Goal: Information Seeking & Learning: Check status

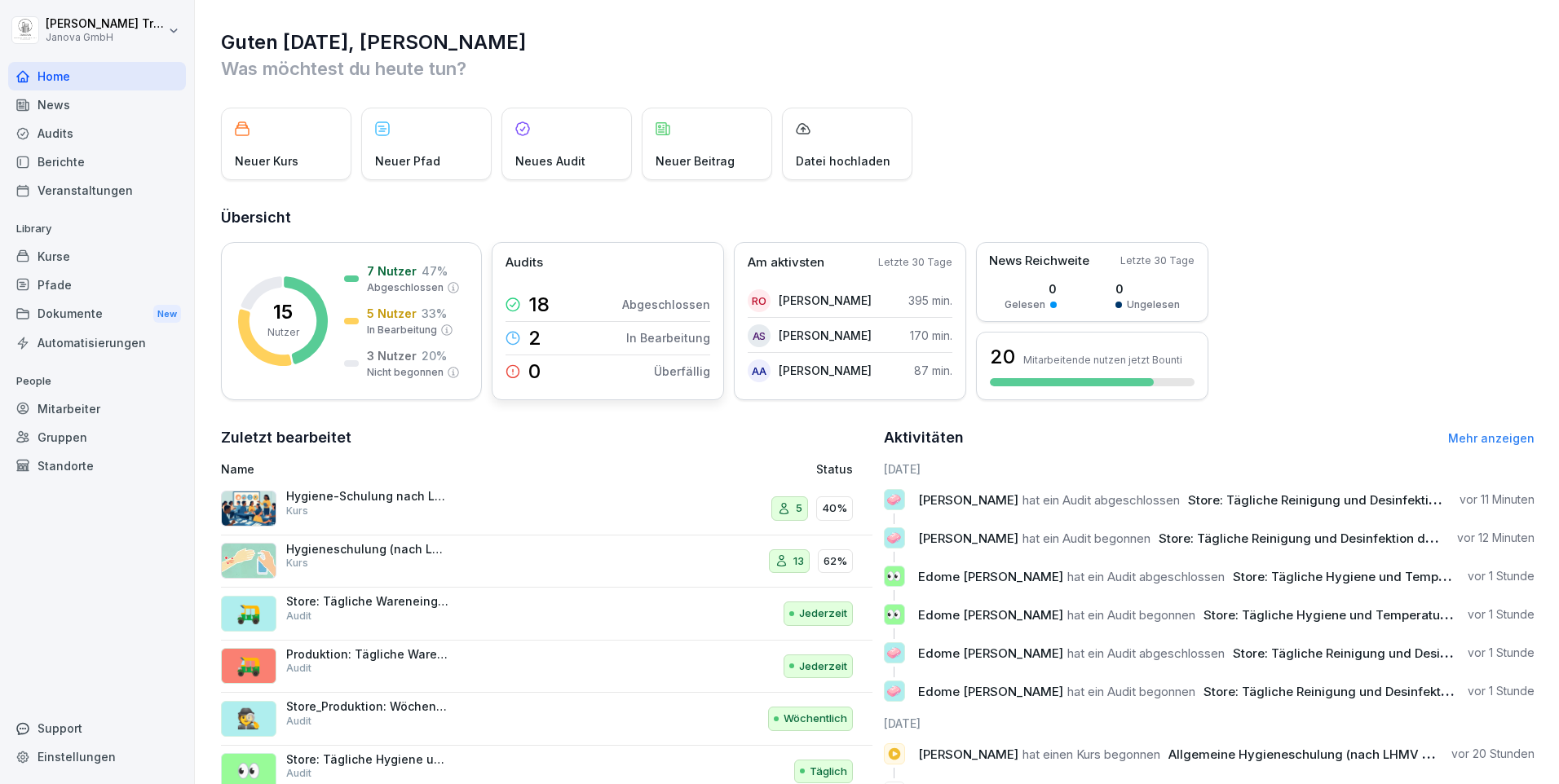
click at [692, 364] on p "Überfällig" at bounding box center [681, 370] width 57 height 17
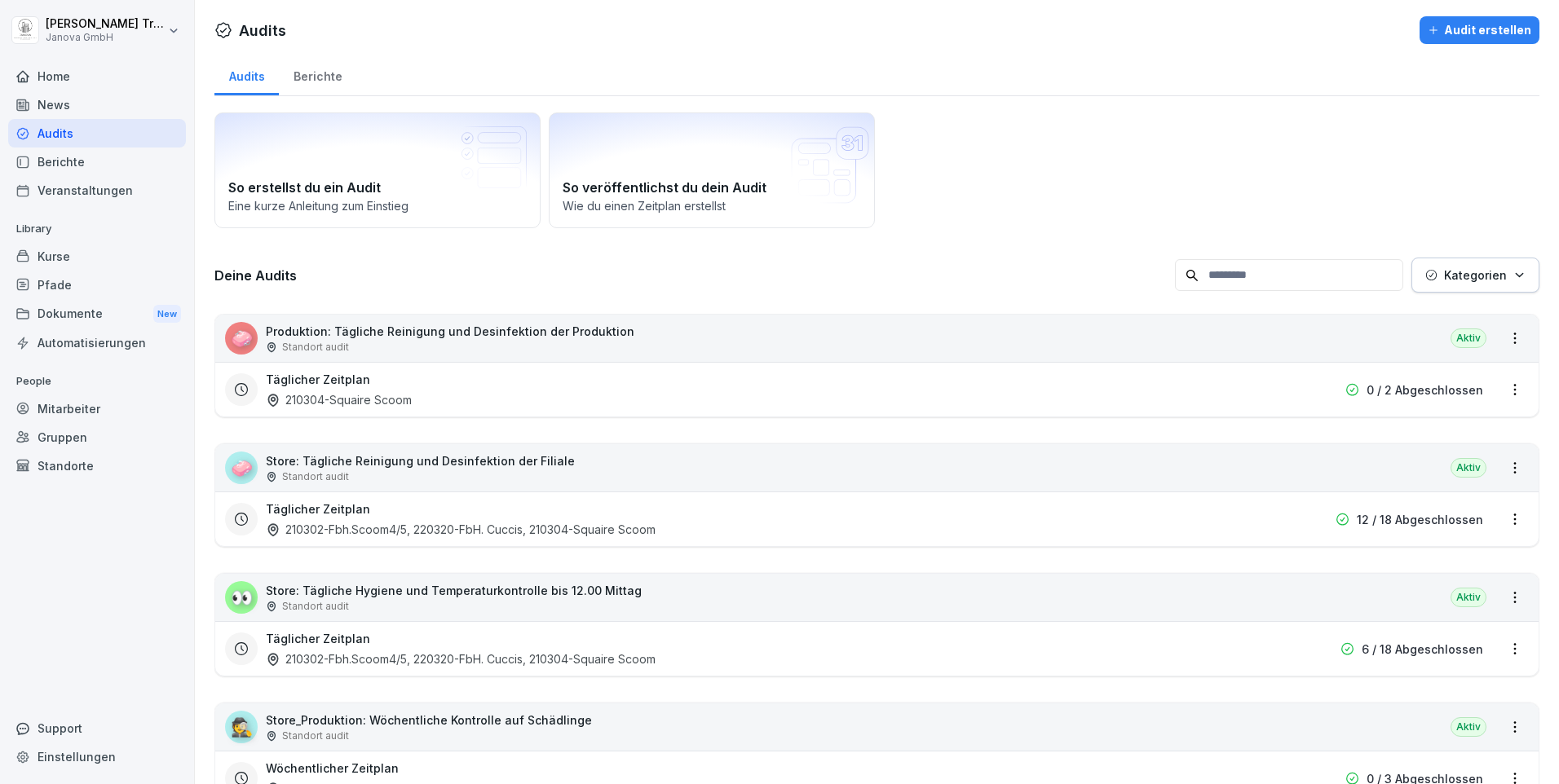
click at [313, 78] on div "Berichte" at bounding box center [318, 74] width 77 height 42
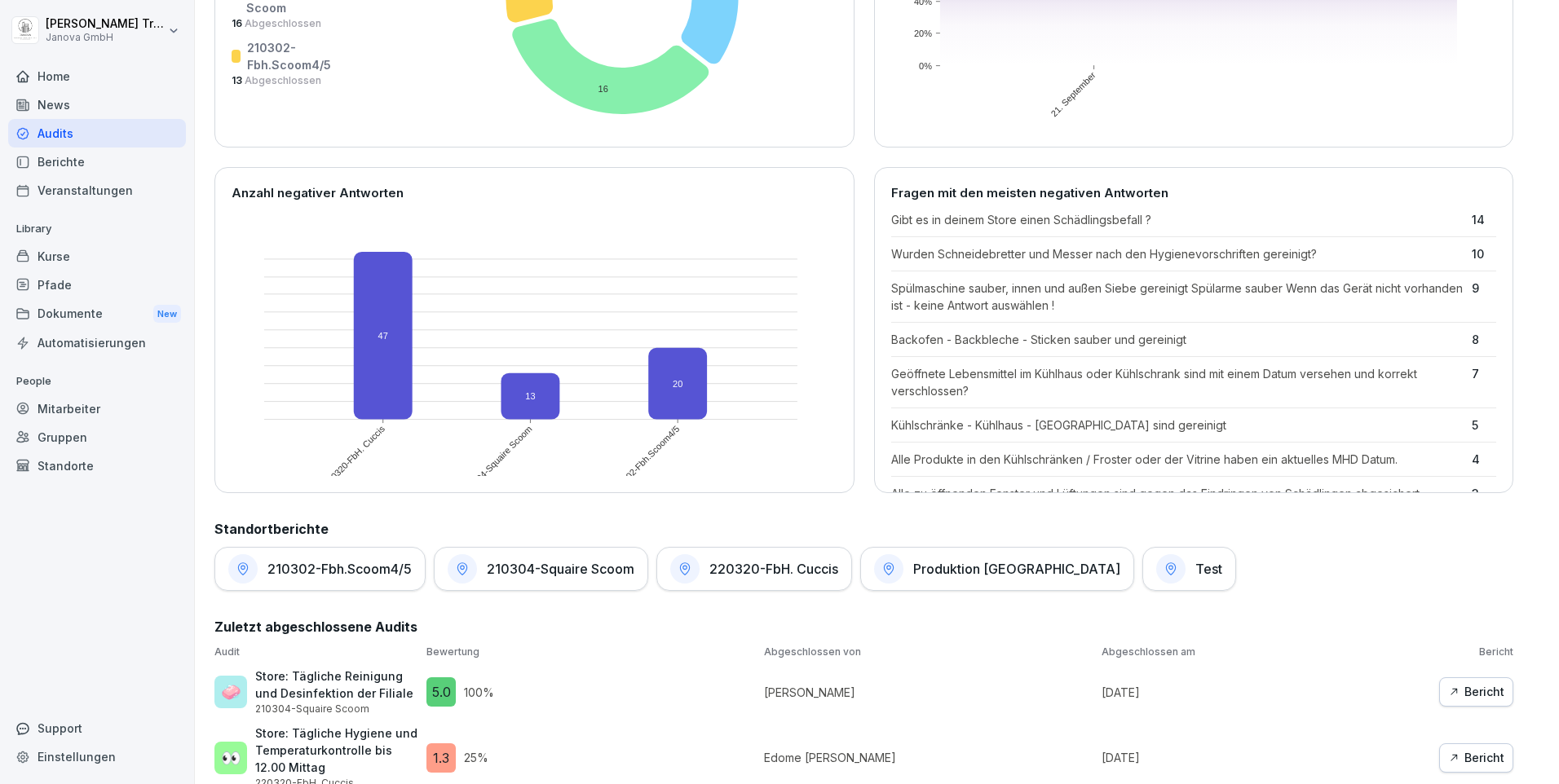
scroll to position [652, 0]
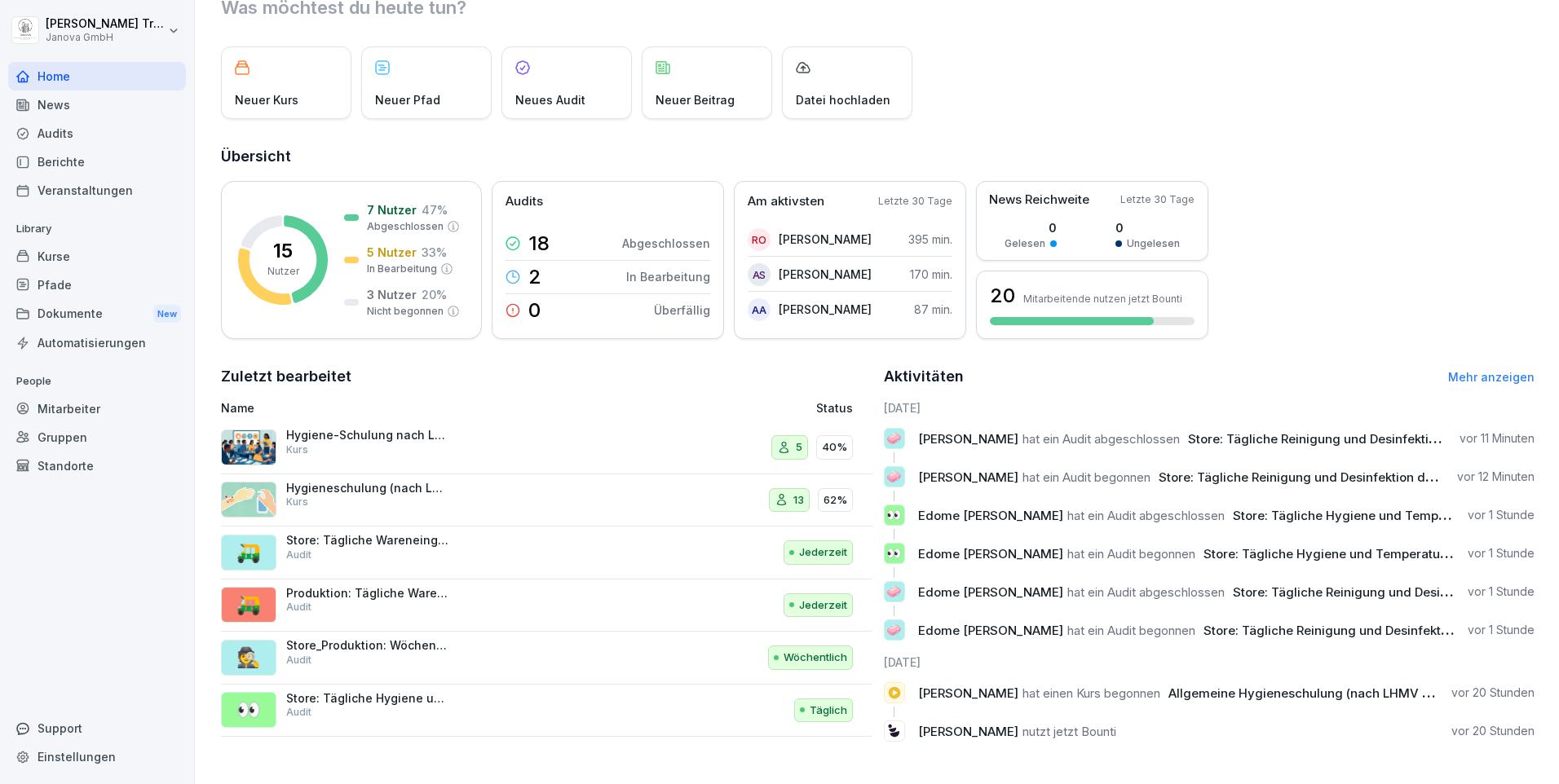
scroll to position [73, 0]
click at [389, 262] on p "In Bearbeitung" at bounding box center [401, 269] width 71 height 15
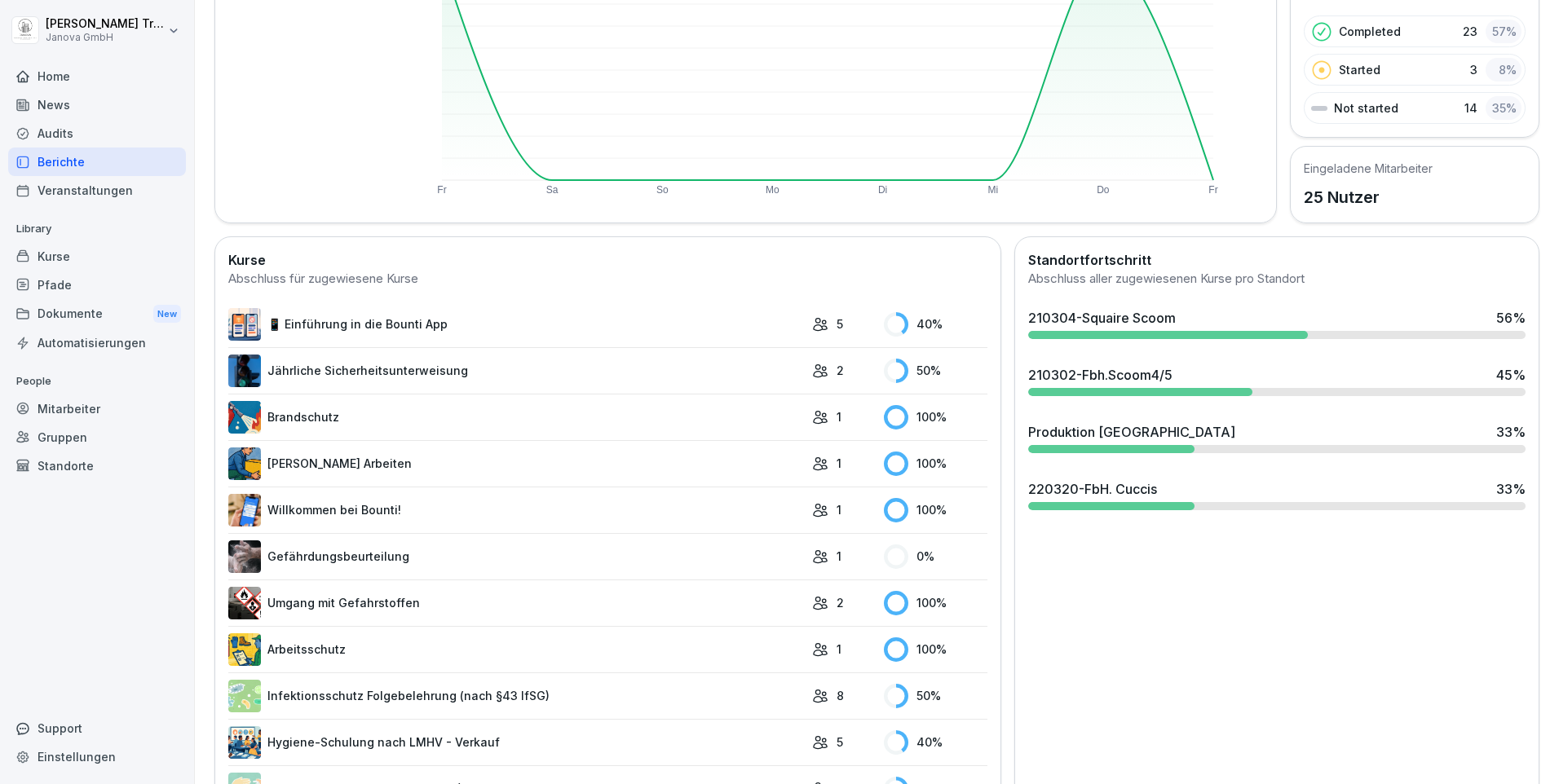
scroll to position [304, 0]
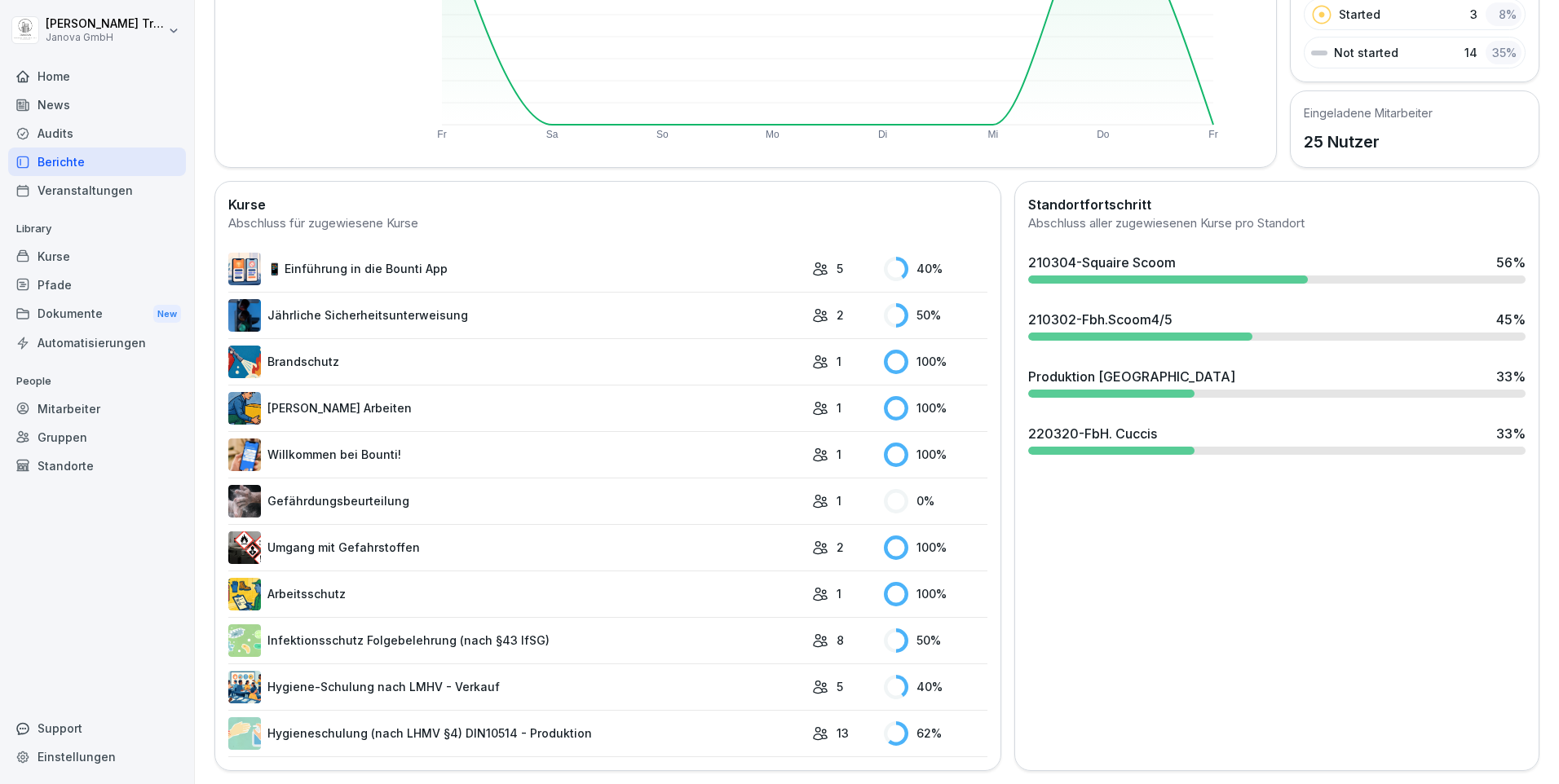
click at [437, 676] on link "Hygiene-Schulung nach LMHV - Verkauf" at bounding box center [516, 687] width 576 height 33
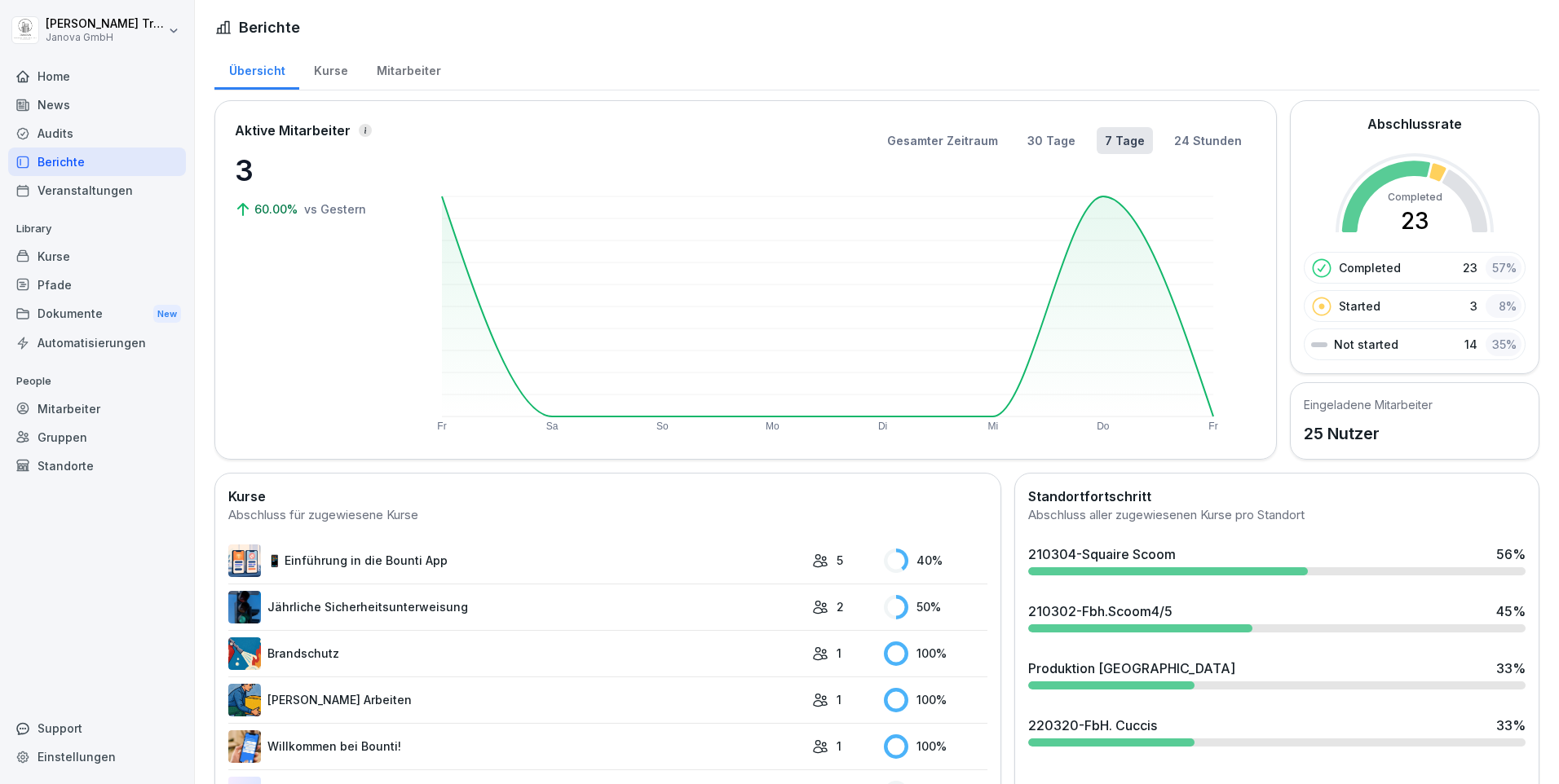
click at [409, 557] on link "📱 Einführung in die Bounti App" at bounding box center [516, 560] width 576 height 33
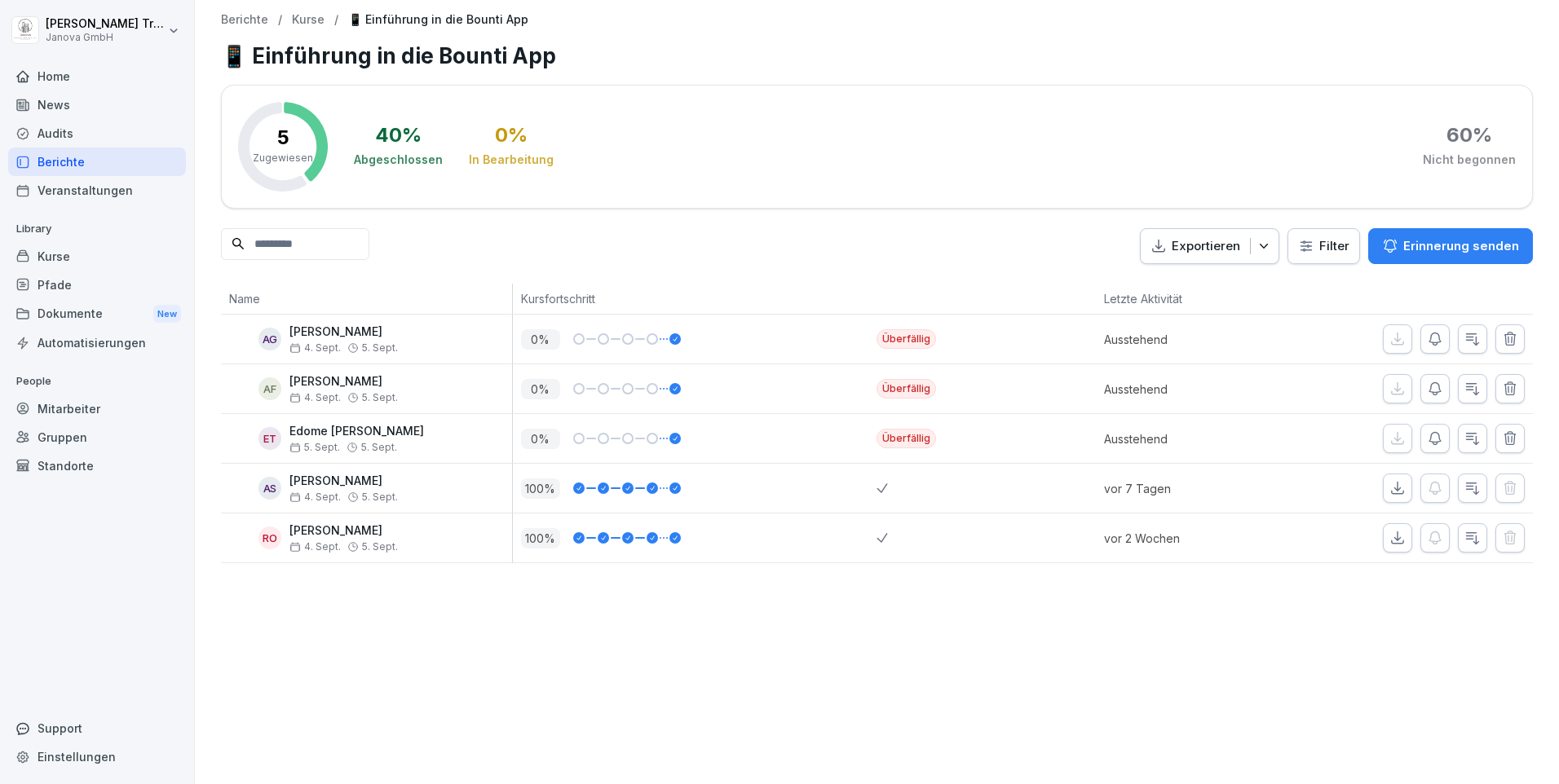
click at [1505, 391] on icon "button" at bounding box center [1509, 388] width 16 height 16
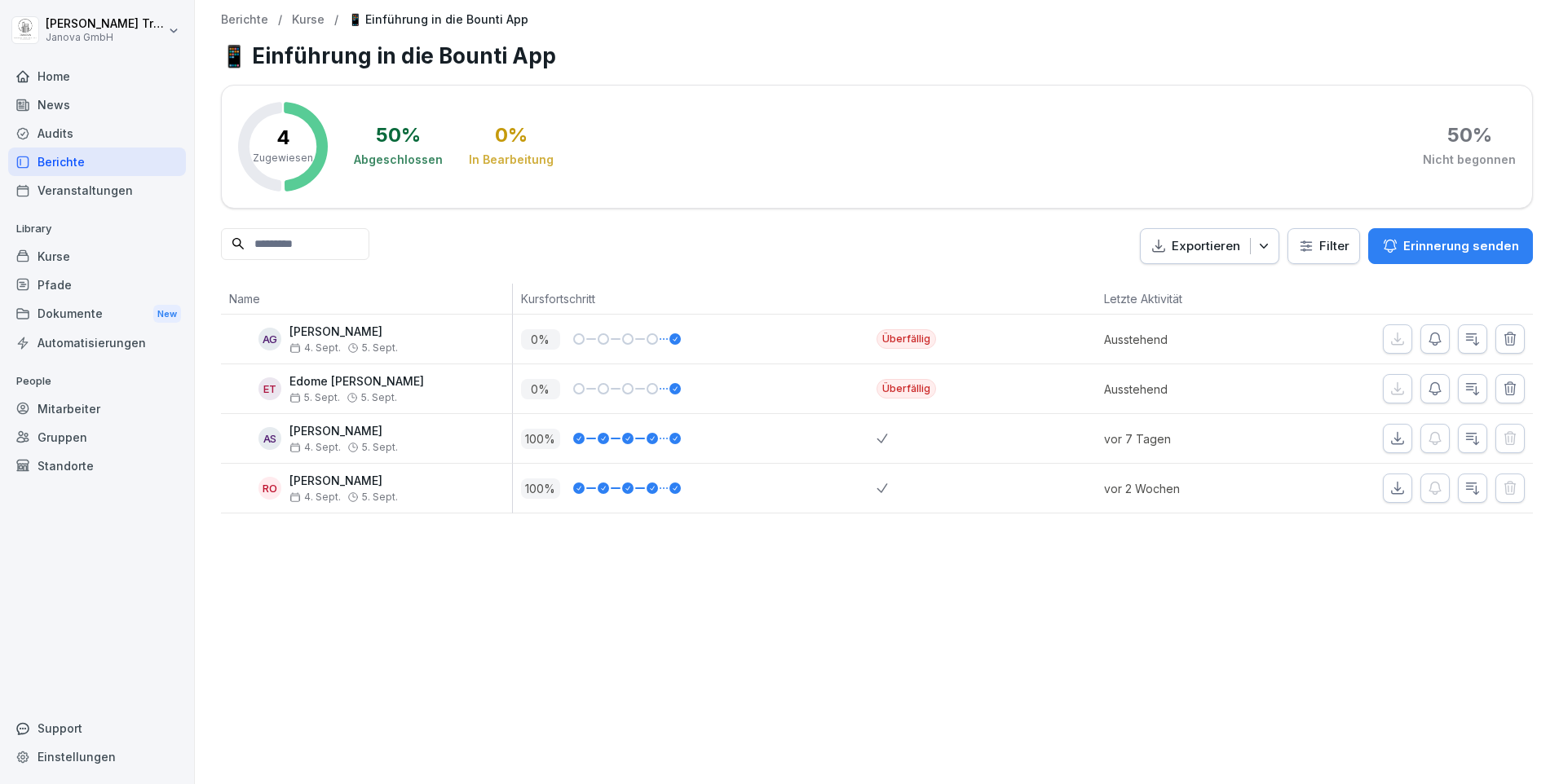
click at [1505, 391] on icon "button" at bounding box center [1509, 388] width 16 height 16
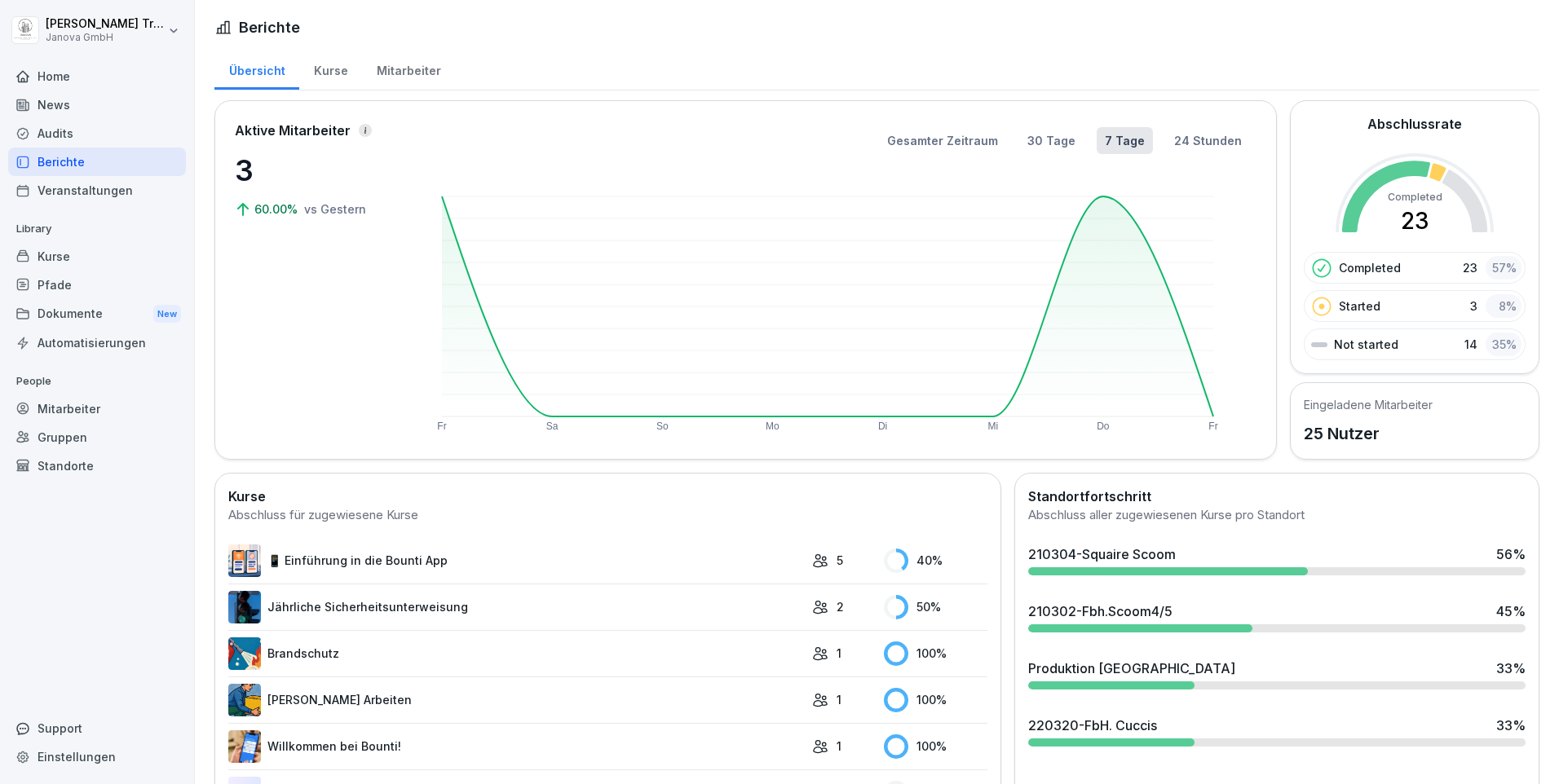
click at [387, 605] on link "Jährliche Sicherheitsunterweisung" at bounding box center [516, 606] width 576 height 33
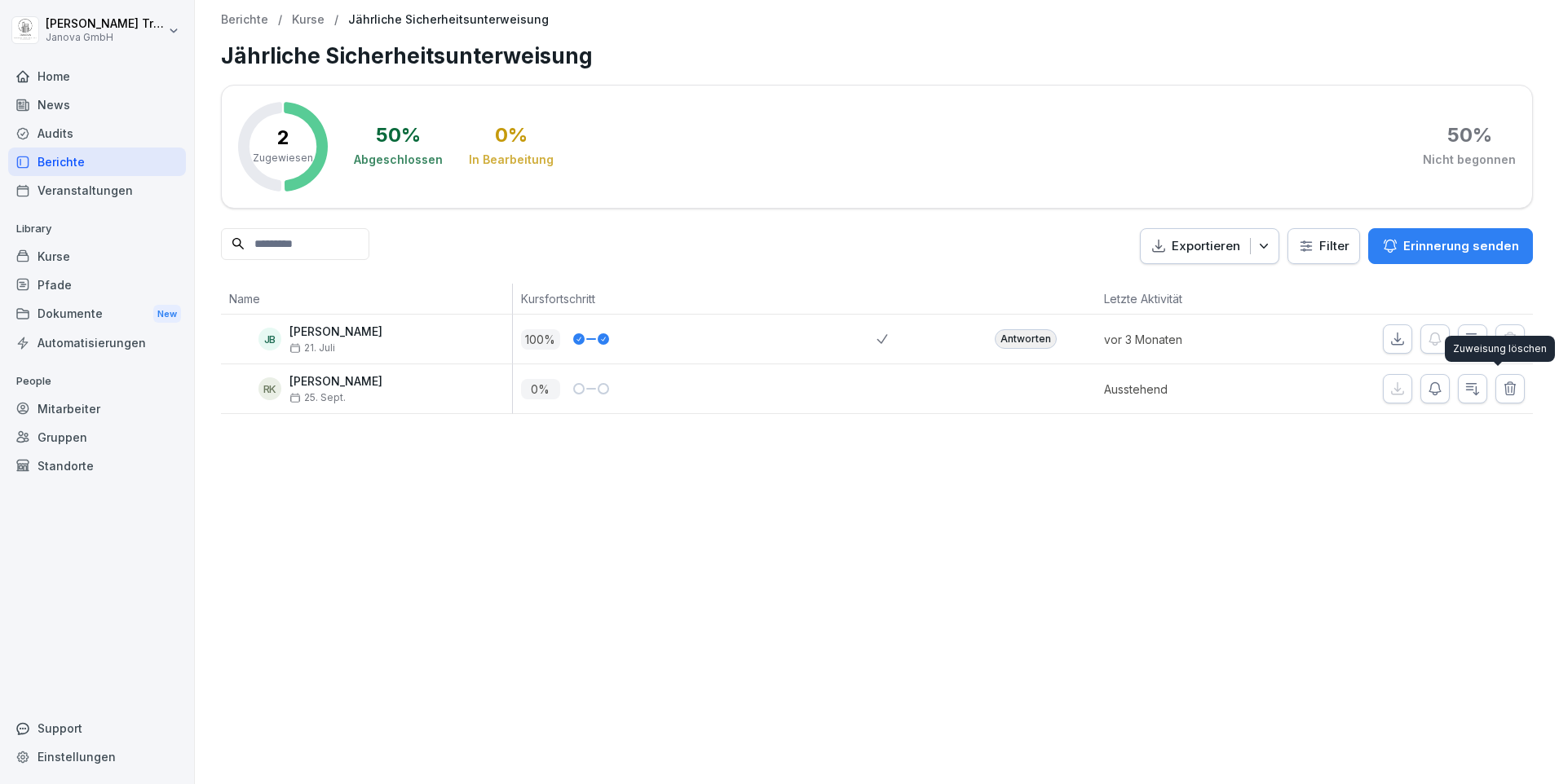
click at [1504, 391] on icon "button" at bounding box center [1509, 388] width 11 height 12
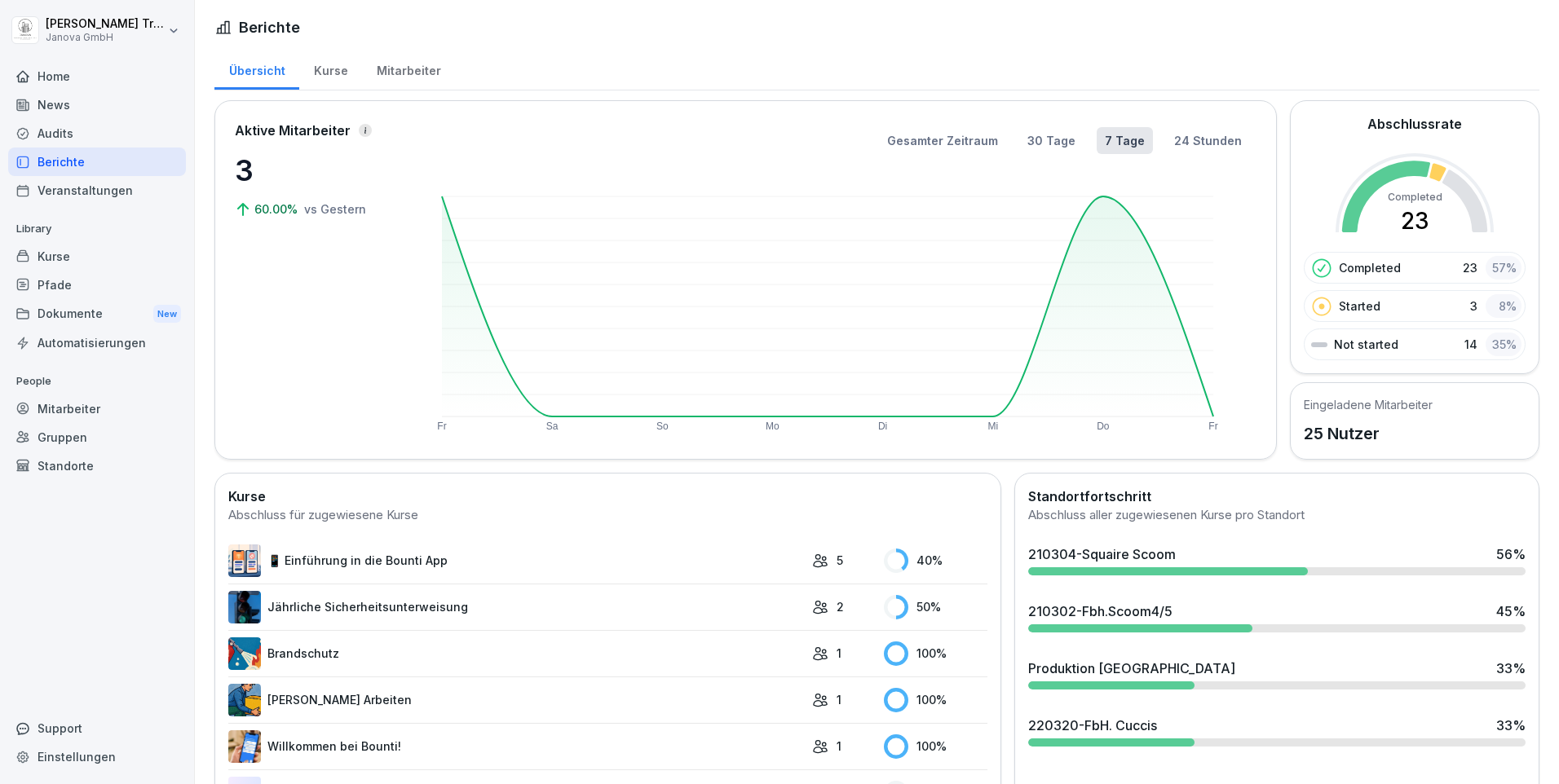
click at [402, 603] on link "Jährliche Sicherheitsunterweisung" at bounding box center [516, 606] width 576 height 33
click at [410, 559] on link "📱 Einführung in die Bounti App" at bounding box center [516, 560] width 576 height 33
click at [52, 69] on div "Home" at bounding box center [96, 75] width 178 height 29
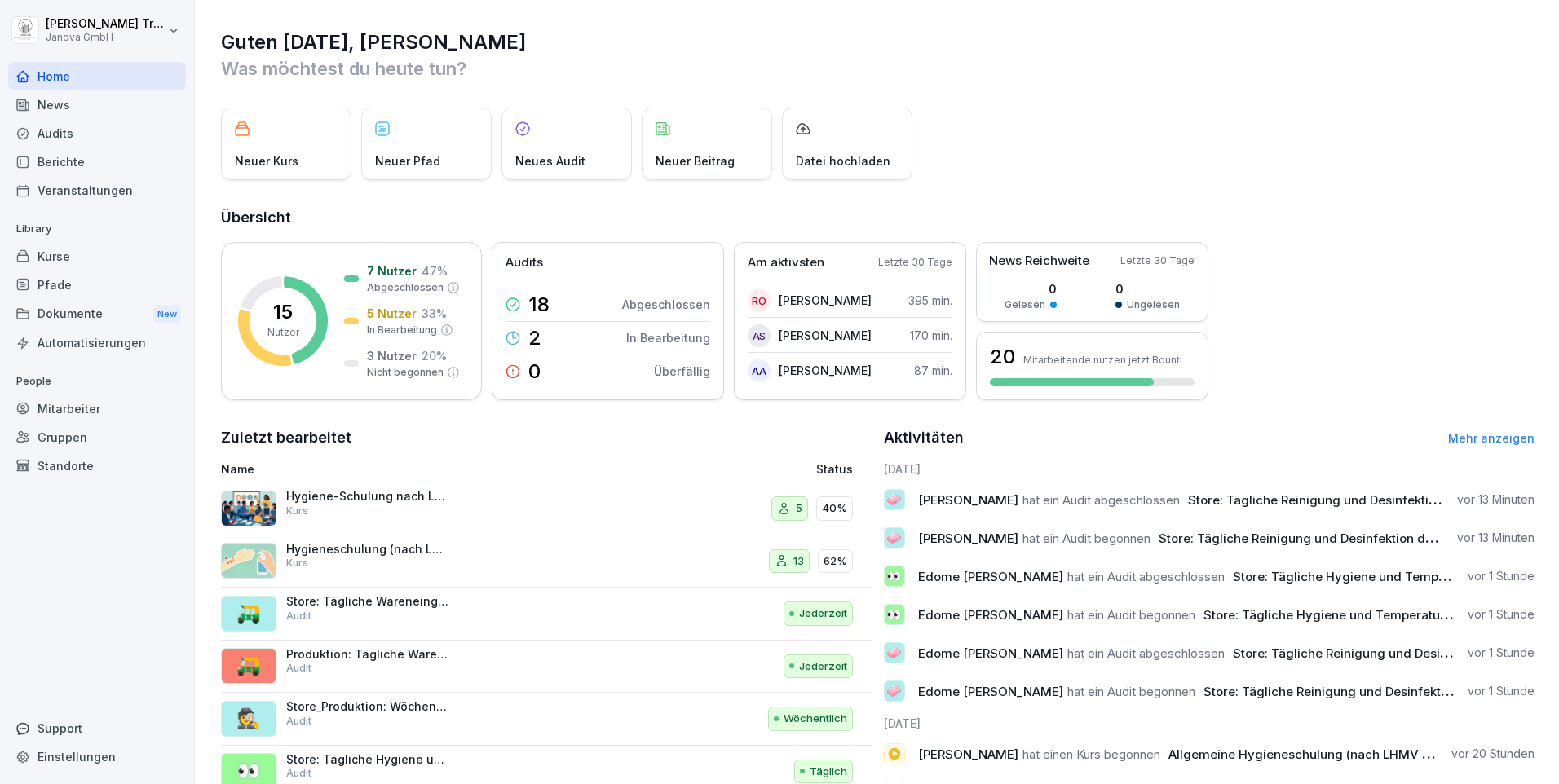
click at [52, 159] on div "Berichte" at bounding box center [96, 162] width 178 height 29
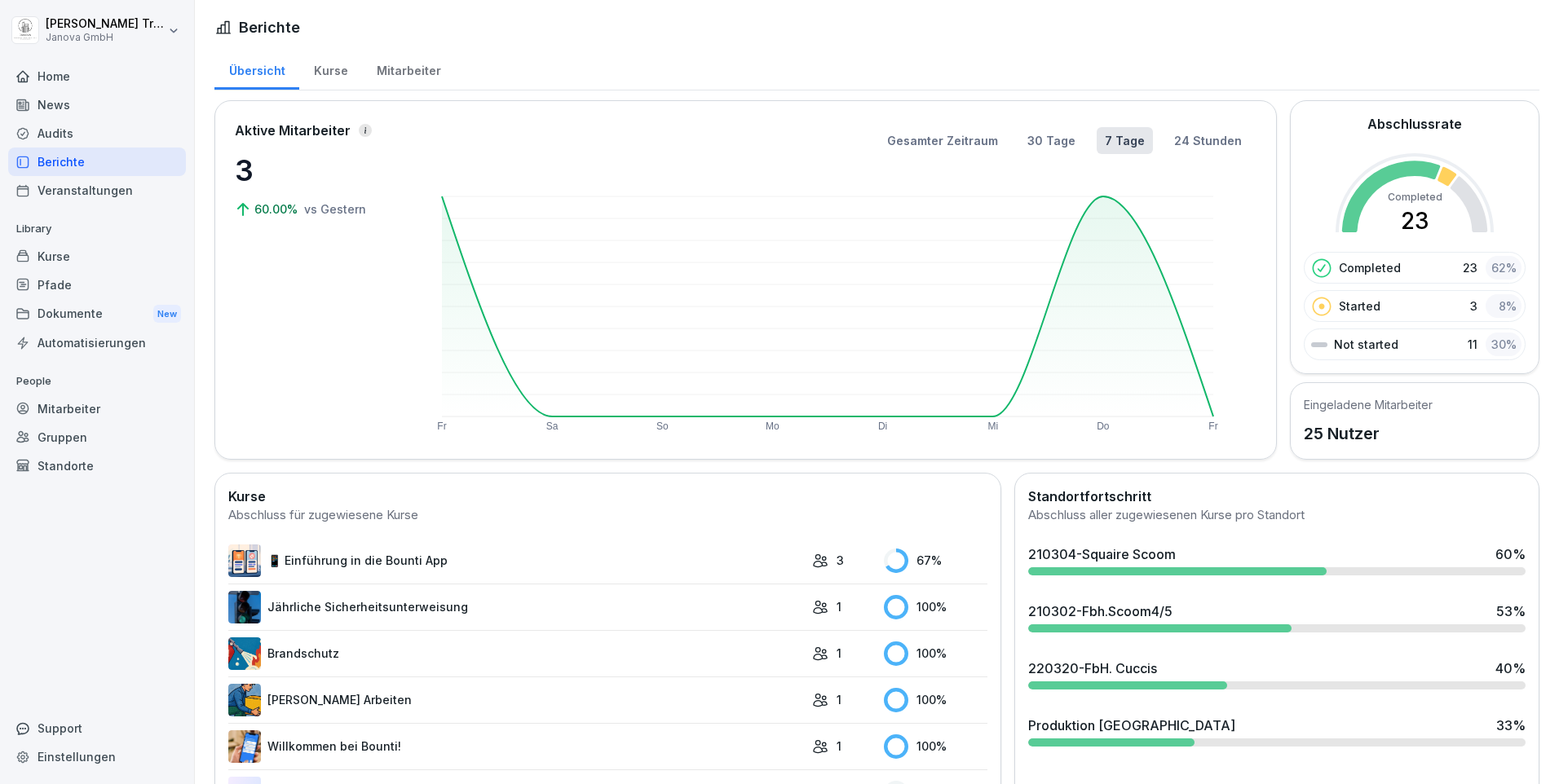
click at [422, 558] on link "📱 Einführung in die Bounti App" at bounding box center [516, 560] width 576 height 33
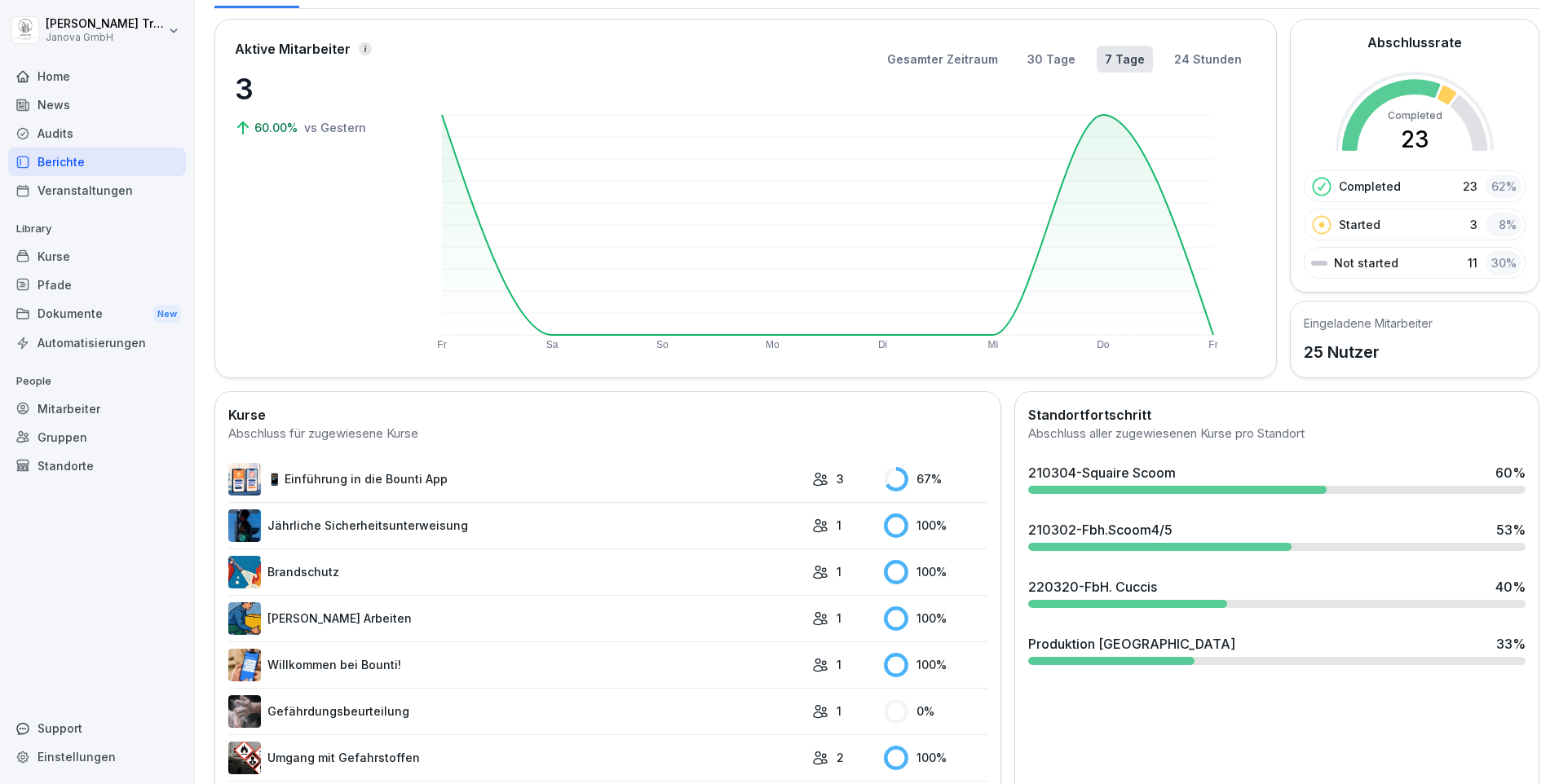
scroll to position [244, 0]
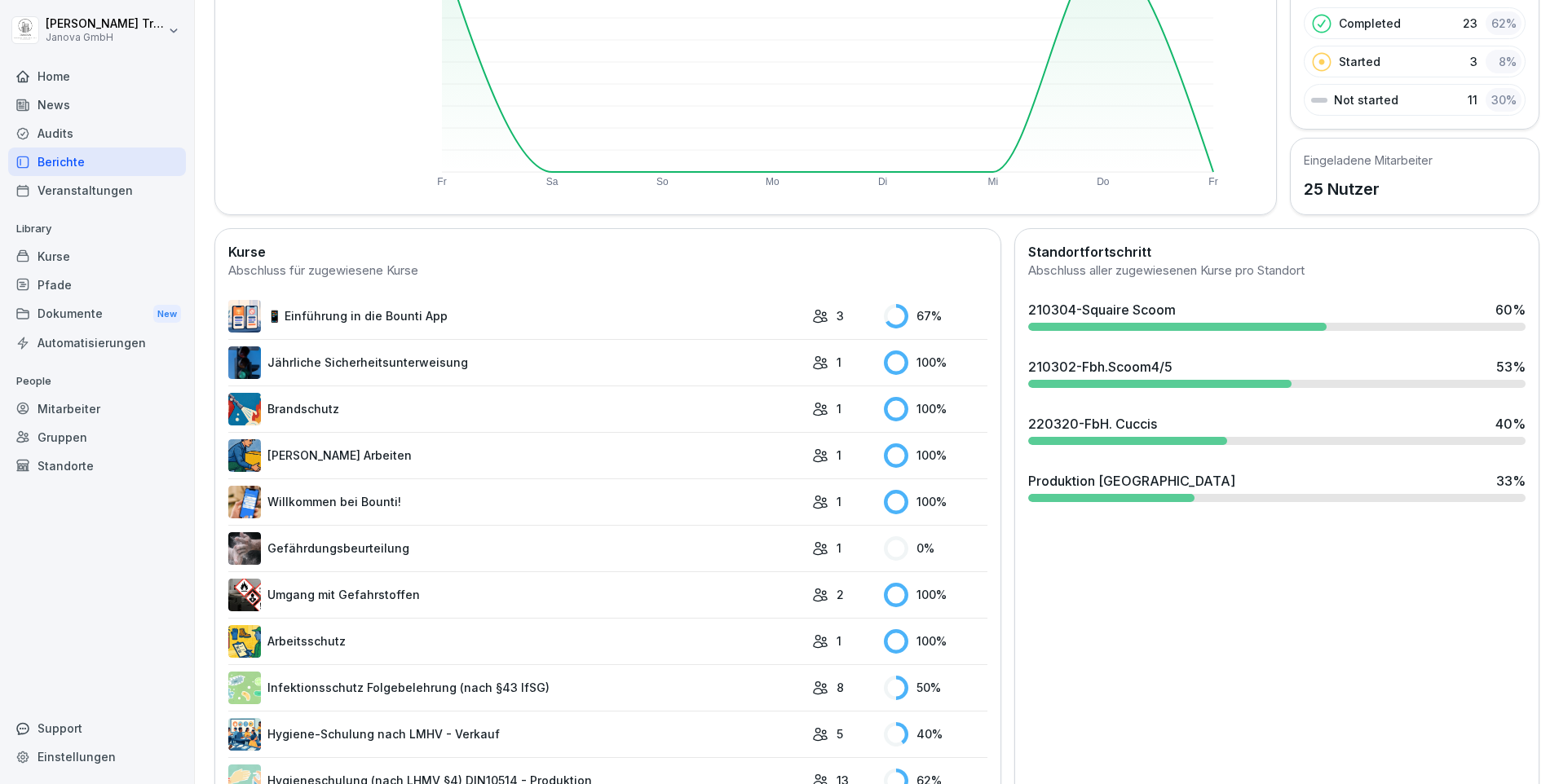
click at [365, 546] on link "Gefährdungsbeurteilung" at bounding box center [516, 548] width 576 height 33
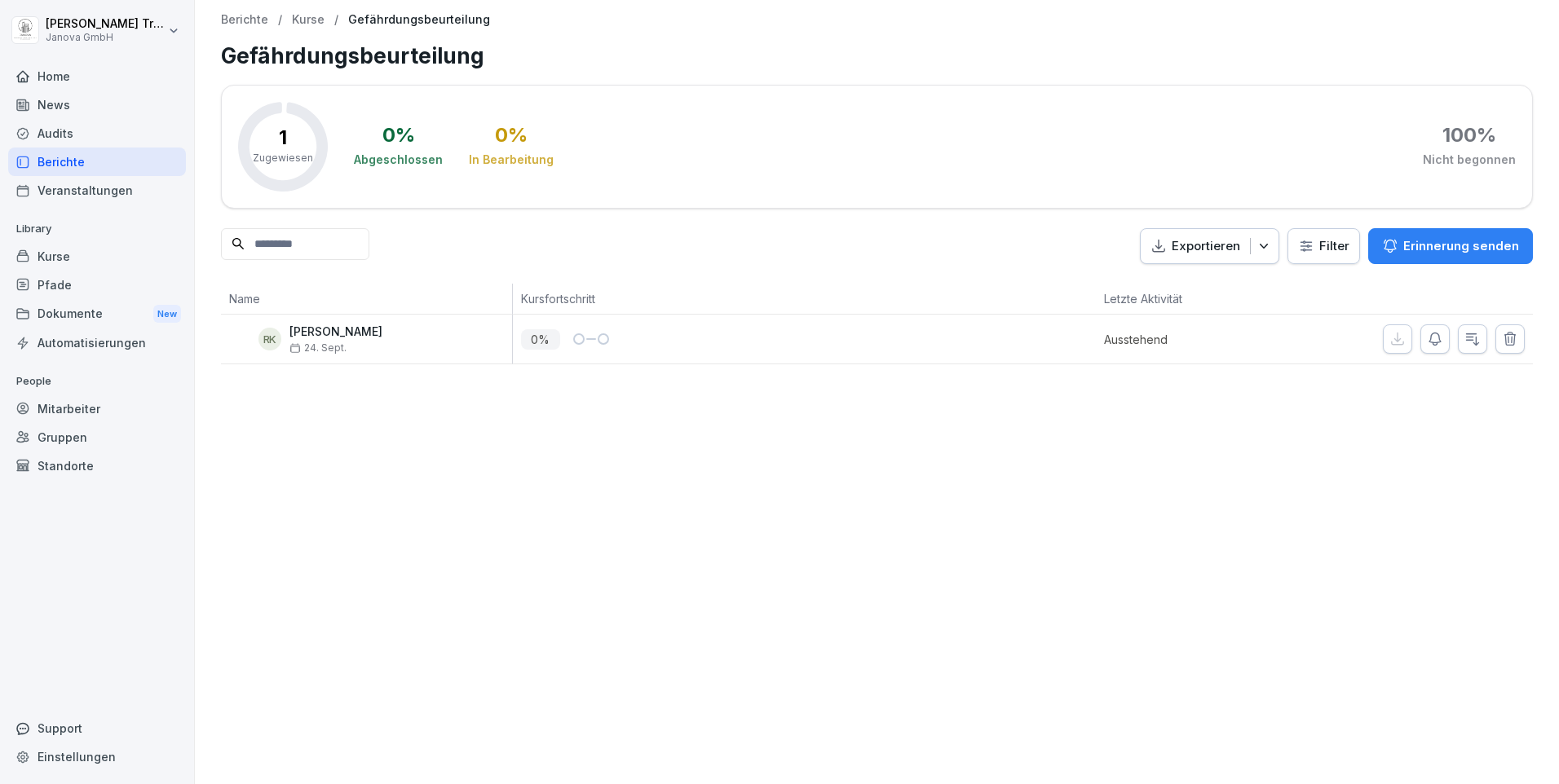
click at [1501, 346] on icon "button" at bounding box center [1509, 338] width 16 height 16
click at [57, 70] on div "Home" at bounding box center [96, 75] width 178 height 29
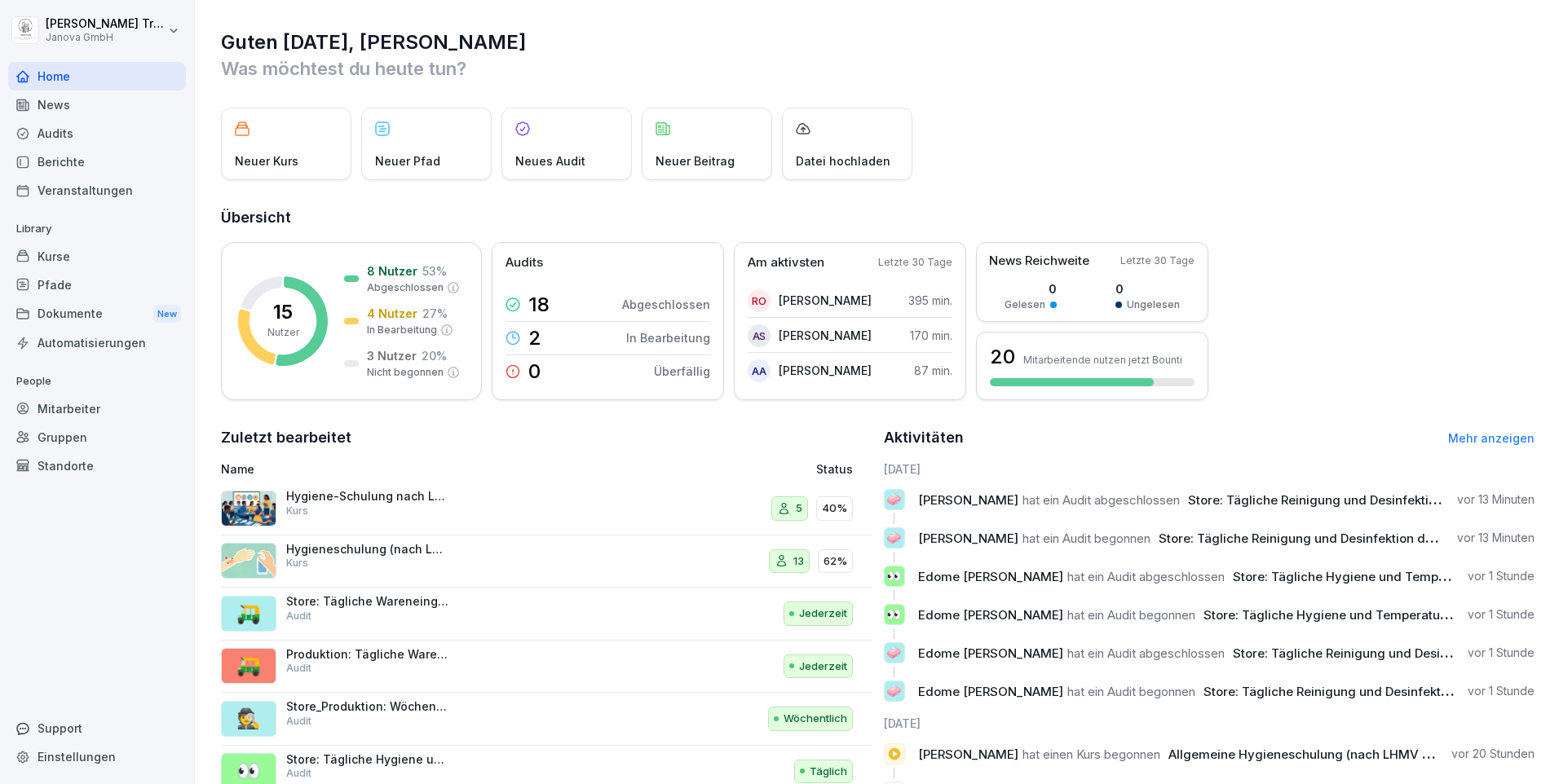
click at [71, 161] on div "Berichte" at bounding box center [96, 162] width 178 height 29
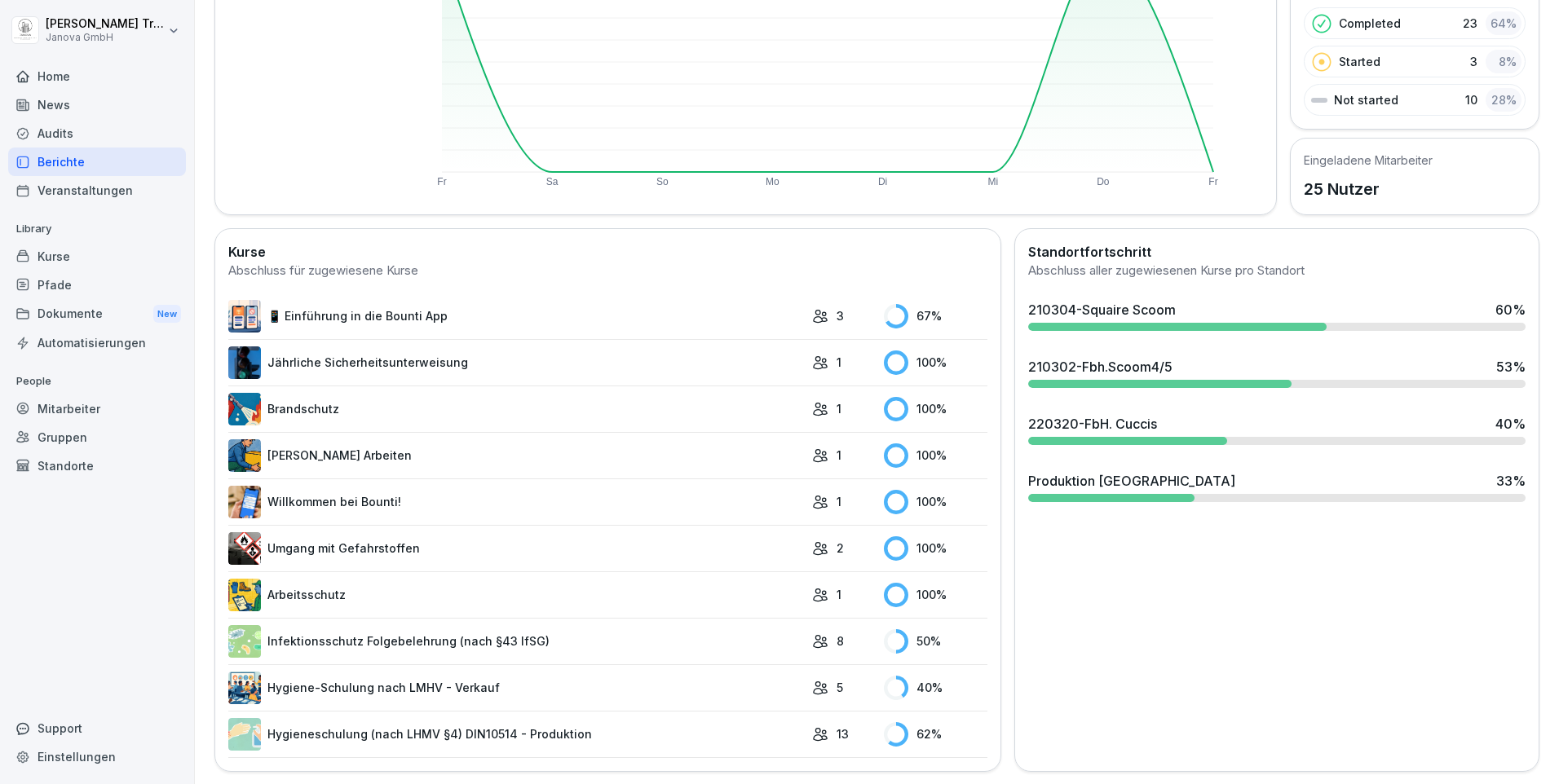
scroll to position [257, 0]
click at [464, 624] on link "Infektionsschutz Folgebelehrung (nach §43 IfSG)" at bounding box center [516, 640] width 576 height 33
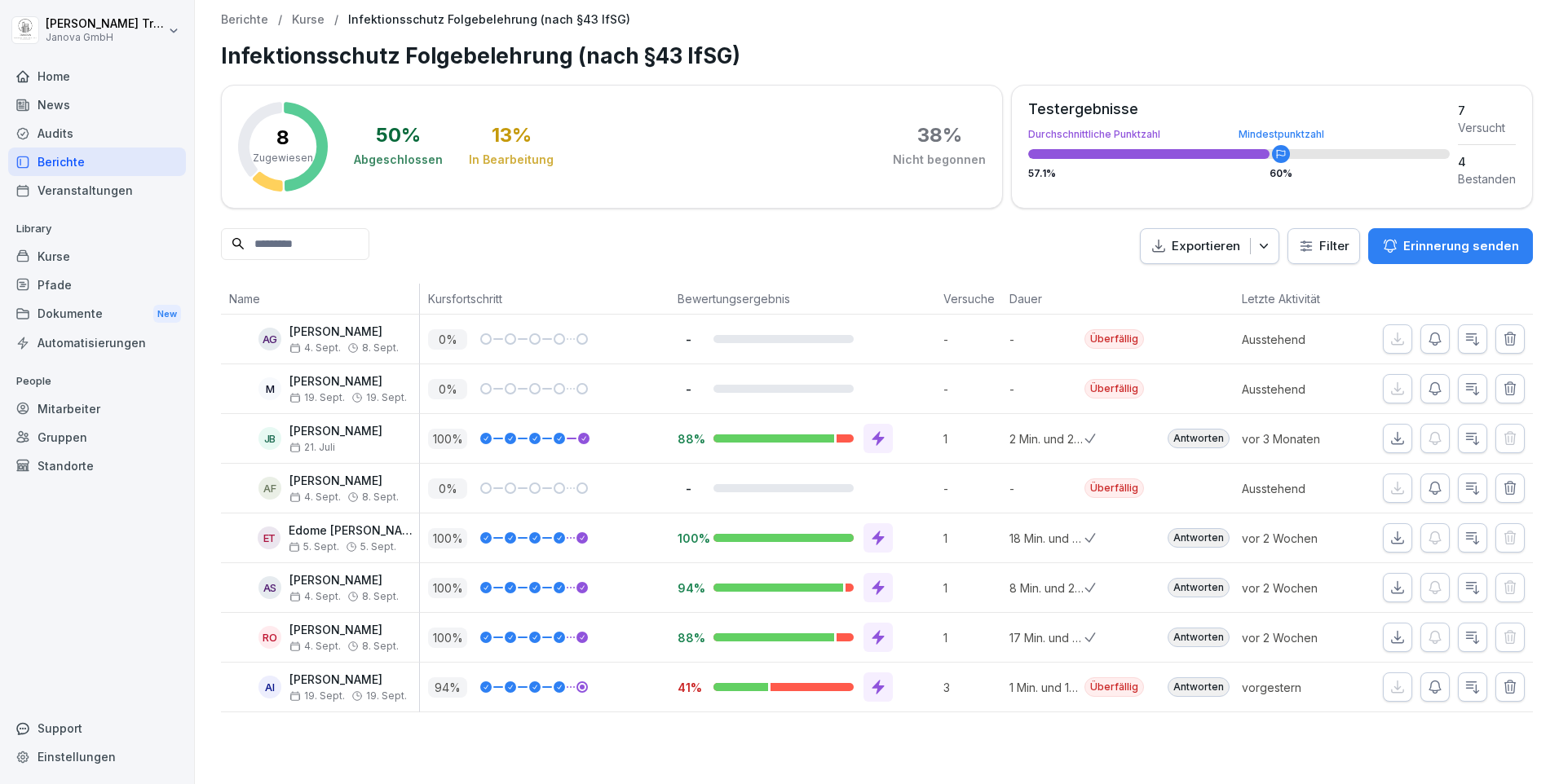
click at [55, 153] on div "Berichte" at bounding box center [96, 162] width 178 height 29
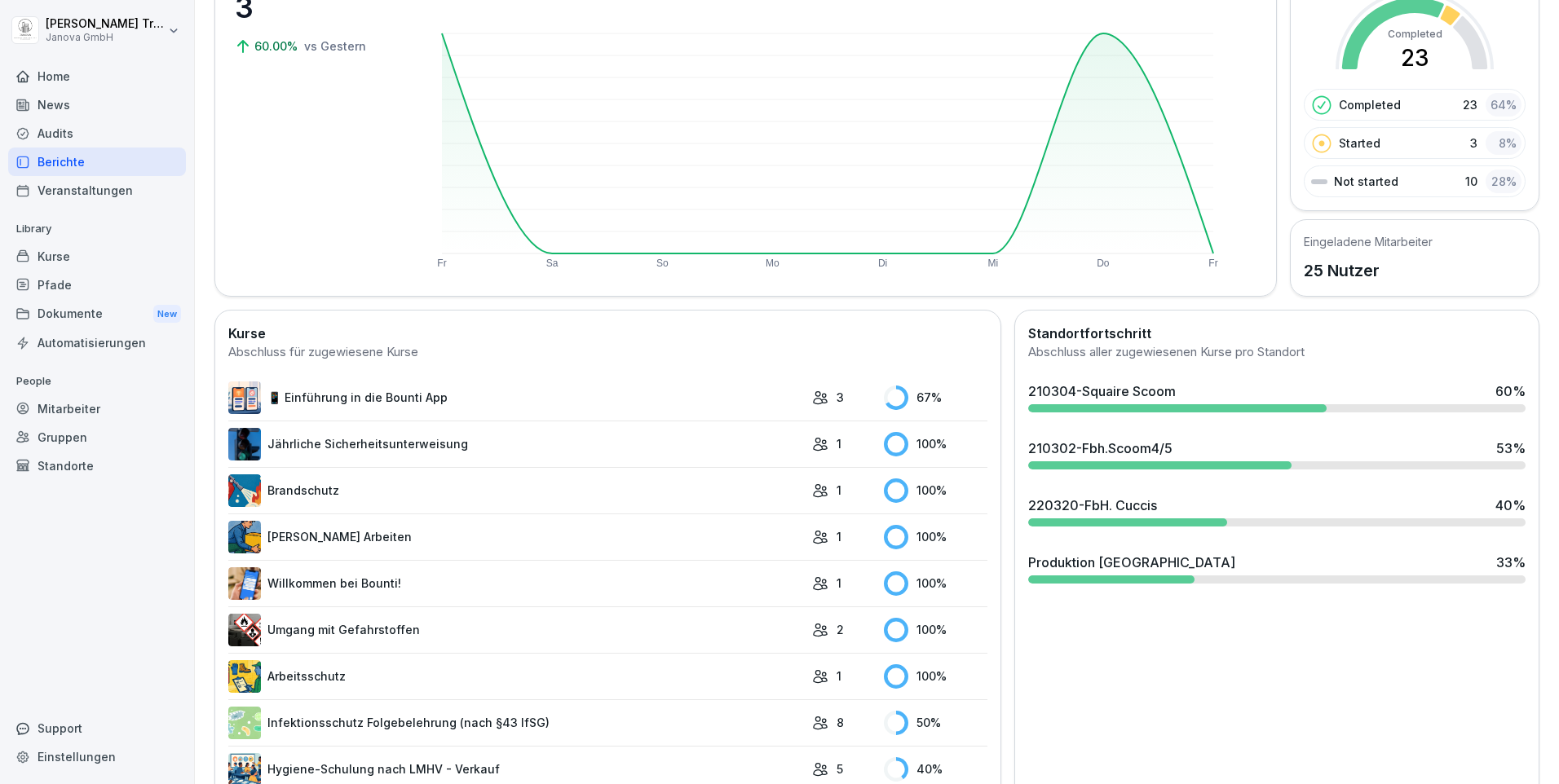
scroll to position [257, 0]
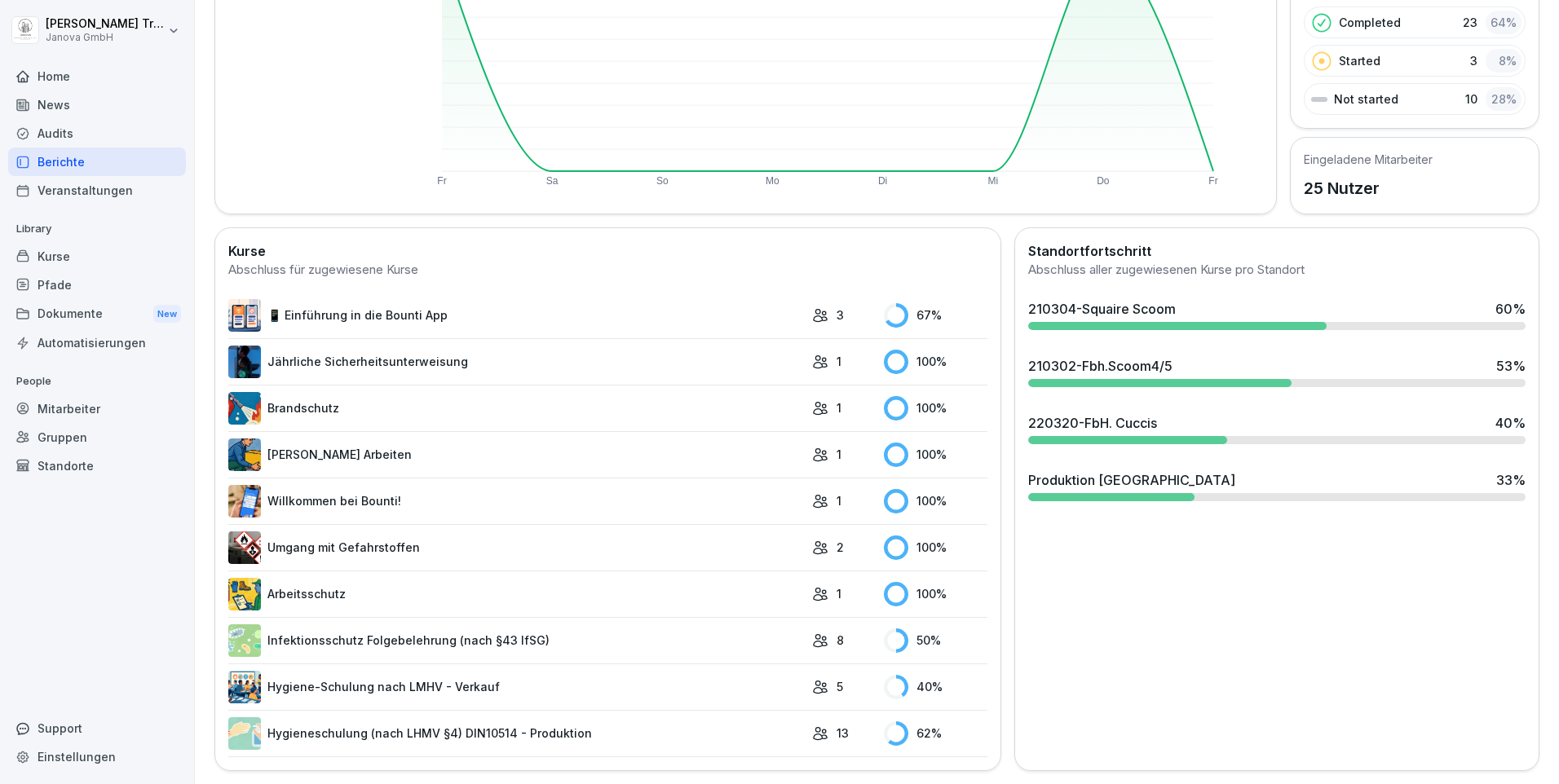
click at [439, 675] on link "Hygiene-Schulung nach LMHV - Verkauf" at bounding box center [516, 687] width 576 height 33
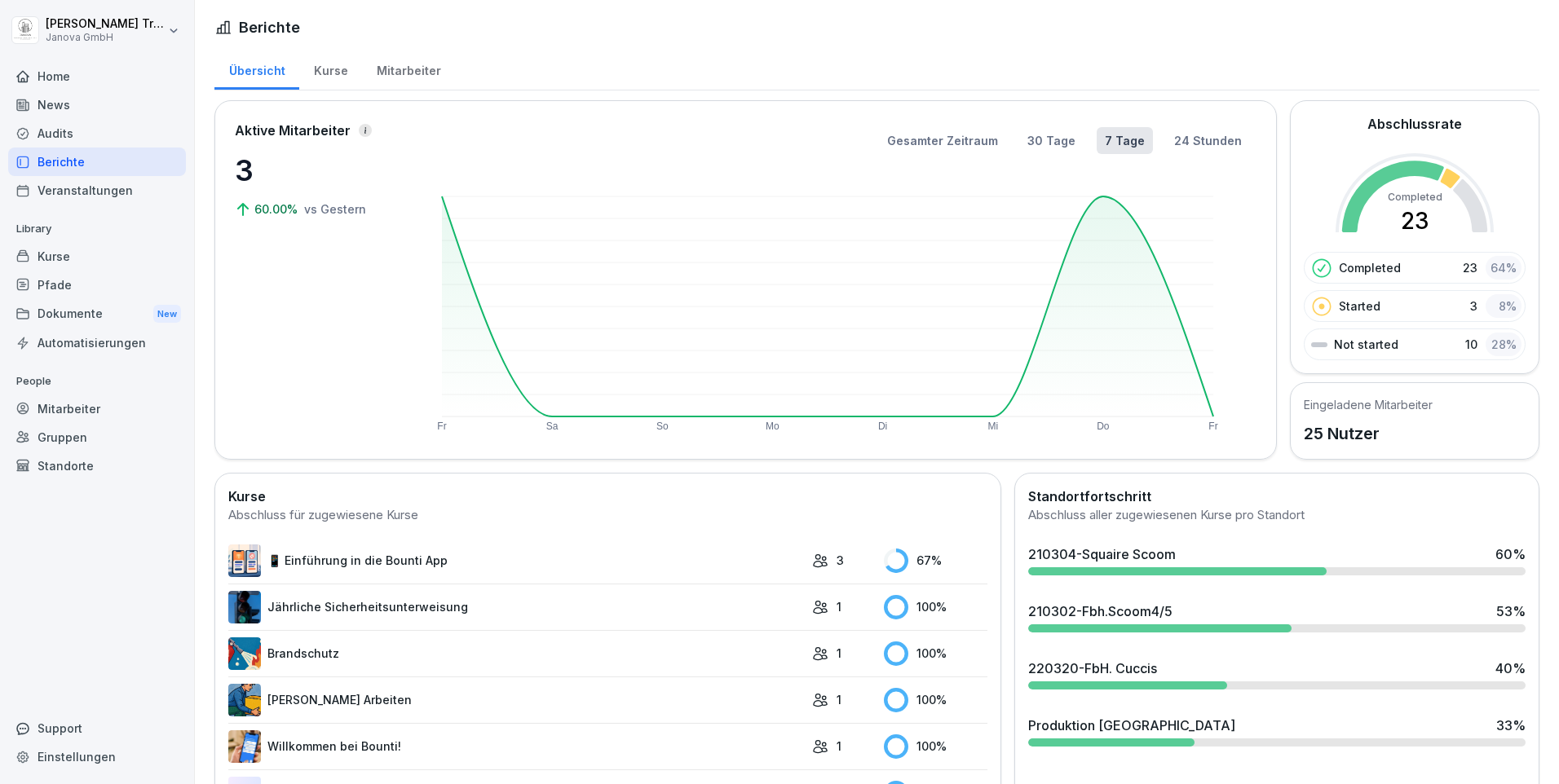
scroll to position [257, 0]
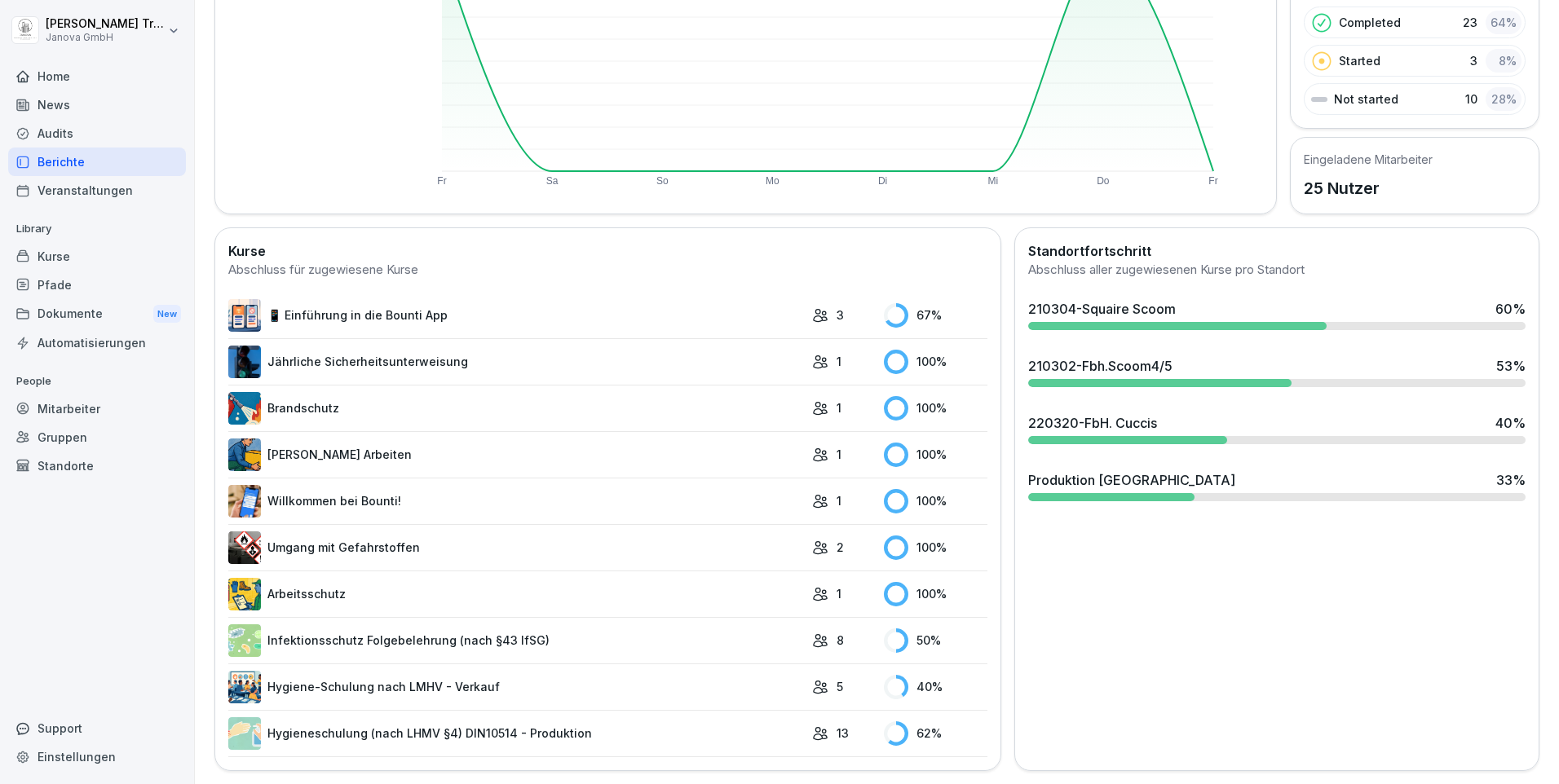
click at [394, 717] on link "Hygieneschulung (nach LHMV §4) DIN10514 - Produktion" at bounding box center [516, 732] width 576 height 33
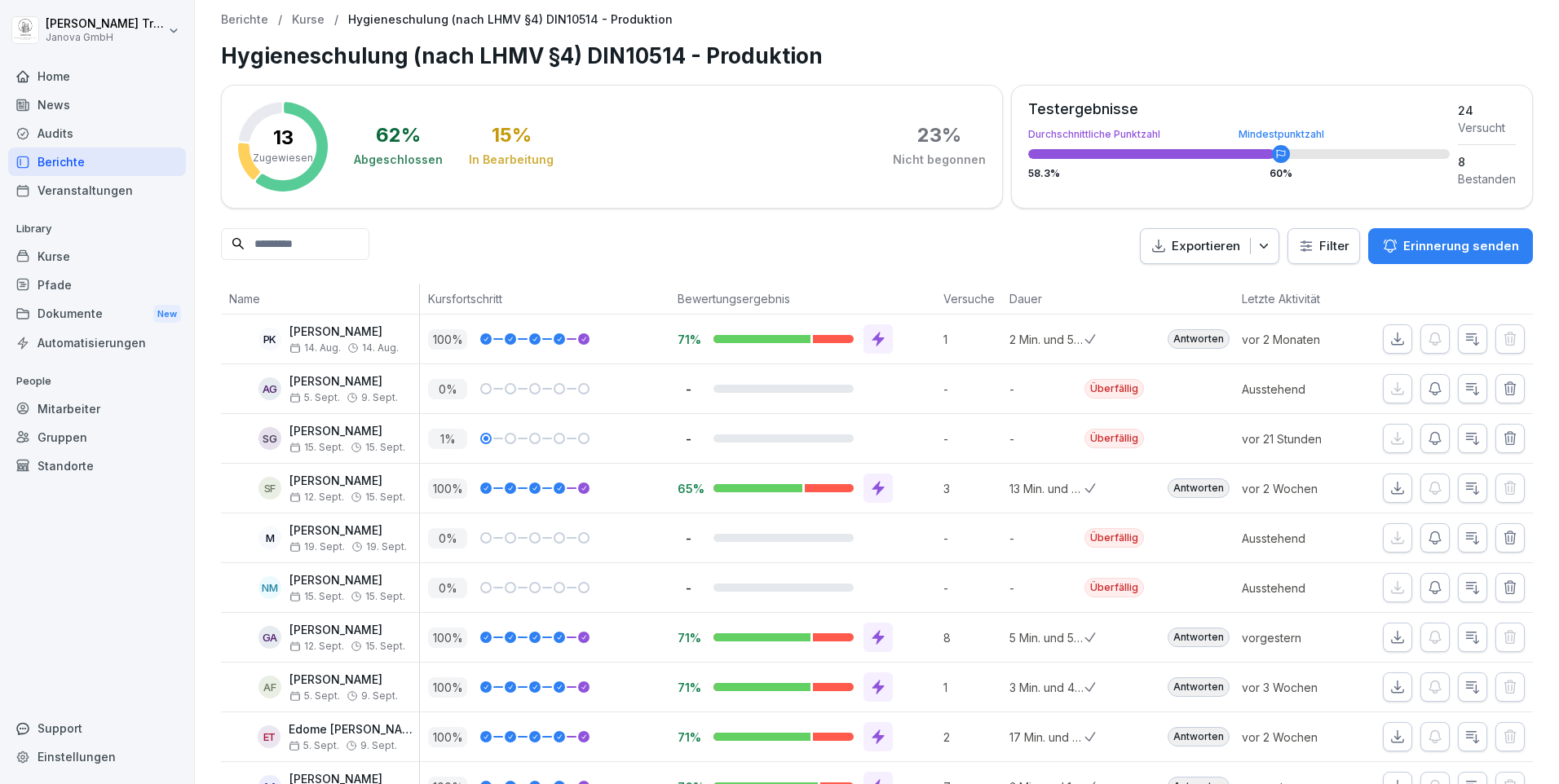
click at [59, 162] on div "Berichte" at bounding box center [96, 162] width 178 height 29
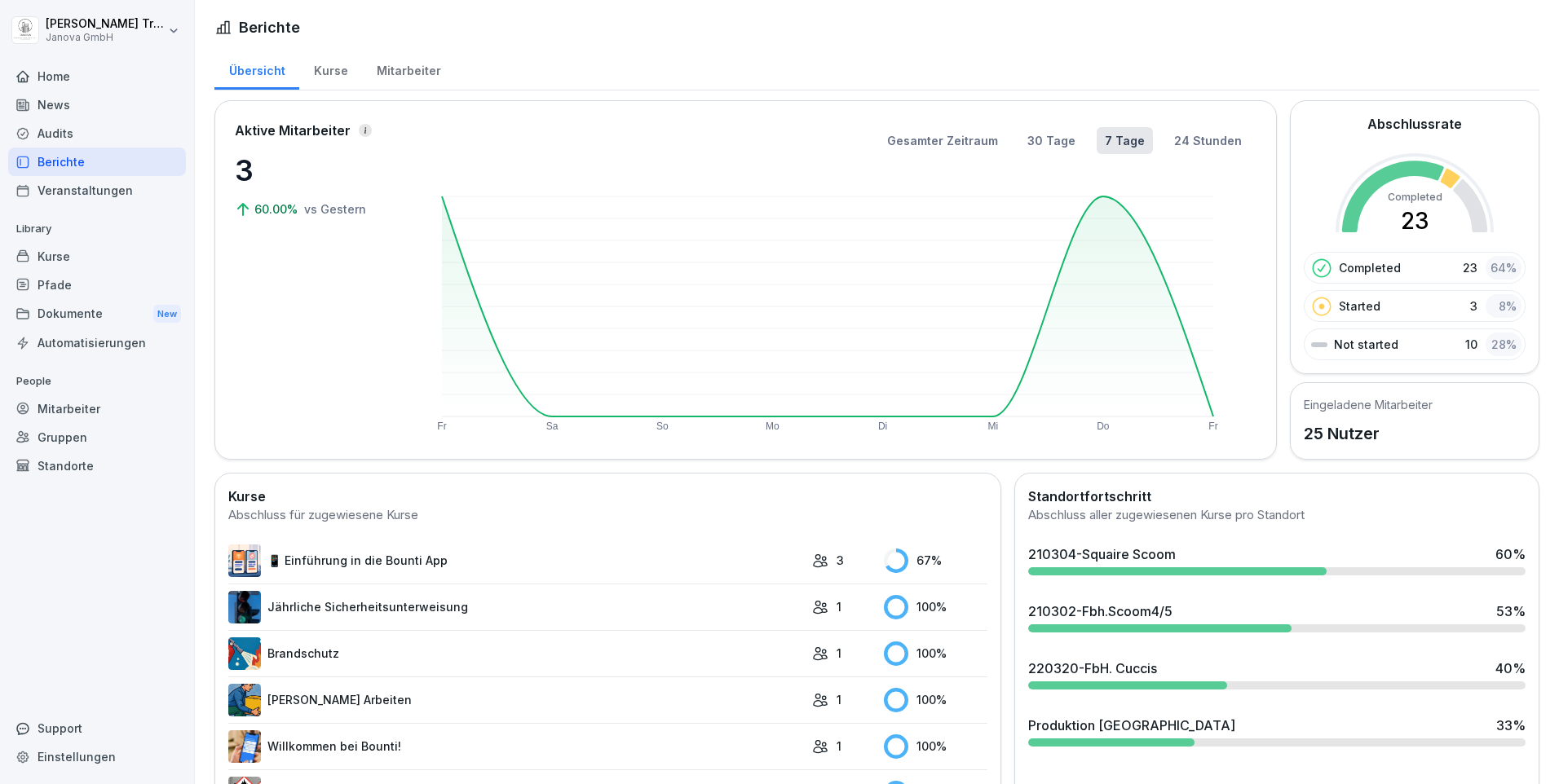
scroll to position [81, 0]
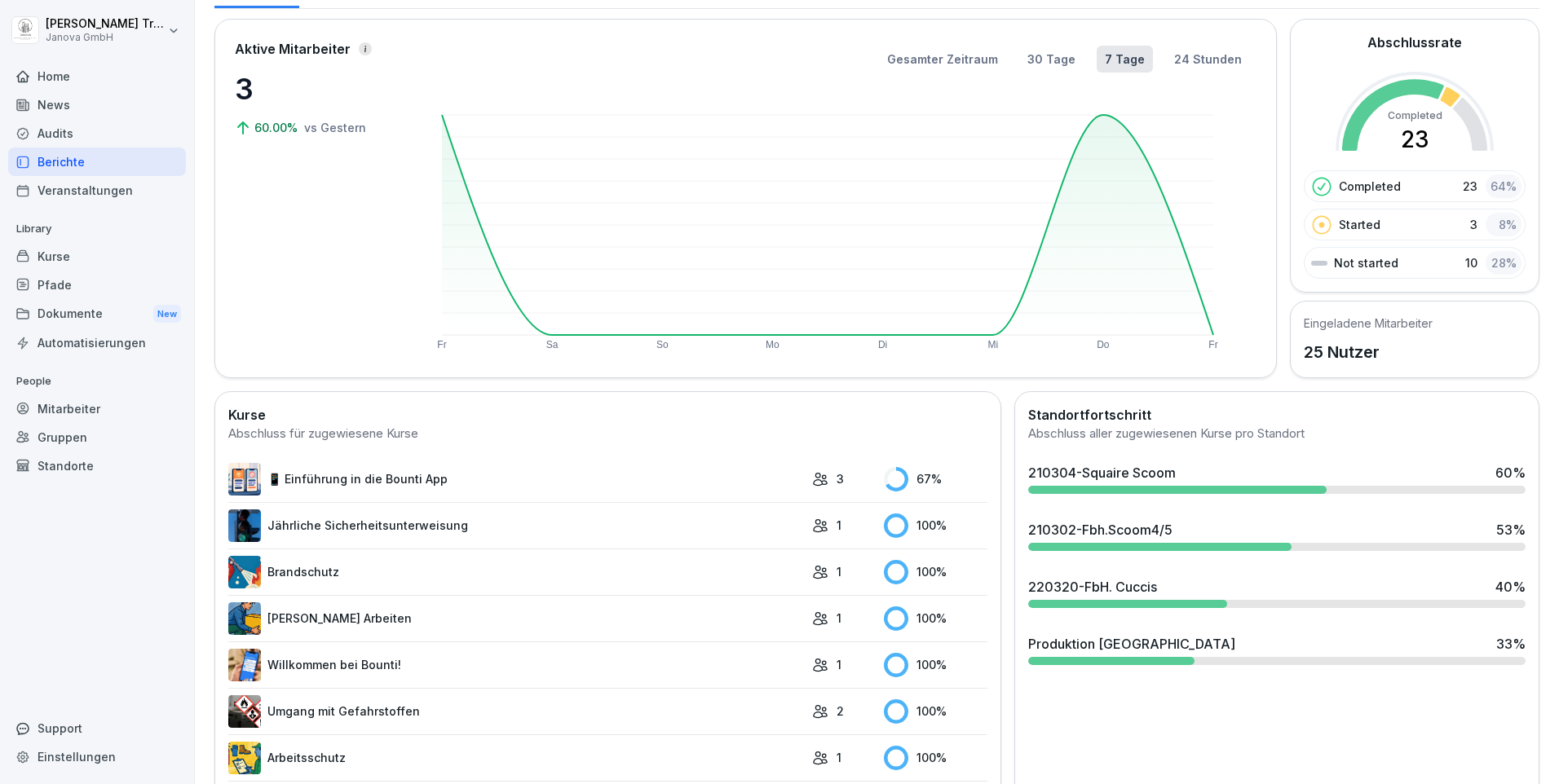
click at [433, 480] on link "📱 Einführung in die Bounti App" at bounding box center [516, 478] width 576 height 33
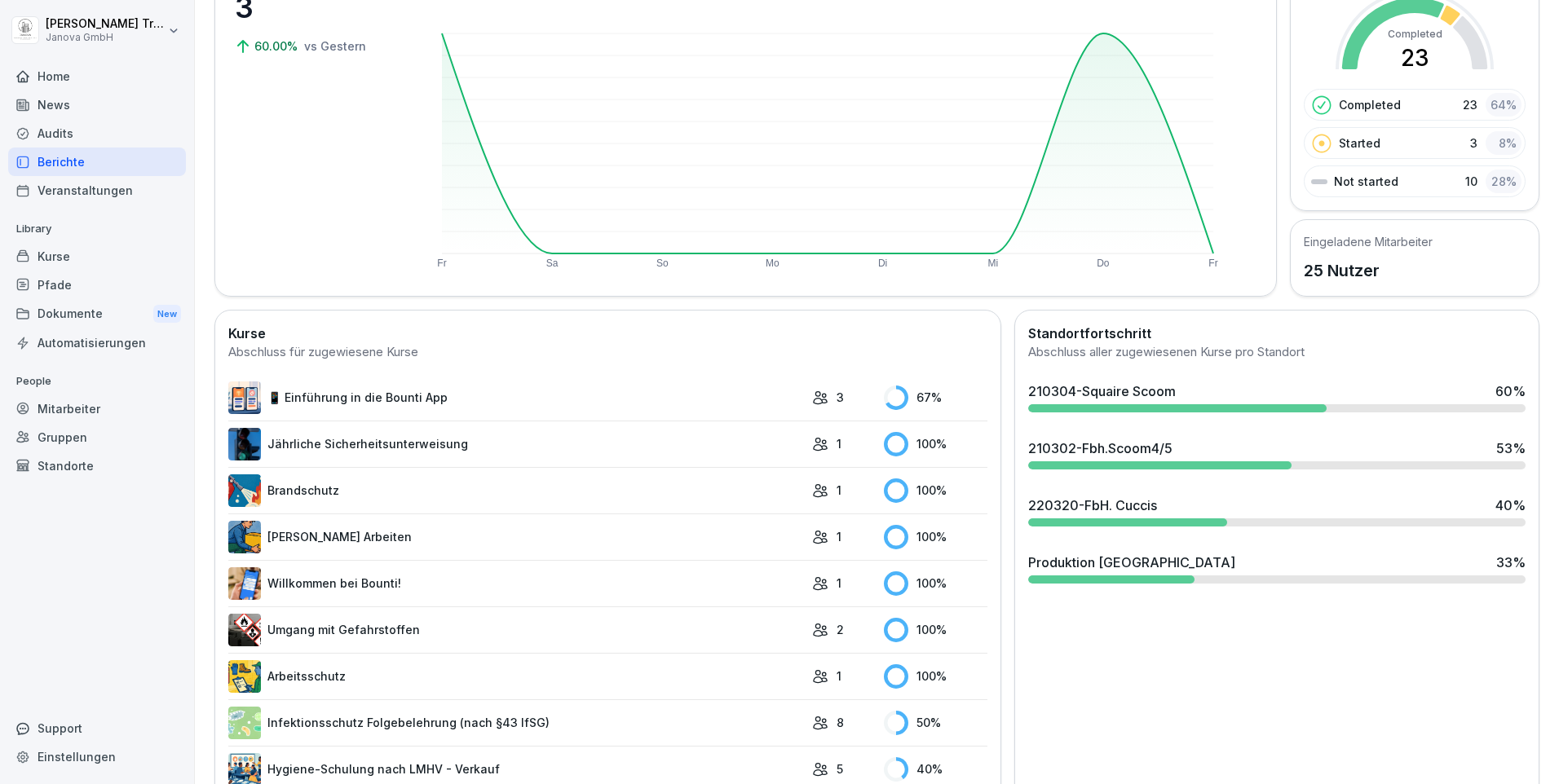
scroll to position [257, 0]
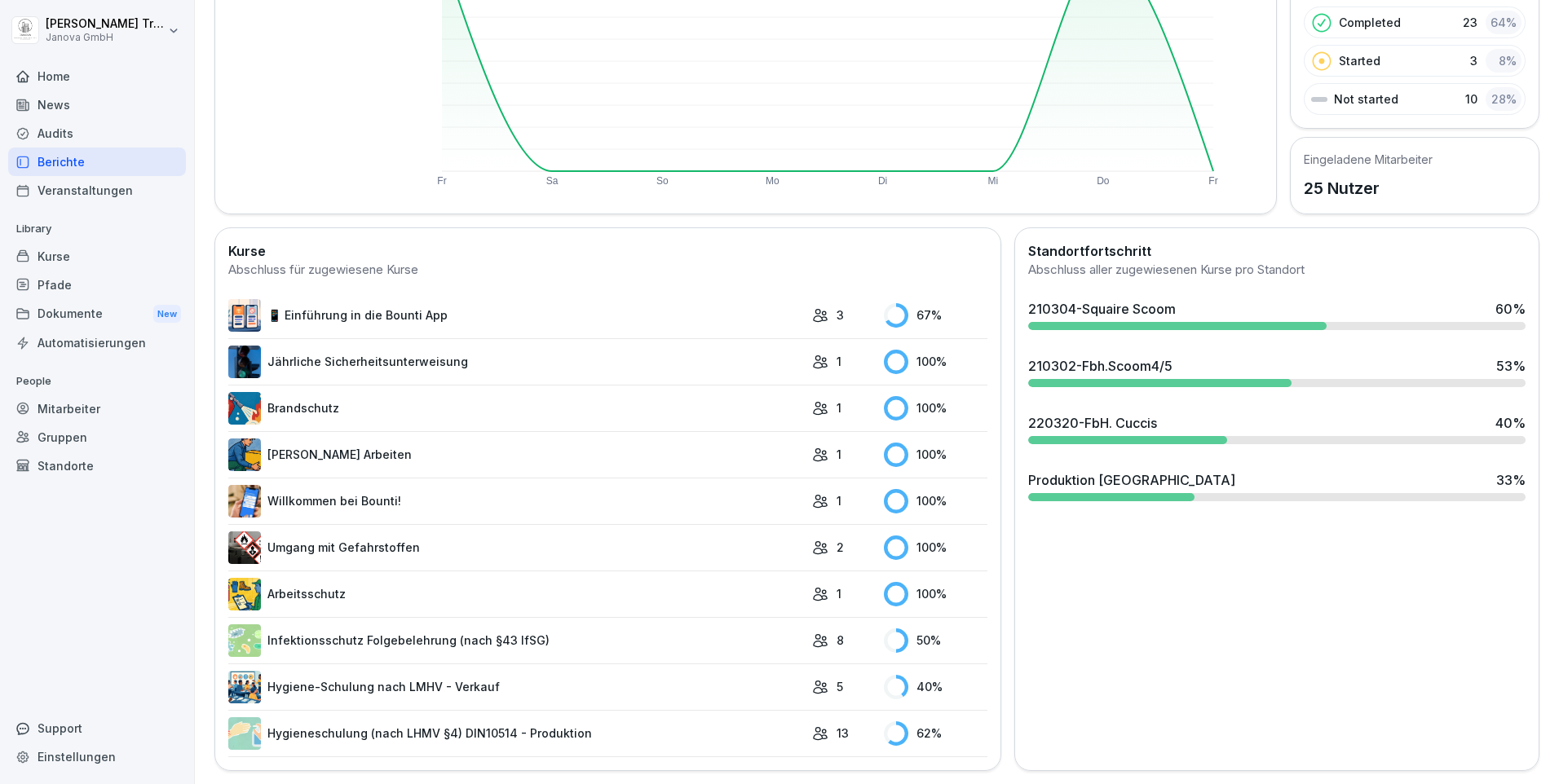
click at [403, 634] on link "Infektionsschutz Folgebelehrung (nach §43 IfSG)" at bounding box center [516, 640] width 576 height 33
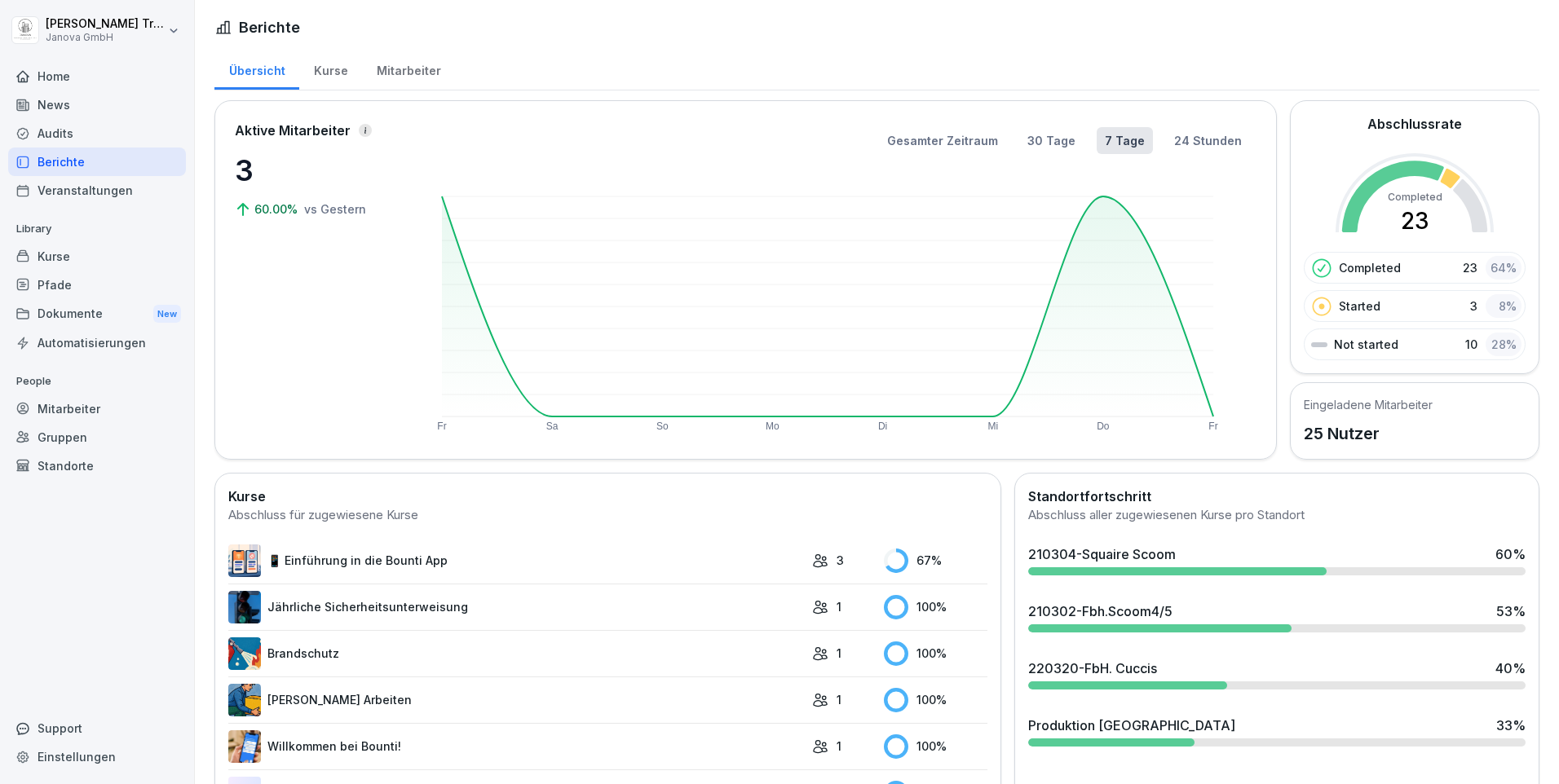
click at [45, 132] on div "Audits" at bounding box center [96, 133] width 178 height 29
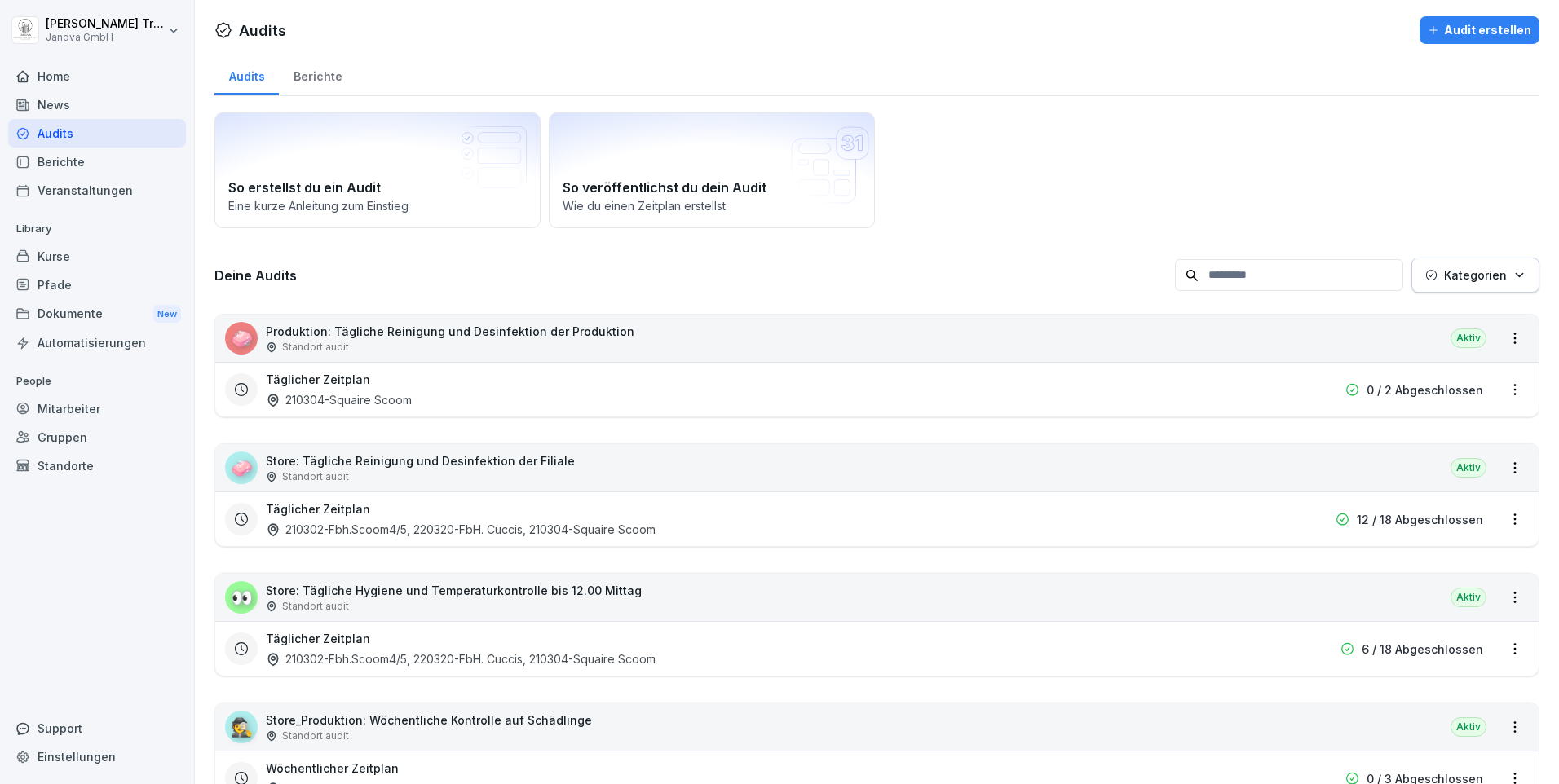
click at [325, 72] on div "Berichte" at bounding box center [318, 74] width 77 height 42
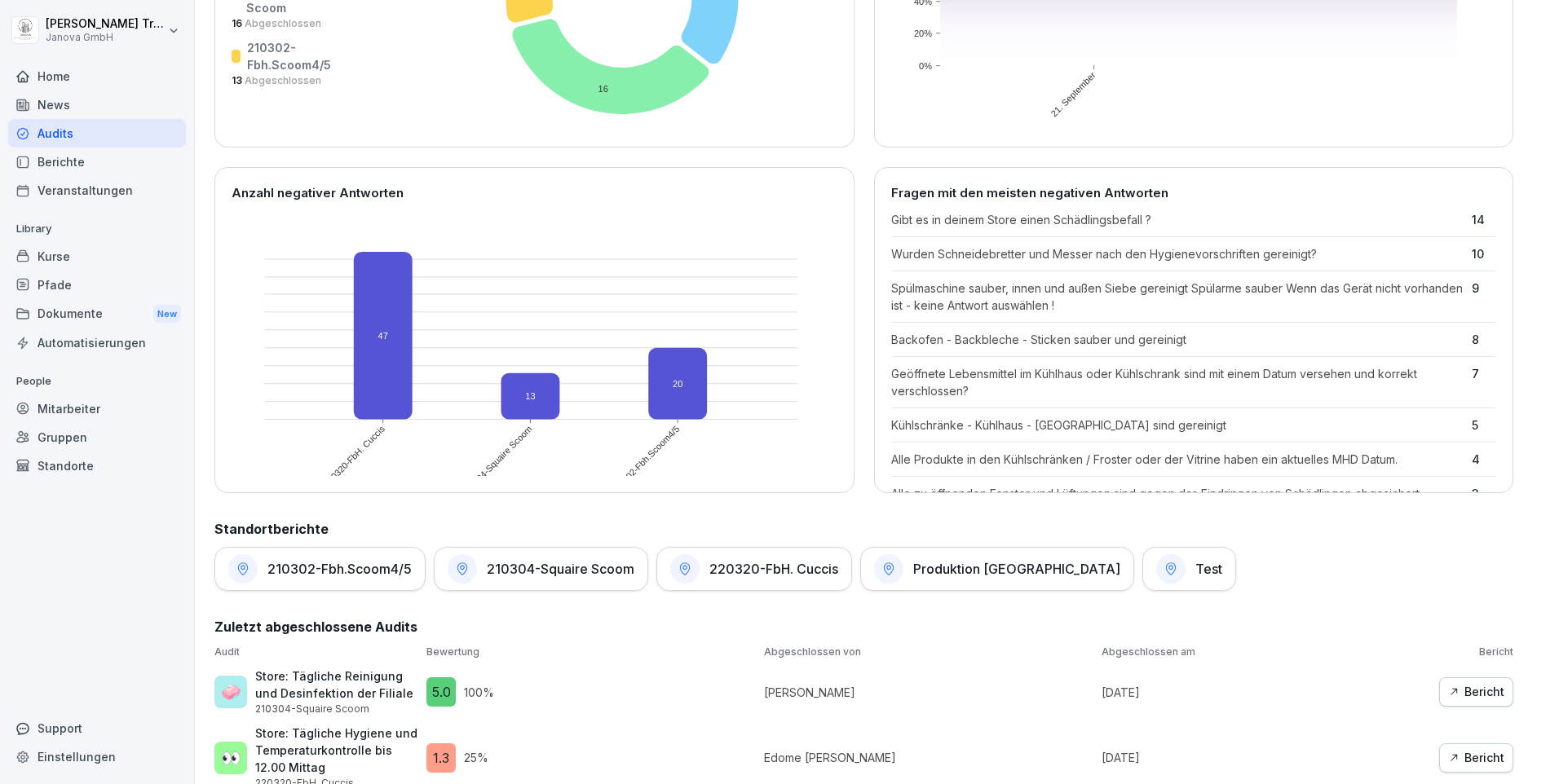
scroll to position [652, 0]
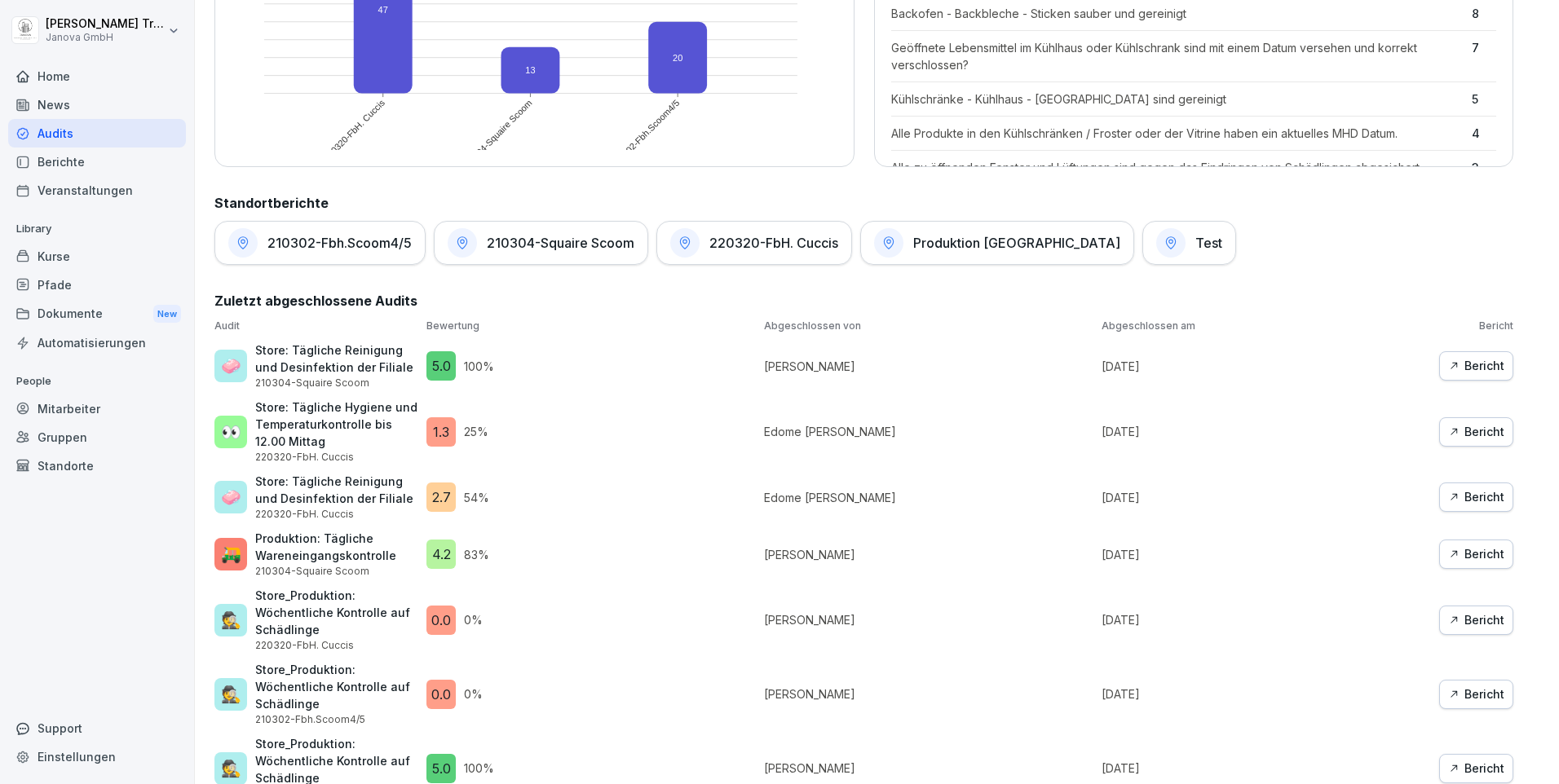
click at [1451, 371] on div "Bericht" at bounding box center [1476, 366] width 57 height 18
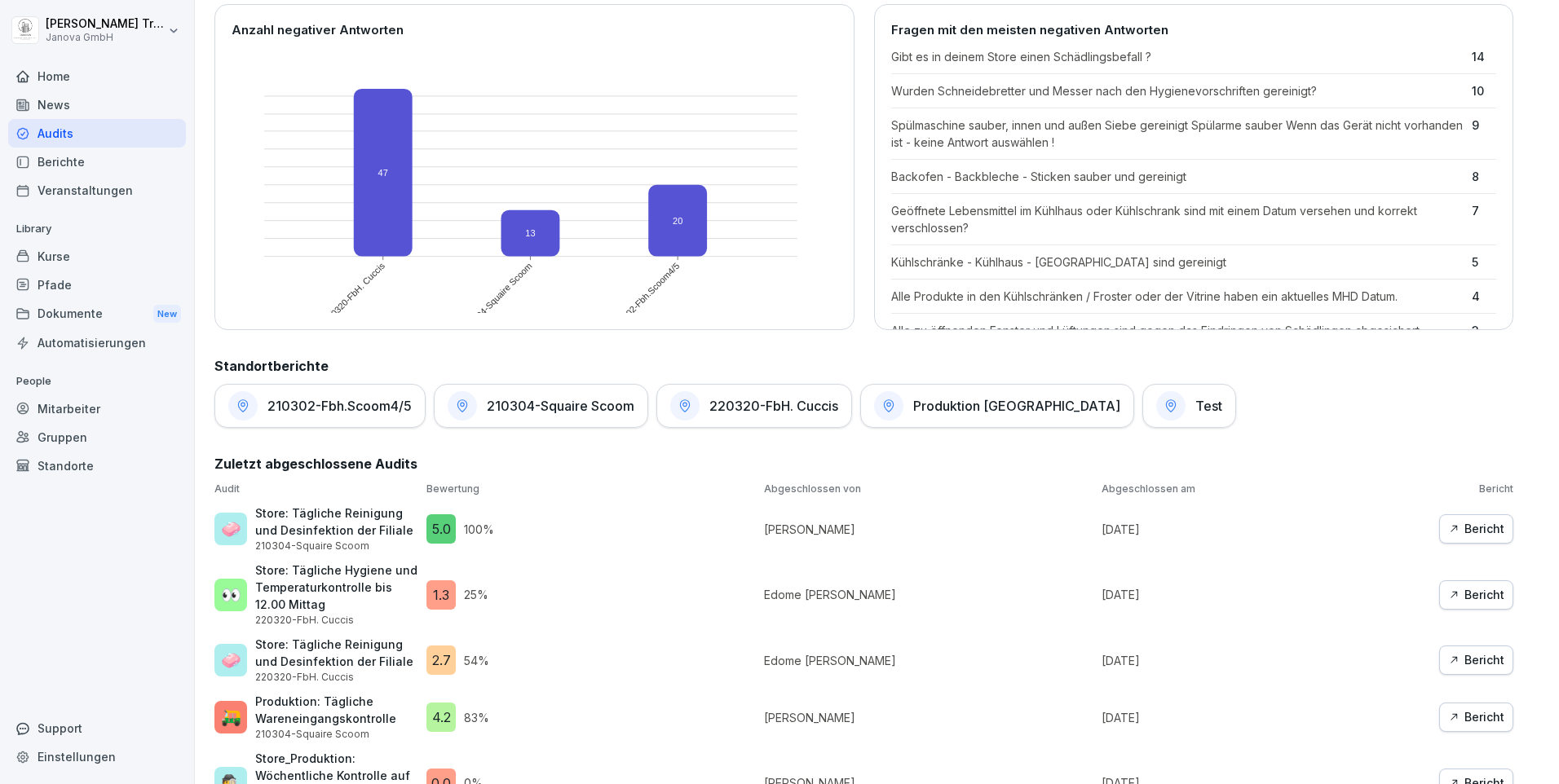
scroll to position [571, 0]
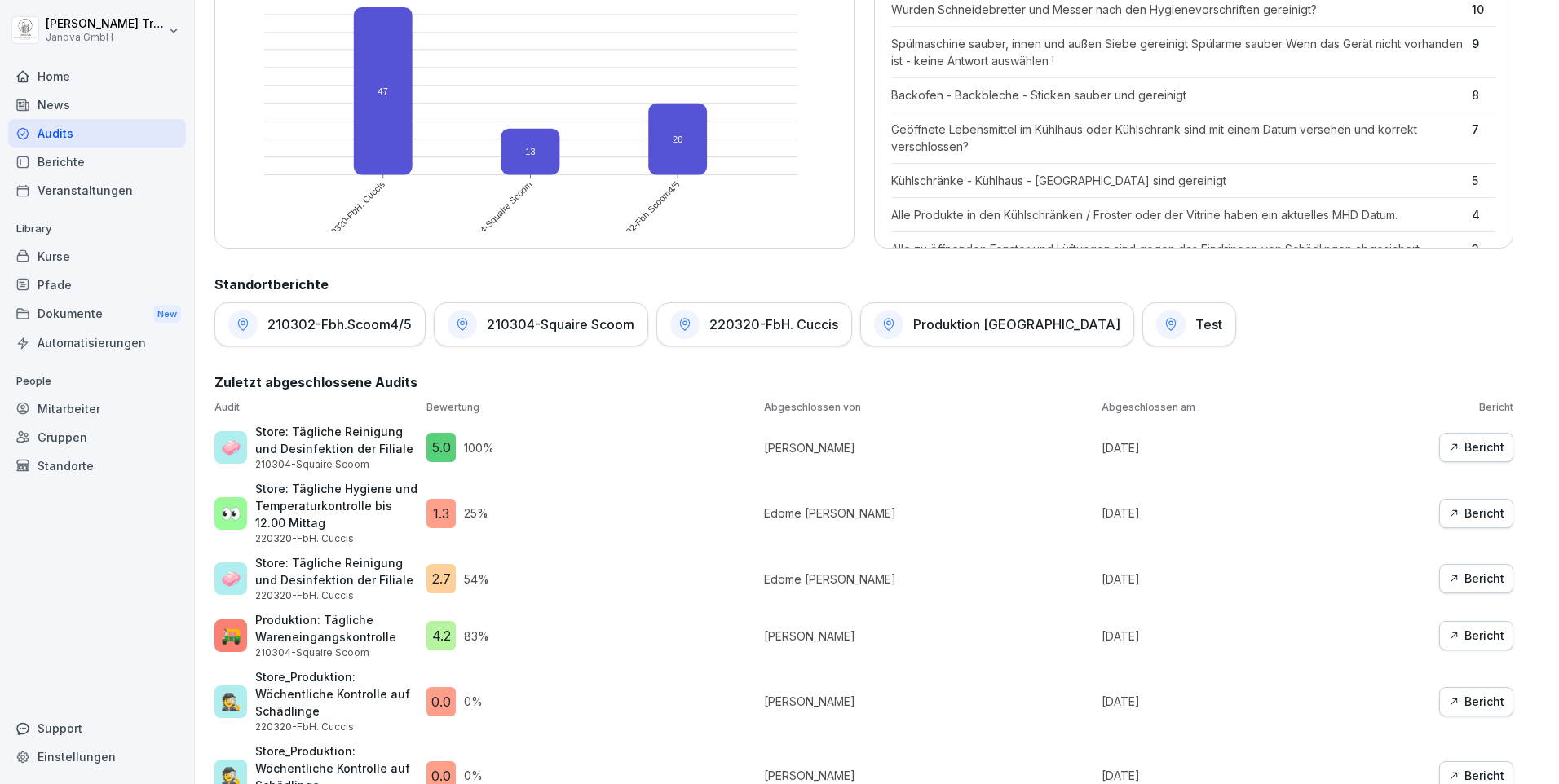
click at [1156, 333] on div at bounding box center [1171, 325] width 30 height 30
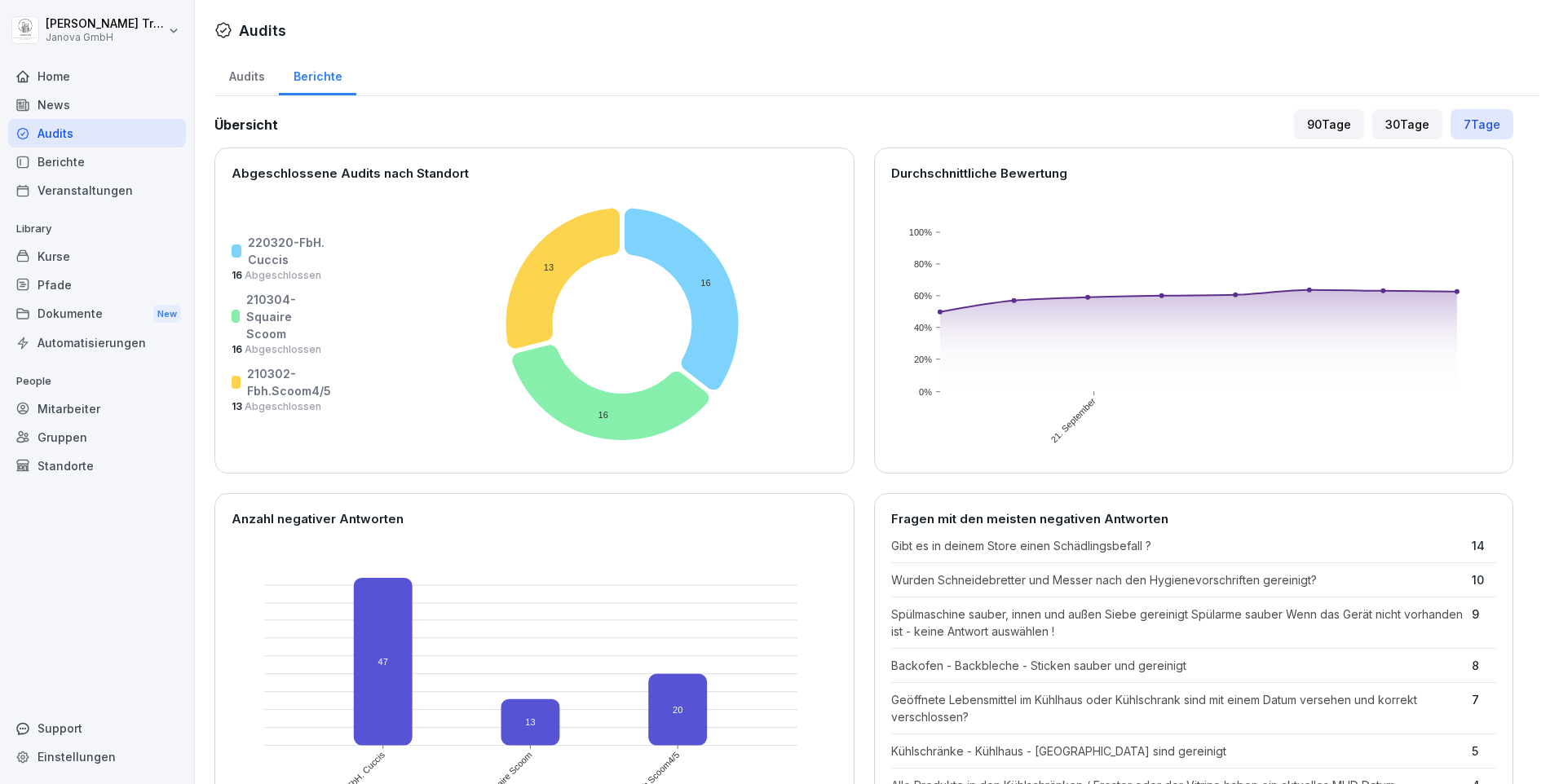
click at [86, 349] on div "Automatisierungen" at bounding box center [96, 342] width 178 height 29
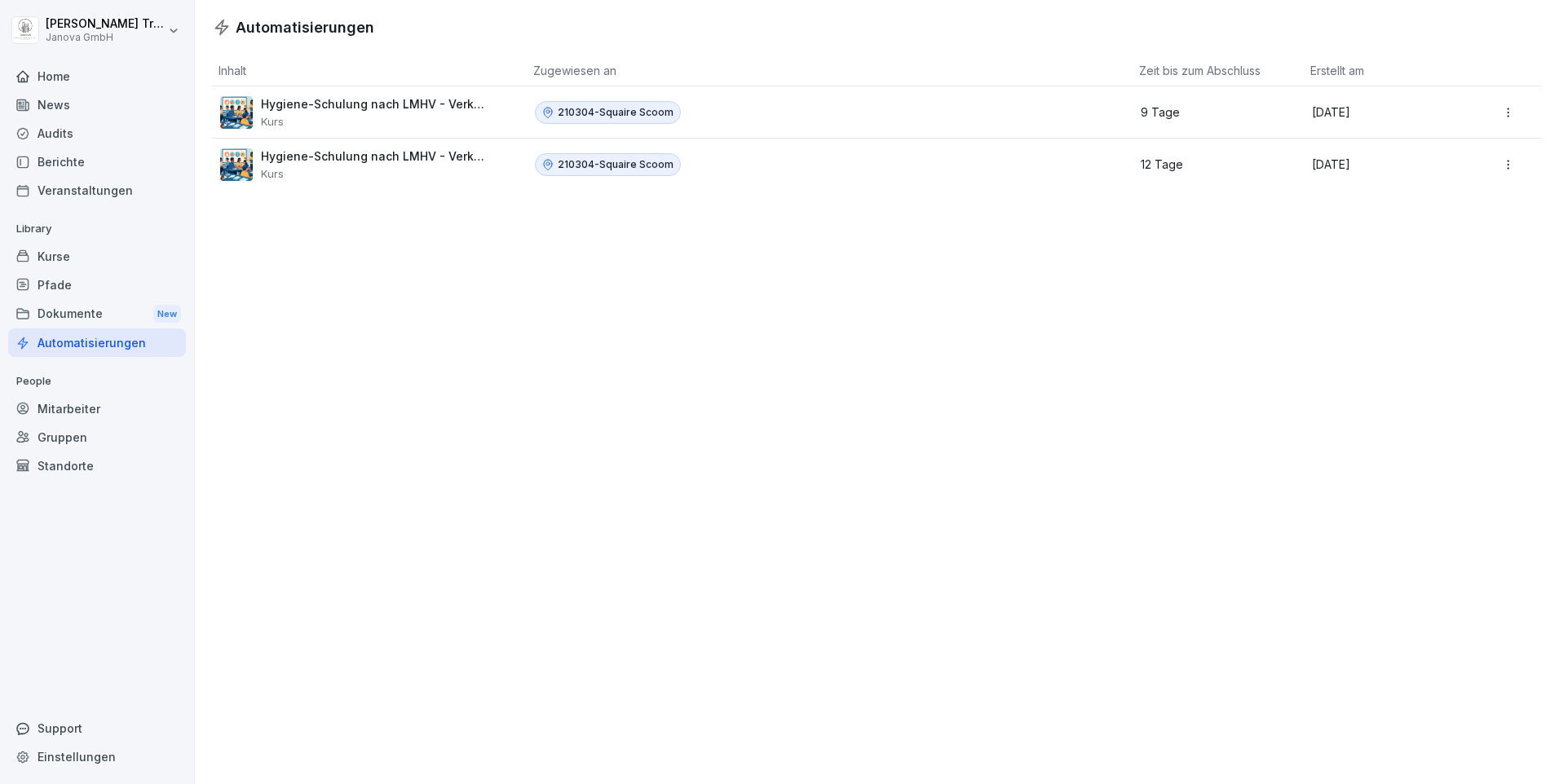
click at [1491, 112] on html "Heiko Trautmann Janova GmbH Home News Audits Berichte Veranstaltungen Library K…" at bounding box center [780, 392] width 1559 height 784
click at [639, 116] on html "Heiko Trautmann Janova GmbH Home News Audits Berichte Veranstaltungen Library K…" at bounding box center [780, 392] width 1559 height 784
click at [1506, 108] on html "Heiko Trautmann Janova GmbH Home News Audits Berichte Veranstaltungen Library K…" at bounding box center [780, 392] width 1559 height 784
click at [1479, 140] on div "Bearbeiten" at bounding box center [1484, 148] width 140 height 28
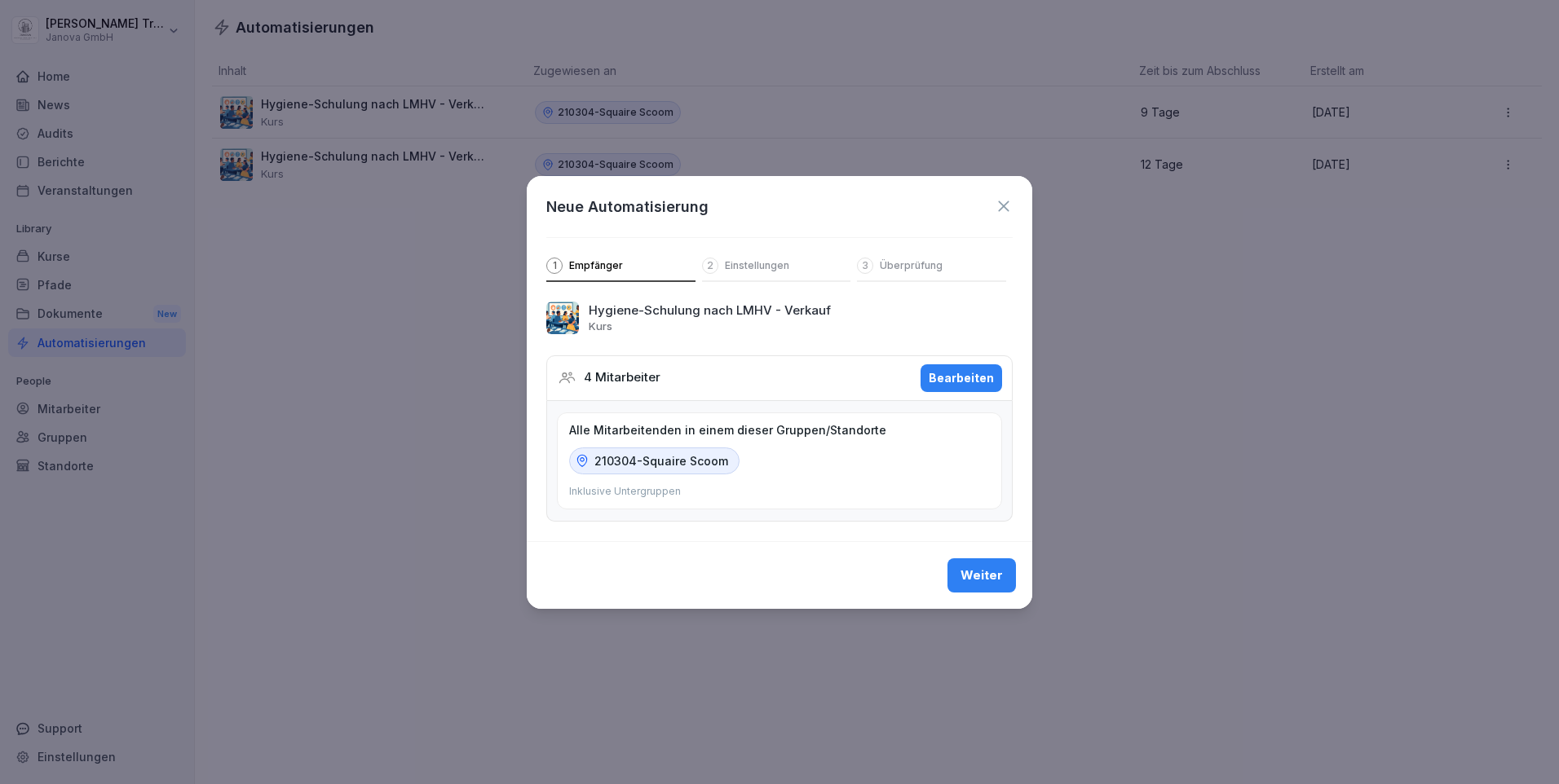
click at [776, 262] on p "Einstellungen" at bounding box center [757, 265] width 65 height 13
click at [1009, 578] on button "Weiter" at bounding box center [981, 575] width 69 height 34
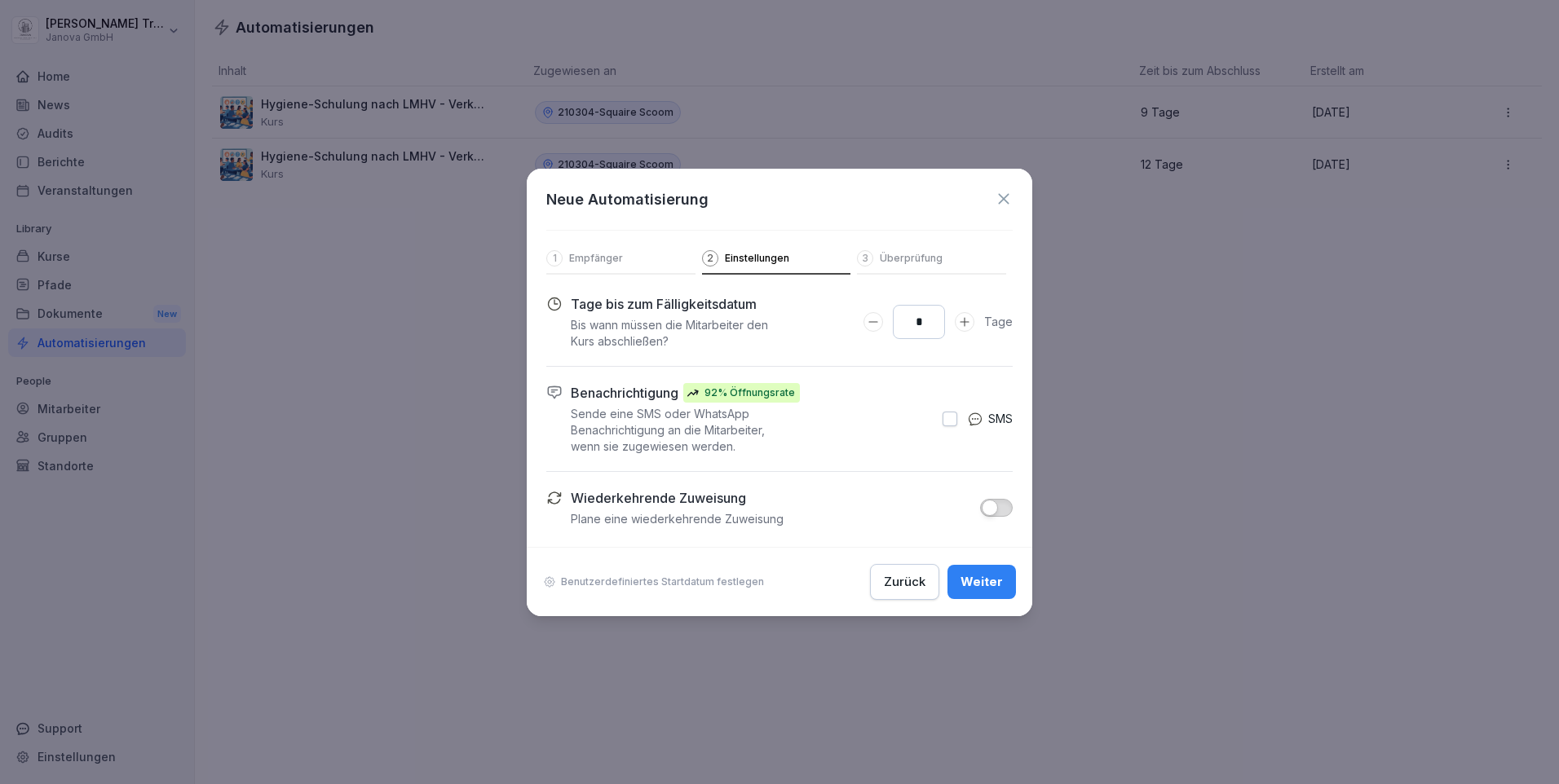
click at [1006, 199] on icon at bounding box center [1004, 198] width 18 height 18
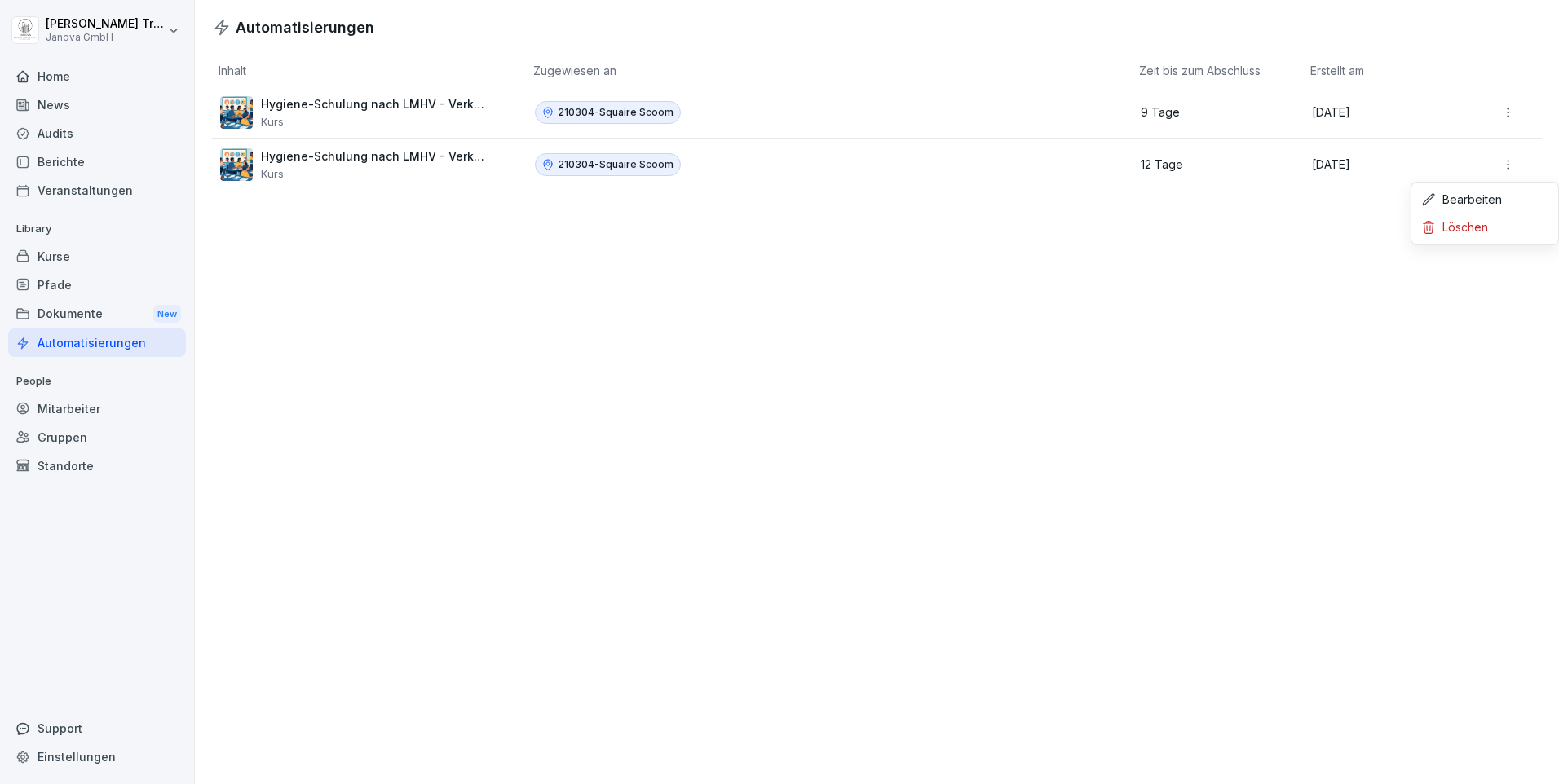
click at [1498, 166] on html "Heiko Trautmann Janova GmbH Home News Audits Berichte Veranstaltungen Library K…" at bounding box center [780, 392] width 1559 height 784
click at [1474, 202] on div "Bearbeiten" at bounding box center [1484, 199] width 140 height 28
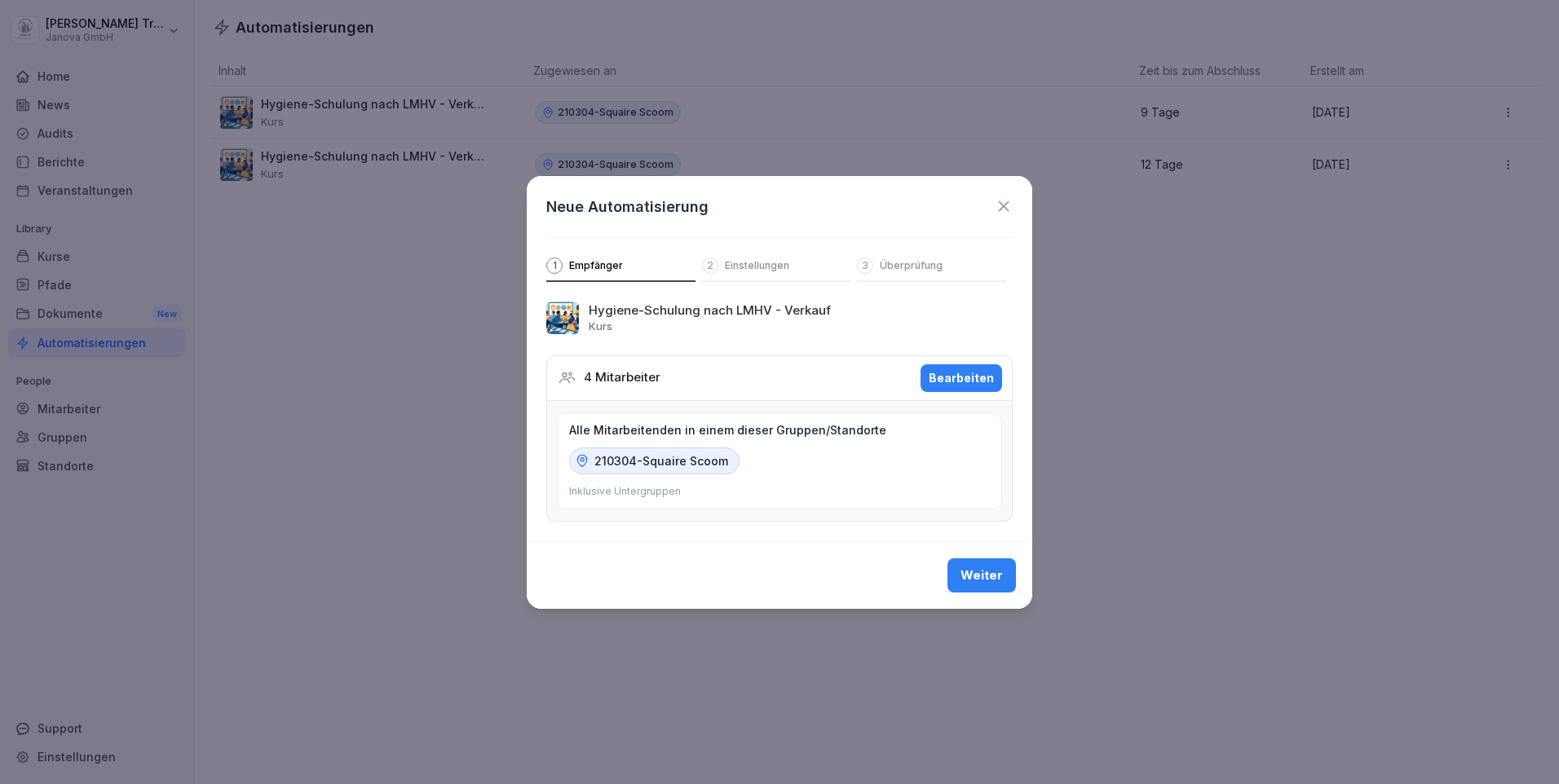
click at [1002, 202] on icon at bounding box center [1004, 206] width 18 height 18
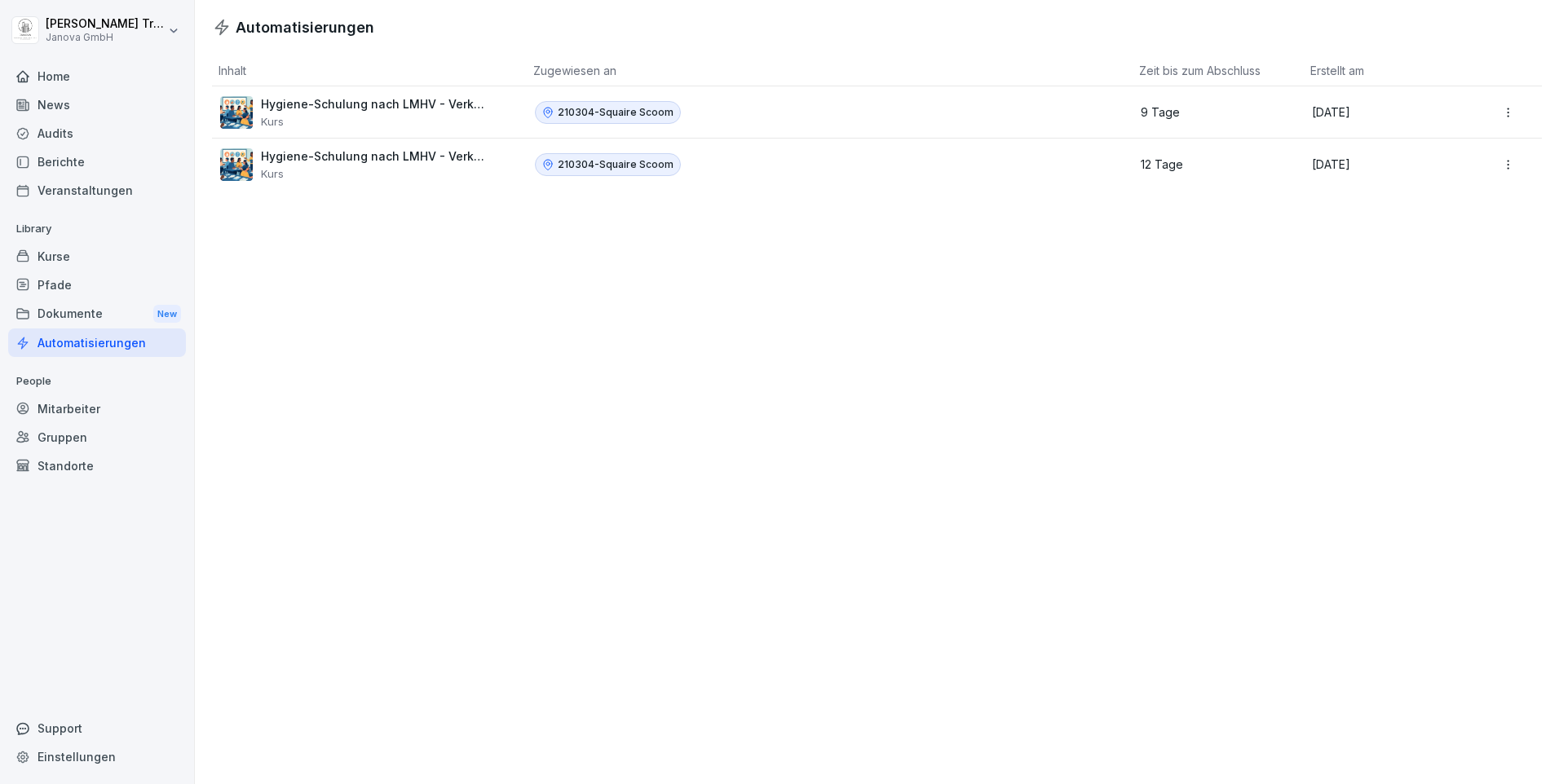
click at [1493, 165] on html "Heiko Trautmann Janova GmbH Home News Audits Berichte Veranstaltungen Library K…" at bounding box center [780, 392] width 1559 height 784
click at [1488, 197] on div "Bearbeiten" at bounding box center [1484, 199] width 140 height 28
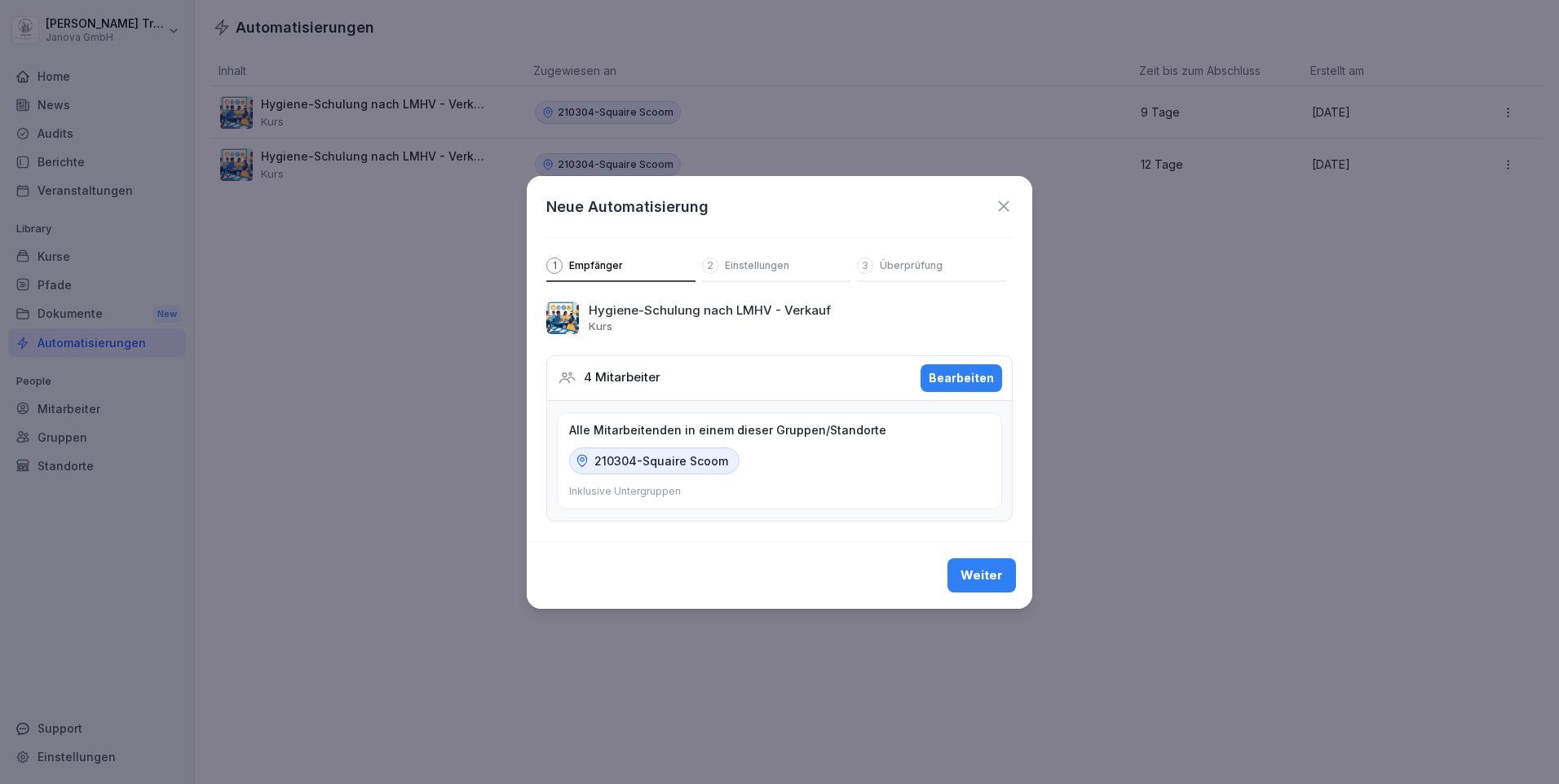
click at [1001, 198] on icon at bounding box center [1004, 206] width 18 height 18
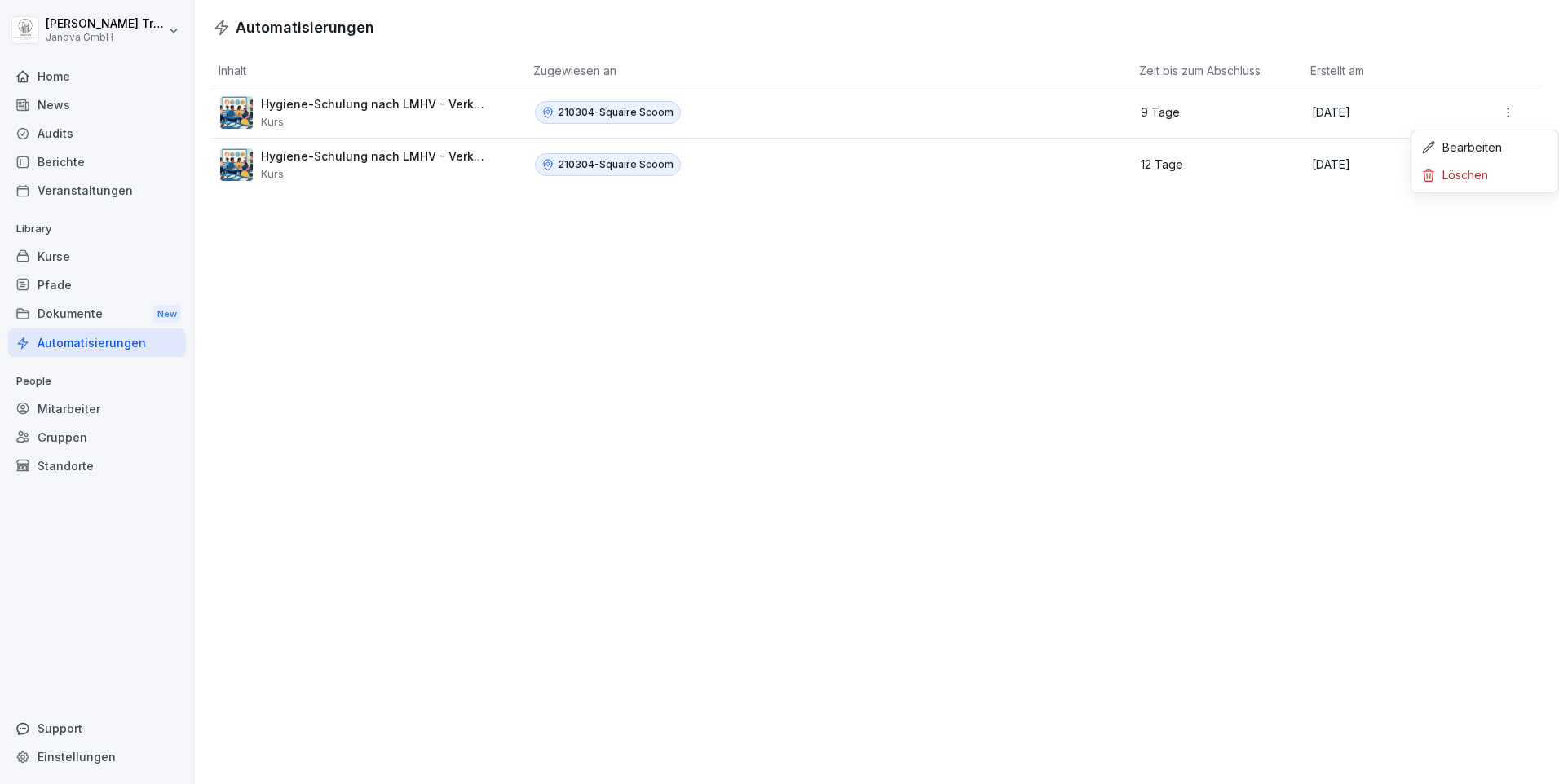
click at [1495, 113] on html "Heiko Trautmann Janova GmbH Home News Audits Berichte Veranstaltungen Library K…" at bounding box center [780, 392] width 1559 height 784
click at [1480, 144] on div "Bearbeiten" at bounding box center [1484, 148] width 140 height 28
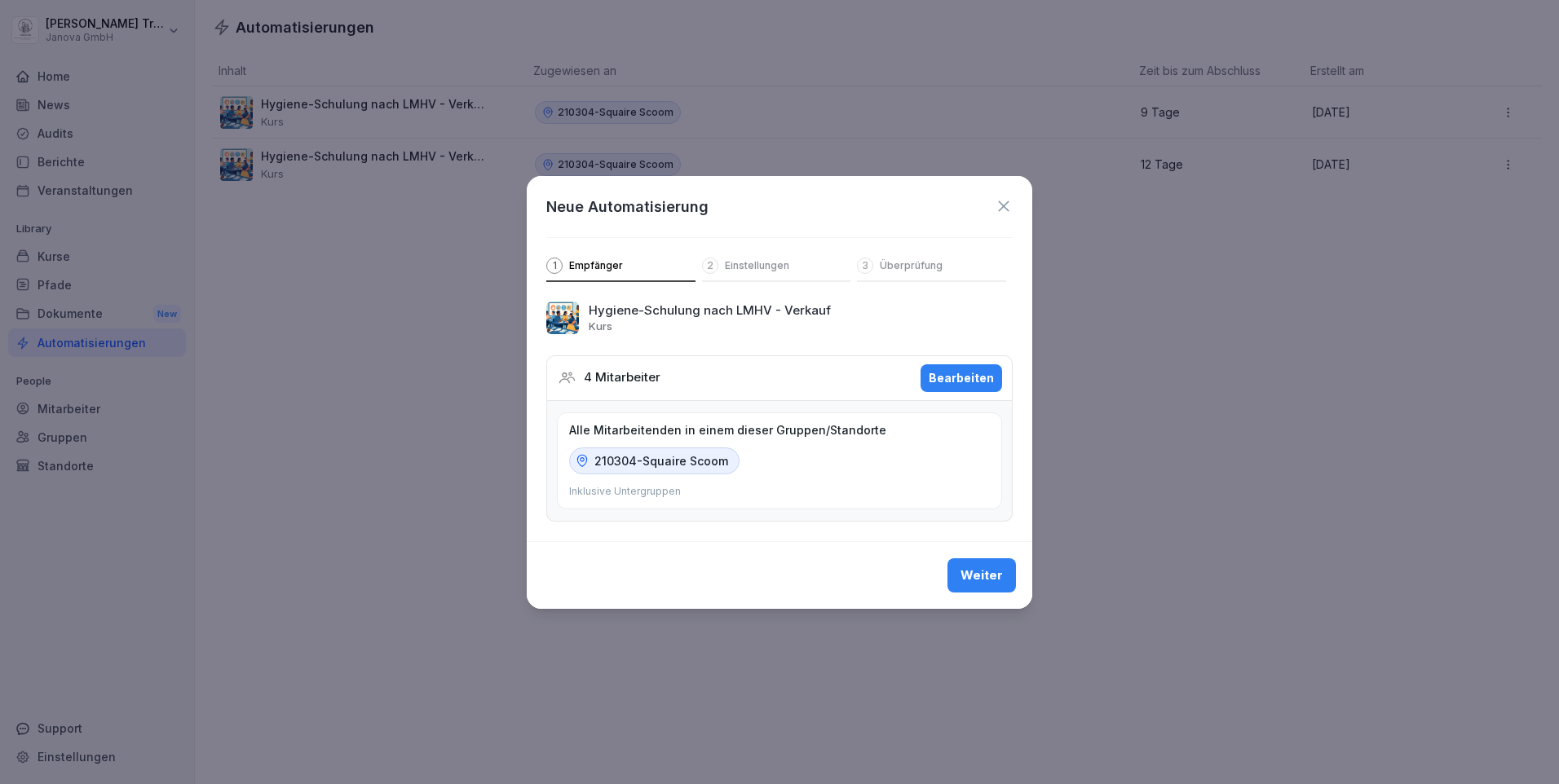
click at [1000, 205] on icon at bounding box center [1004, 206] width 18 height 18
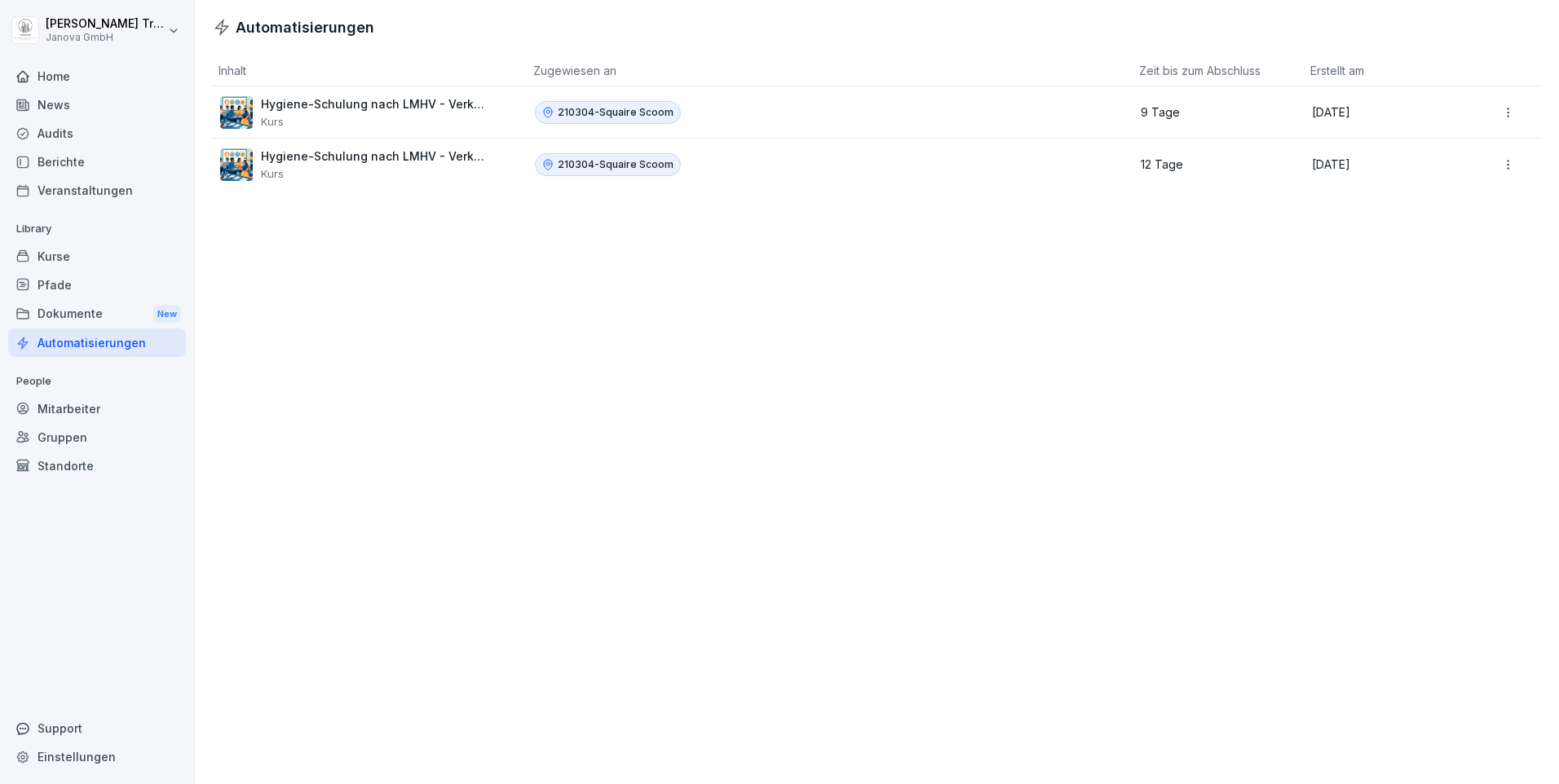
click at [1495, 165] on html "Heiko Trautmann Janova GmbH Home News Audits Berichte Veranstaltungen Library K…" at bounding box center [780, 392] width 1559 height 784
click at [1473, 221] on div "Löschen" at bounding box center [1484, 227] width 140 height 28
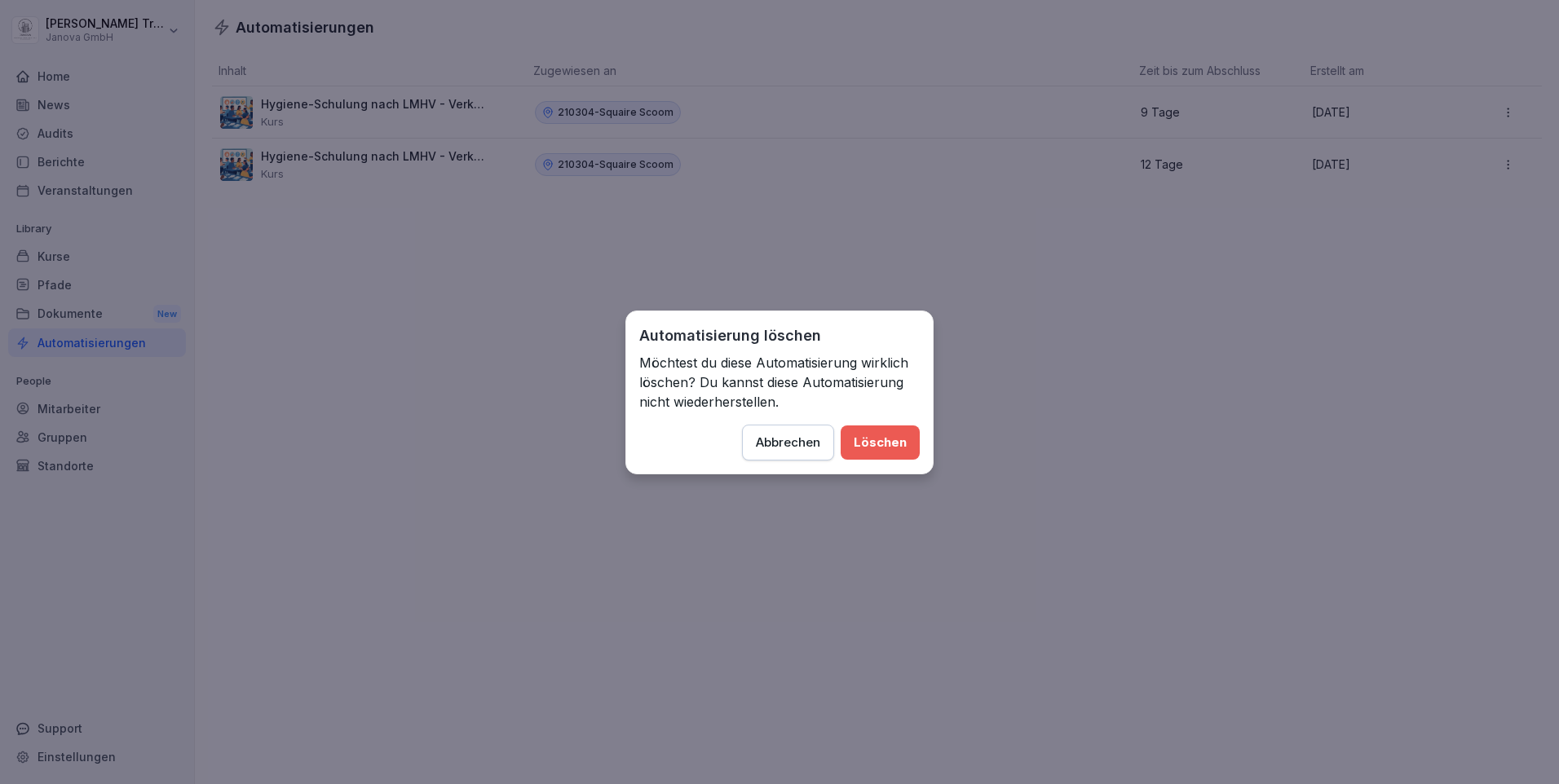
click at [886, 444] on div "Löschen" at bounding box center [880, 443] width 53 height 18
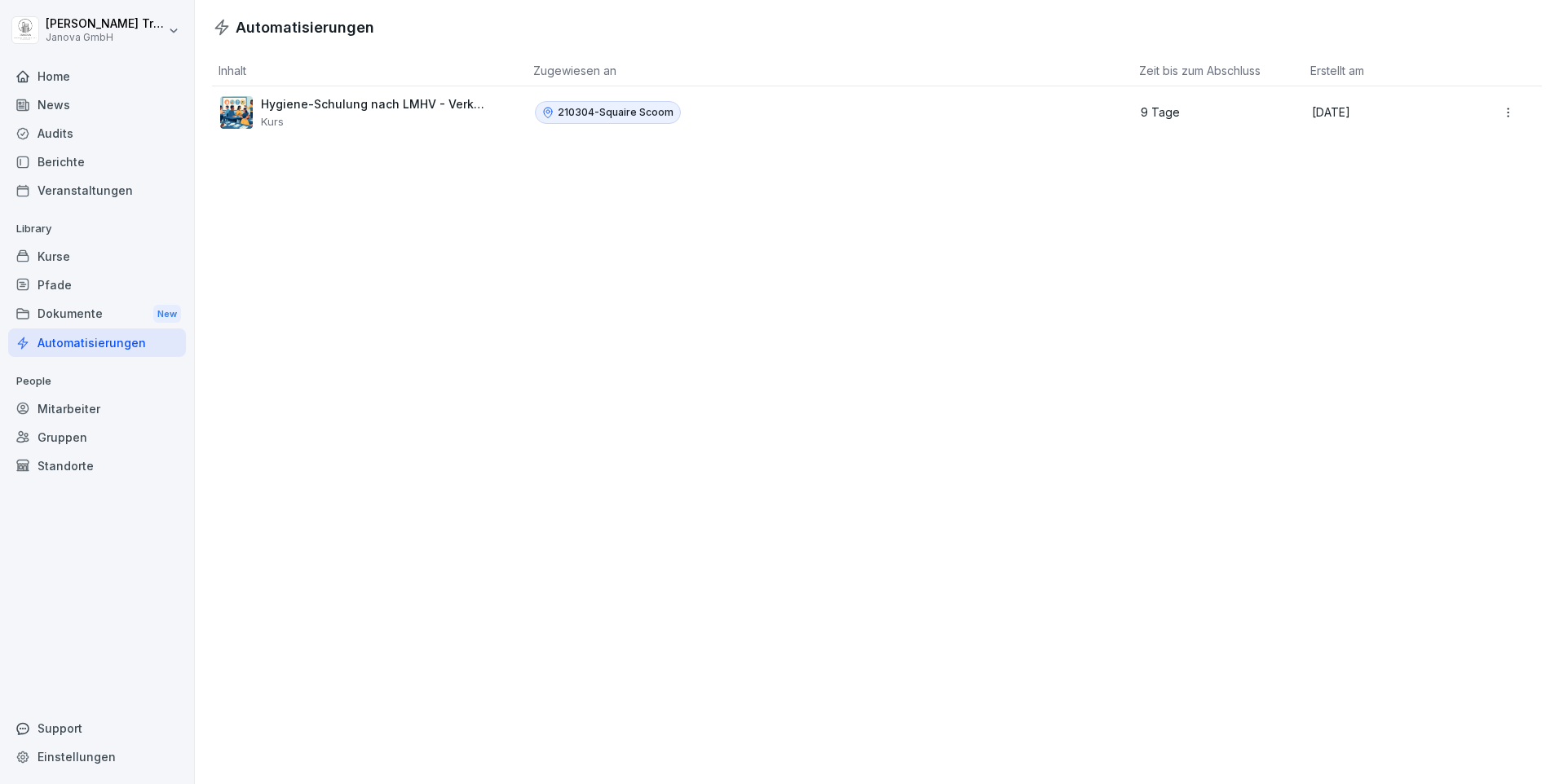
click at [107, 338] on div "Automatisierungen" at bounding box center [96, 342] width 178 height 29
click at [52, 134] on div "Audits" at bounding box center [96, 133] width 178 height 29
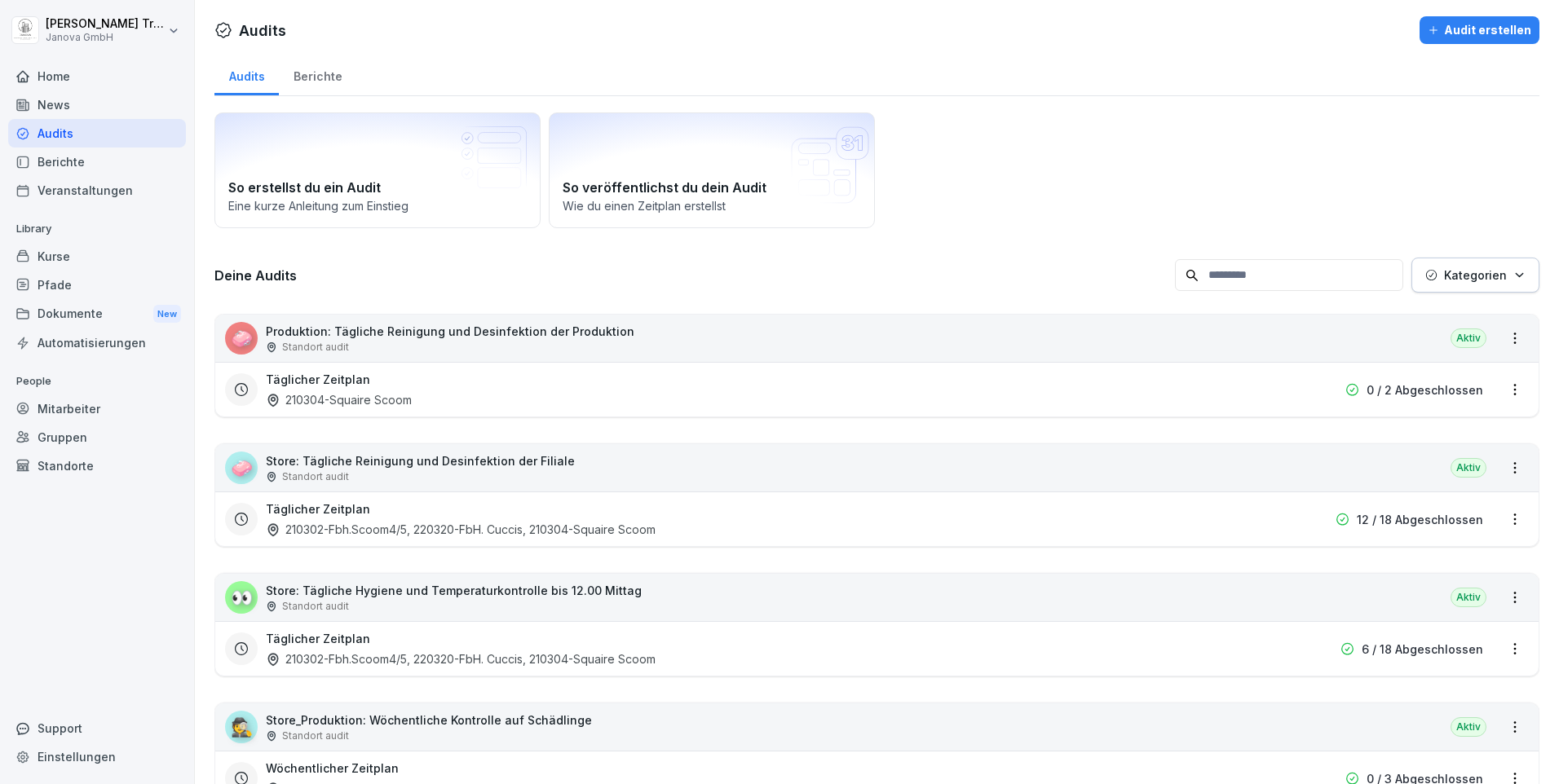
click at [38, 248] on div "Kurse" at bounding box center [96, 256] width 178 height 29
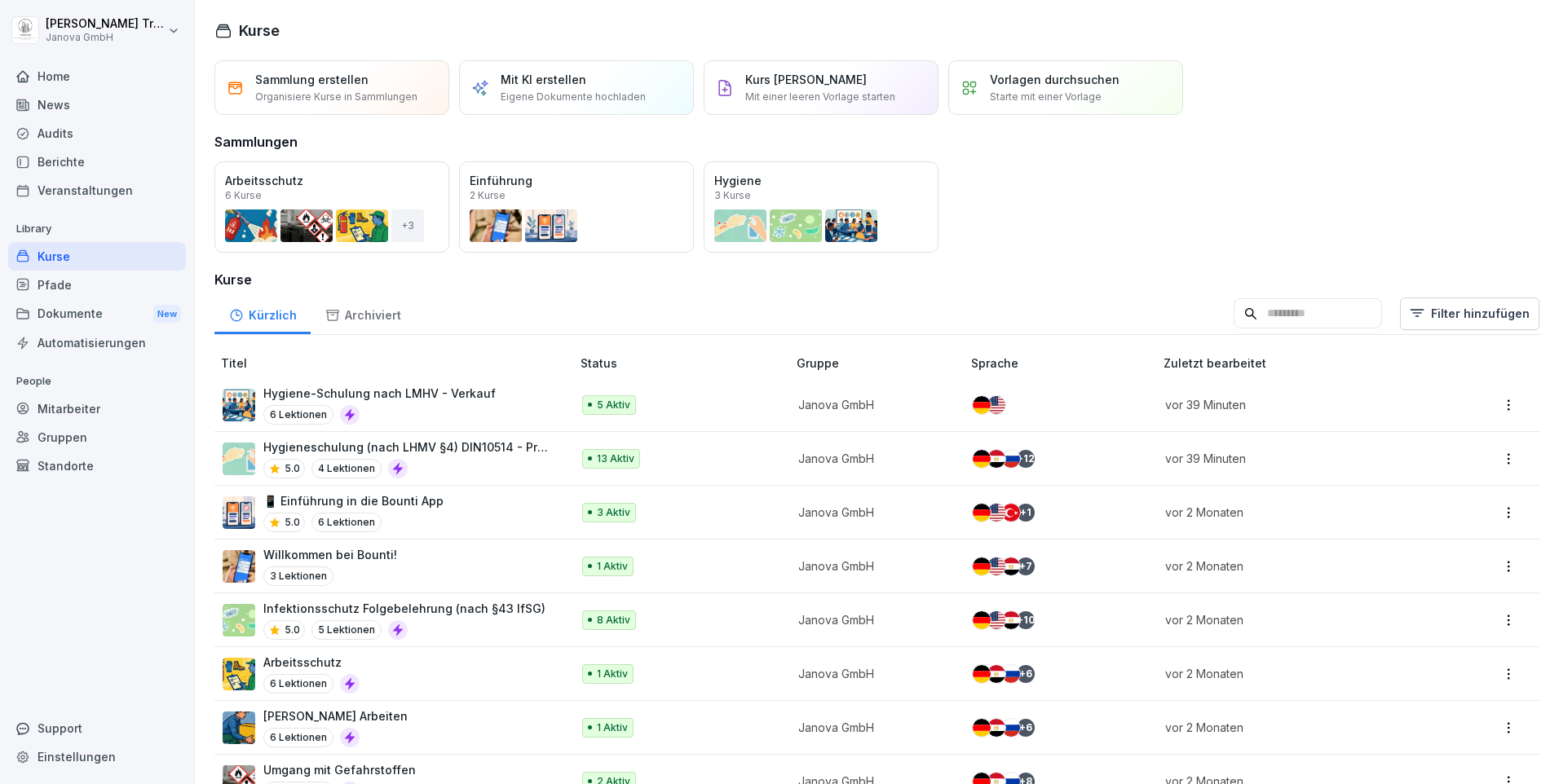
click at [360, 386] on p "Hygiene-Schulung nach LMHV - Verkauf" at bounding box center [379, 392] width 232 height 17
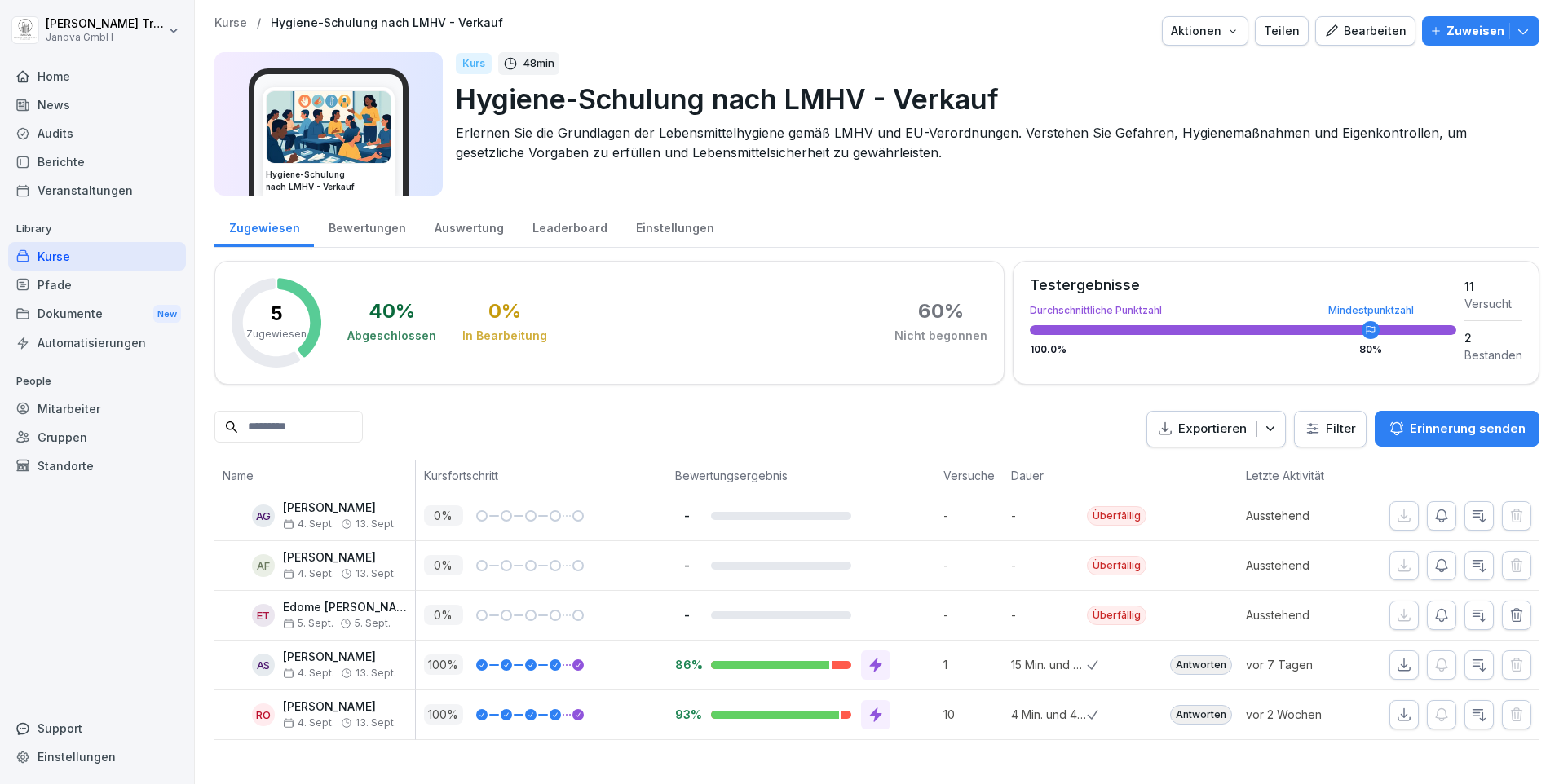
click at [88, 187] on div "Veranstaltungen" at bounding box center [96, 190] width 178 height 29
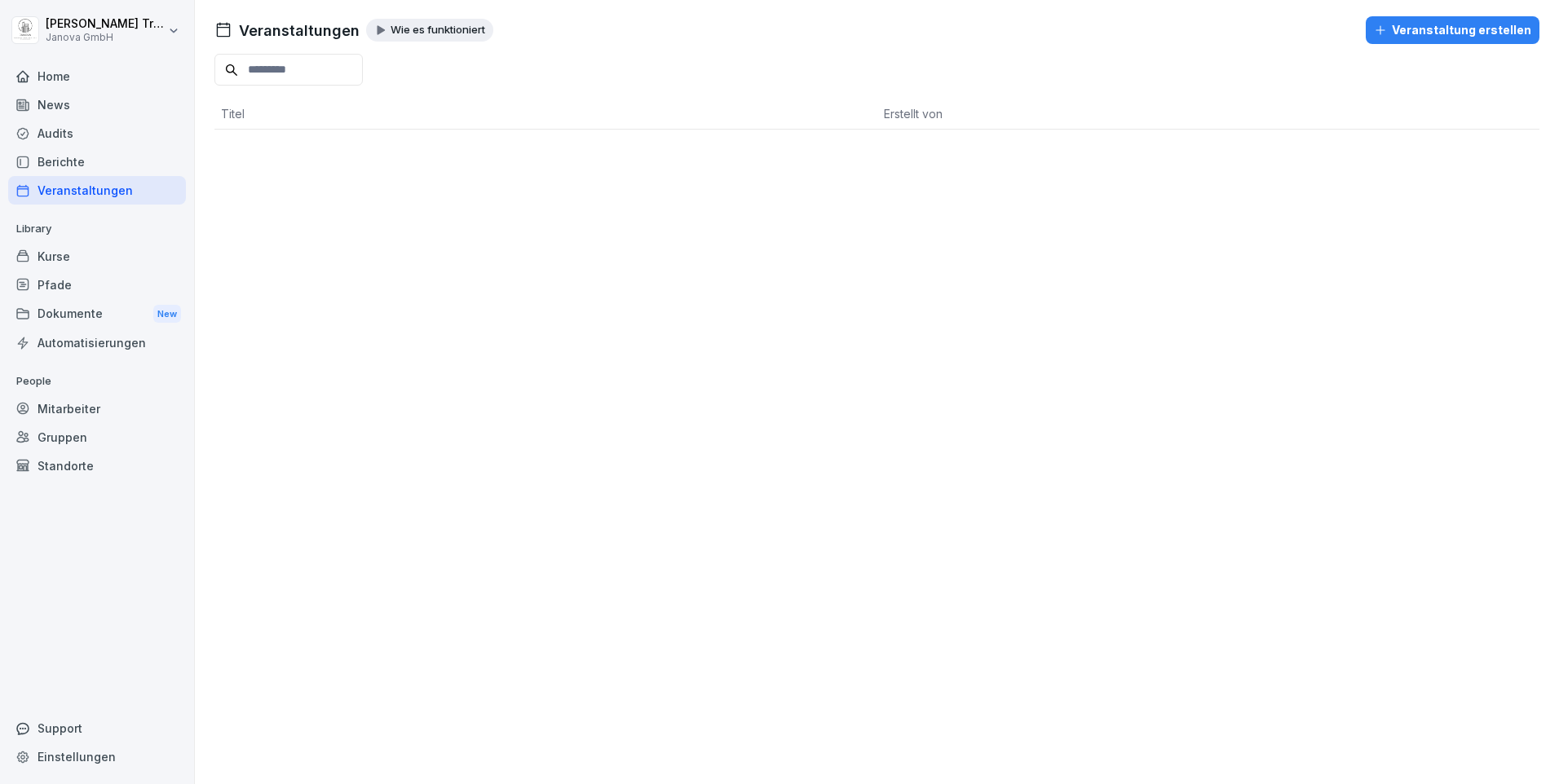
click at [427, 32] on p "Wie es funktioniert" at bounding box center [437, 30] width 94 height 13
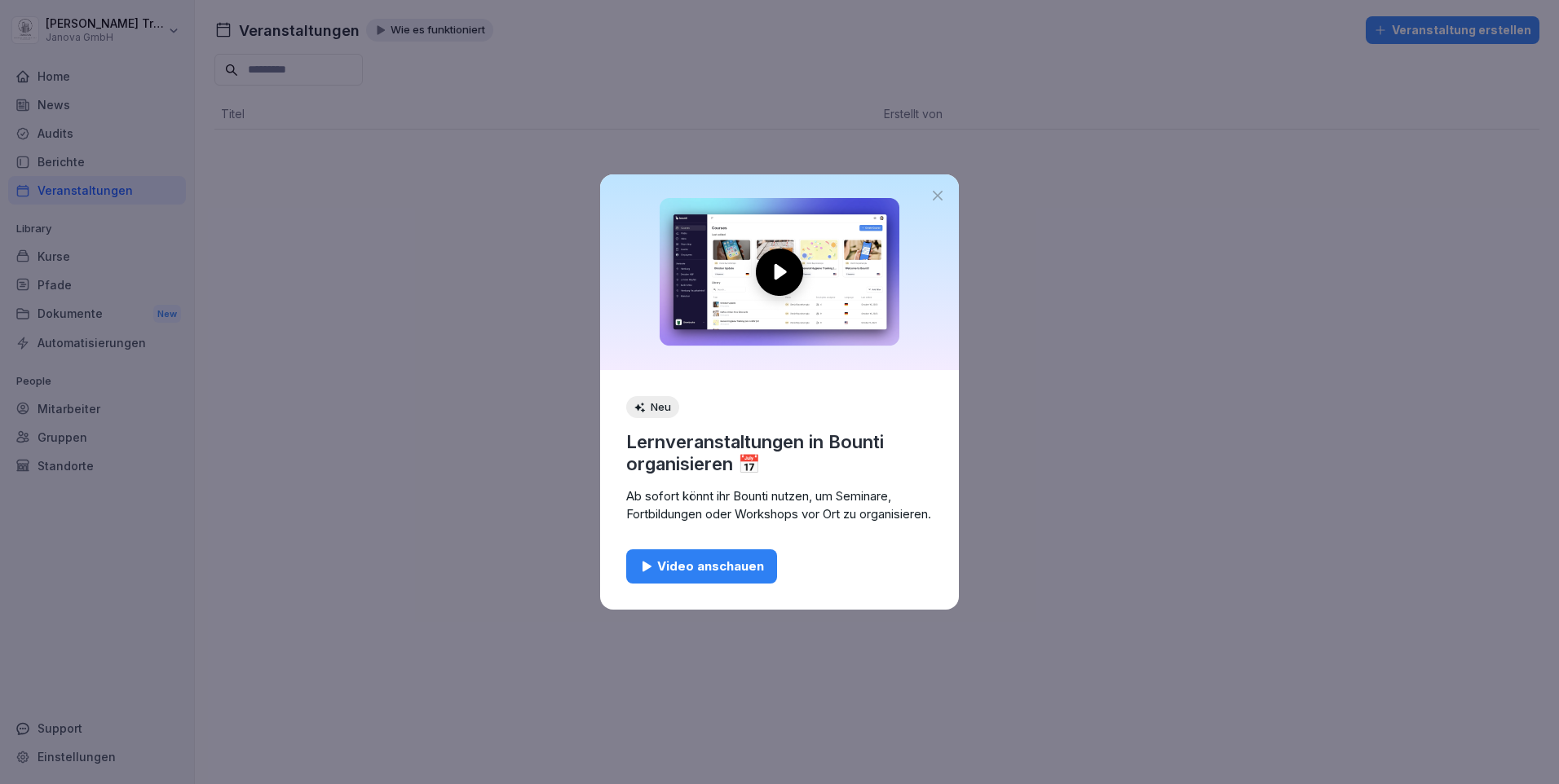
click at [754, 572] on div "Video anschauen" at bounding box center [702, 567] width 125 height 18
click at [937, 188] on icon at bounding box center [937, 196] width 16 height 16
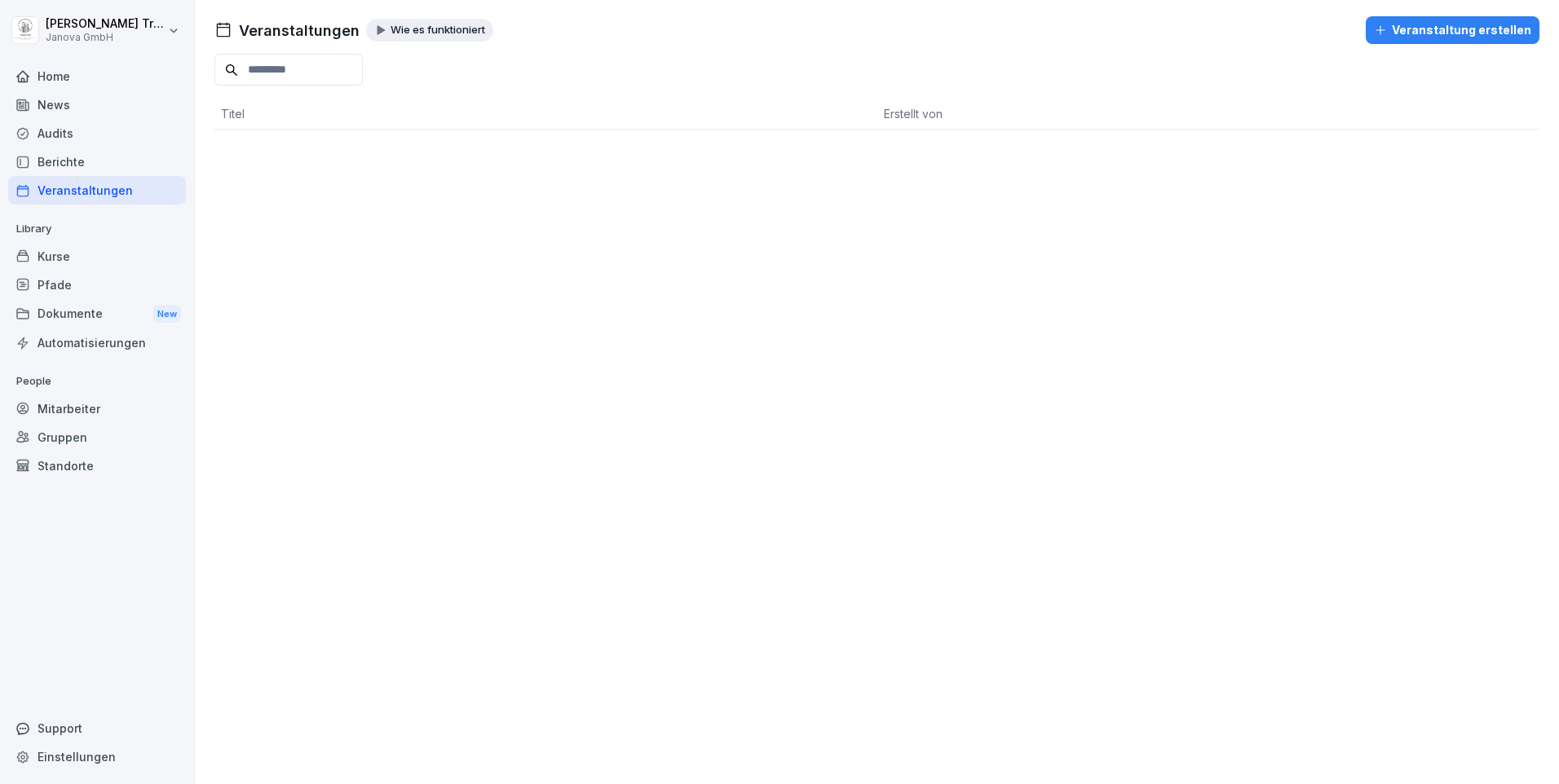
click at [94, 337] on div "Automatisierungen" at bounding box center [96, 342] width 178 height 29
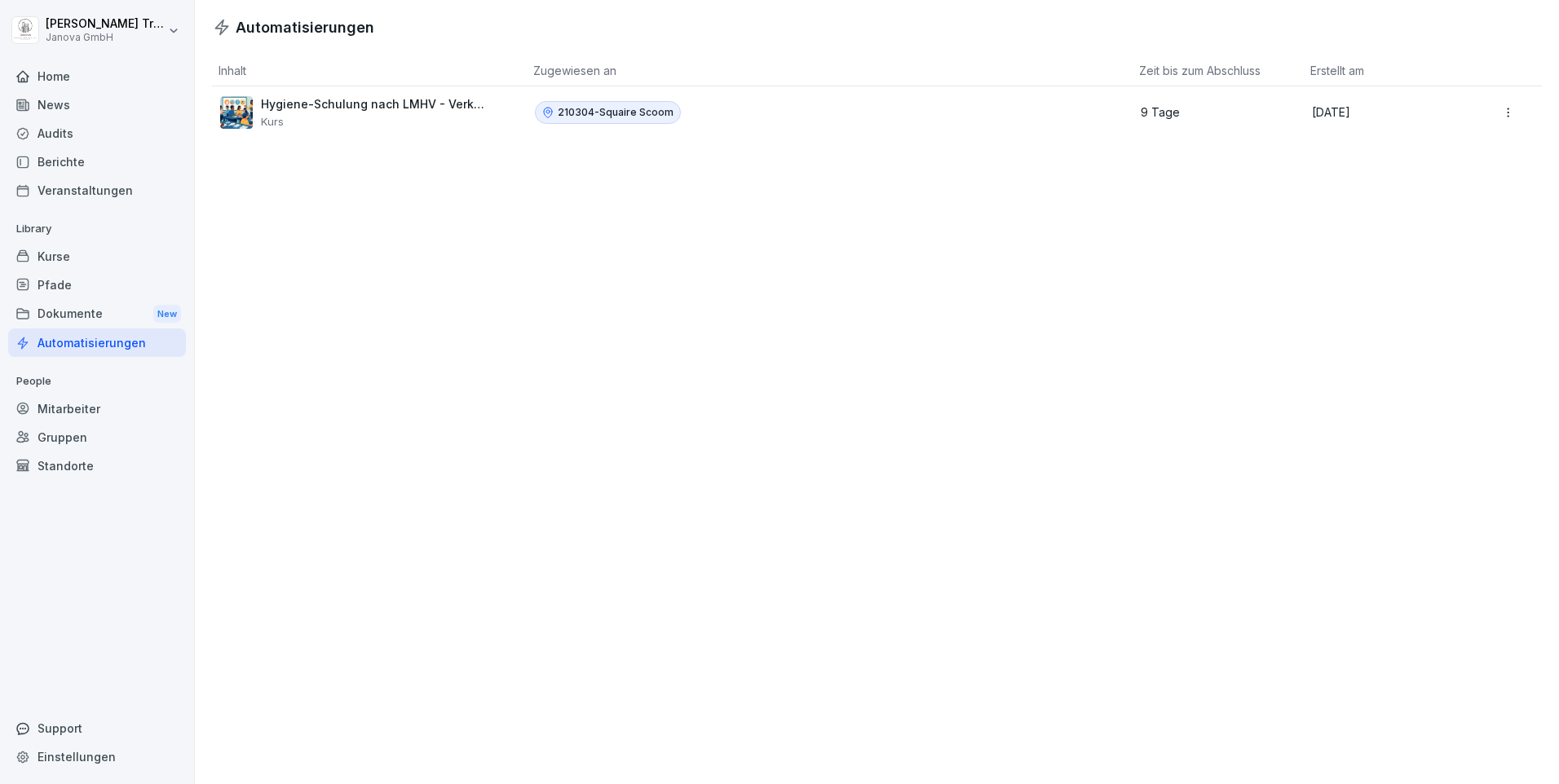
click at [65, 411] on div "Mitarbeiter" at bounding box center [96, 408] width 178 height 29
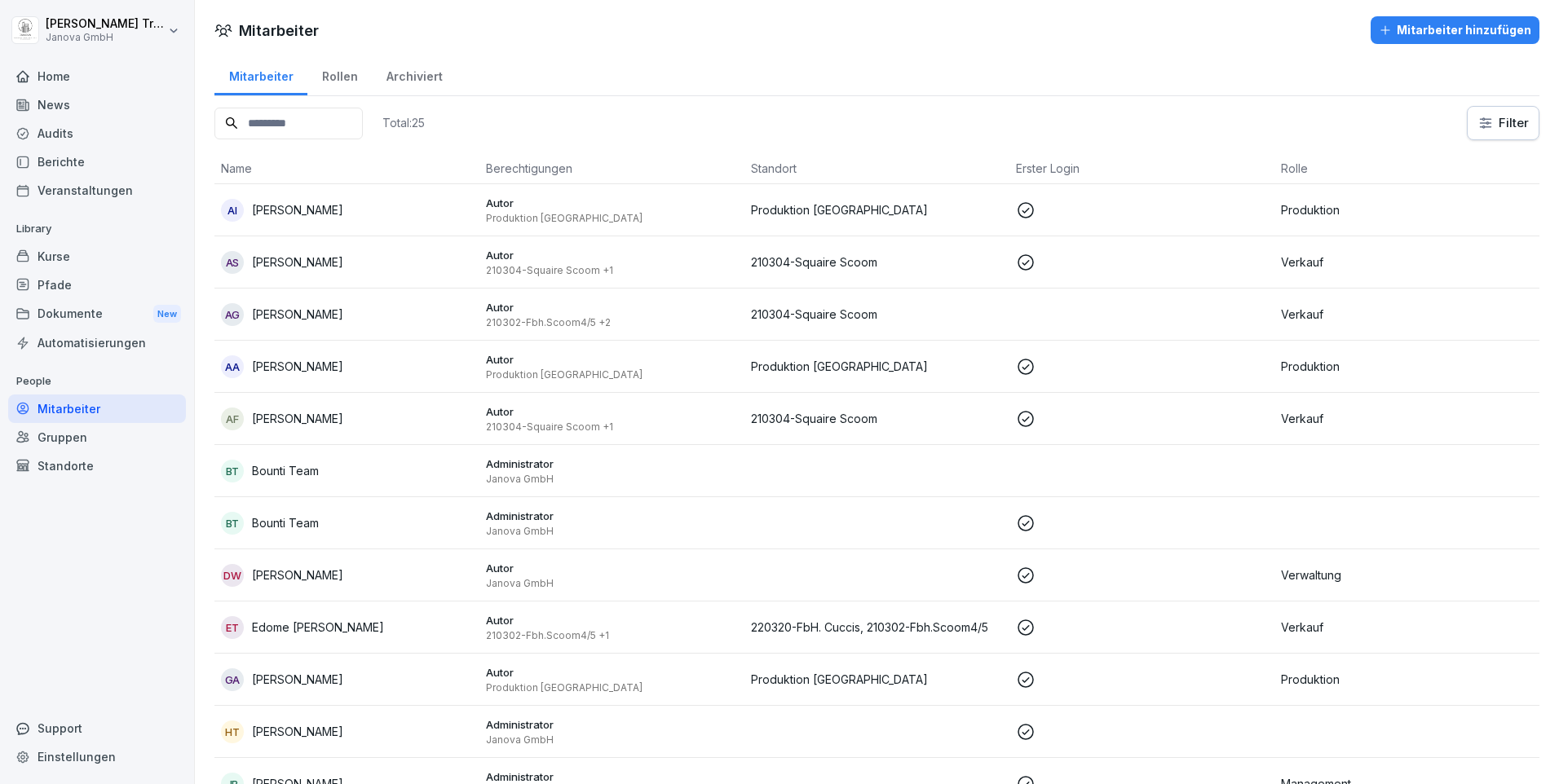
click at [77, 719] on div "Support" at bounding box center [96, 727] width 178 height 29
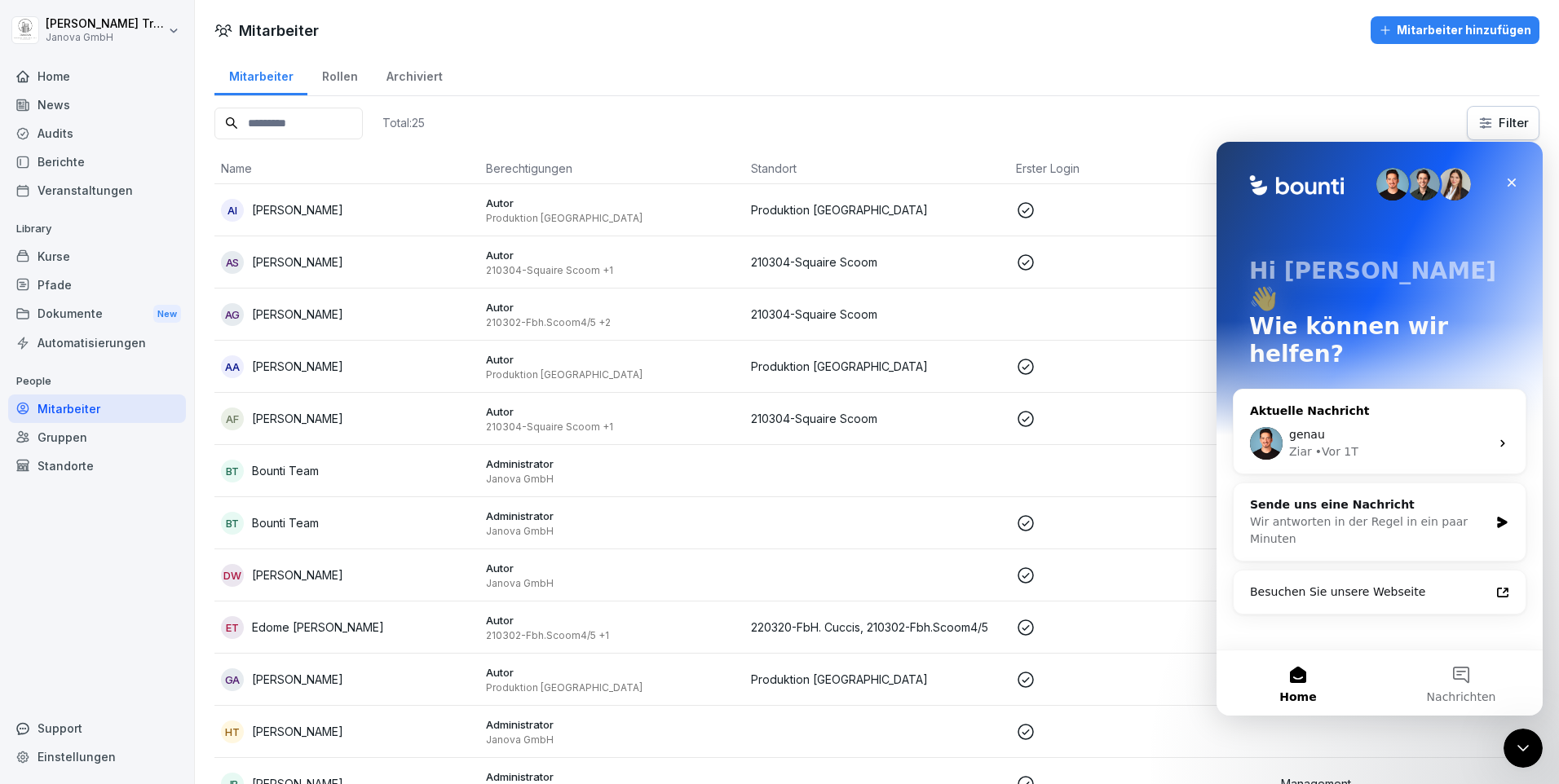
click at [1377, 444] on div "Ziar • Vor 1T" at bounding box center [1389, 452] width 201 height 17
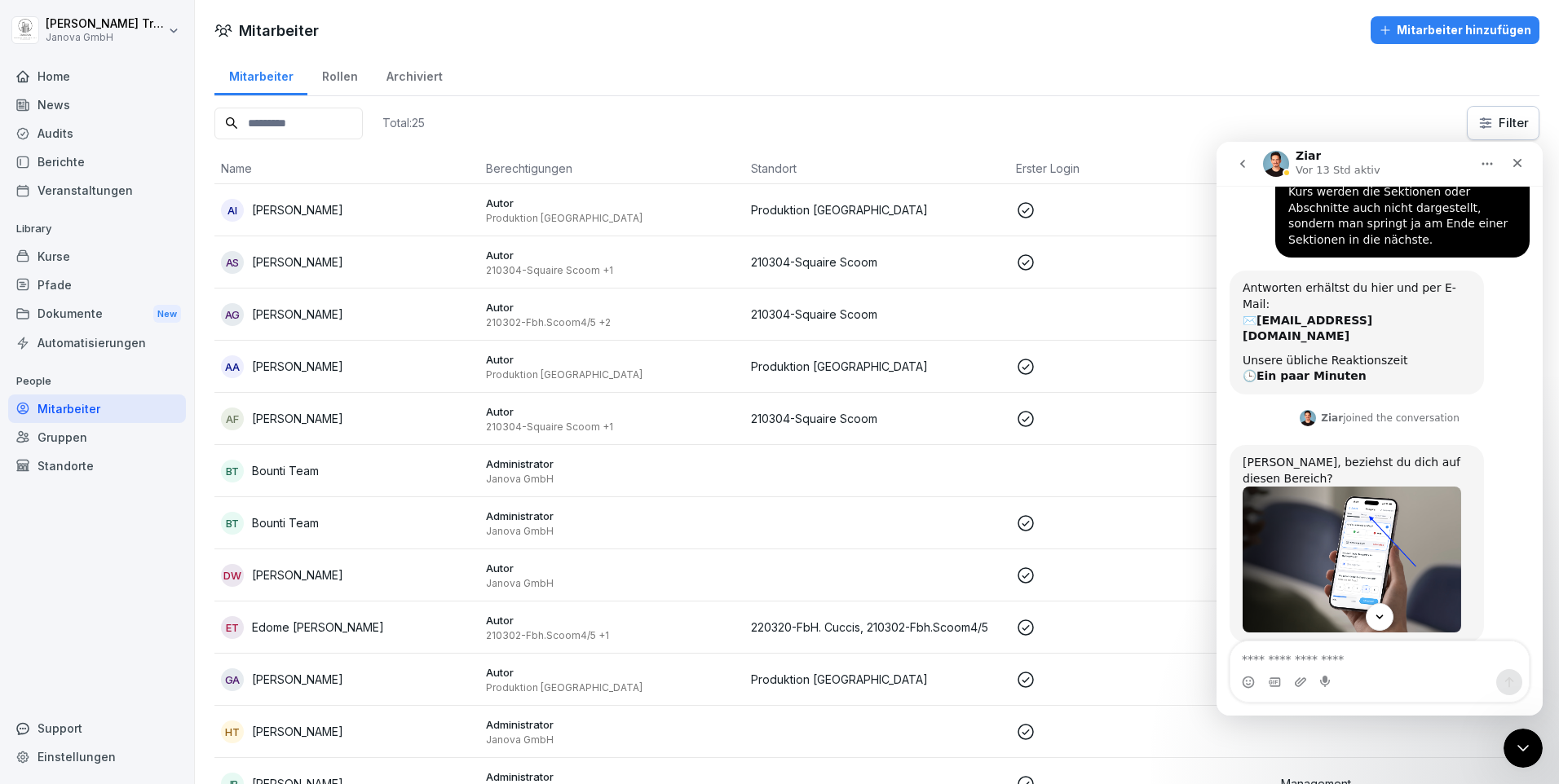
scroll to position [220, 0]
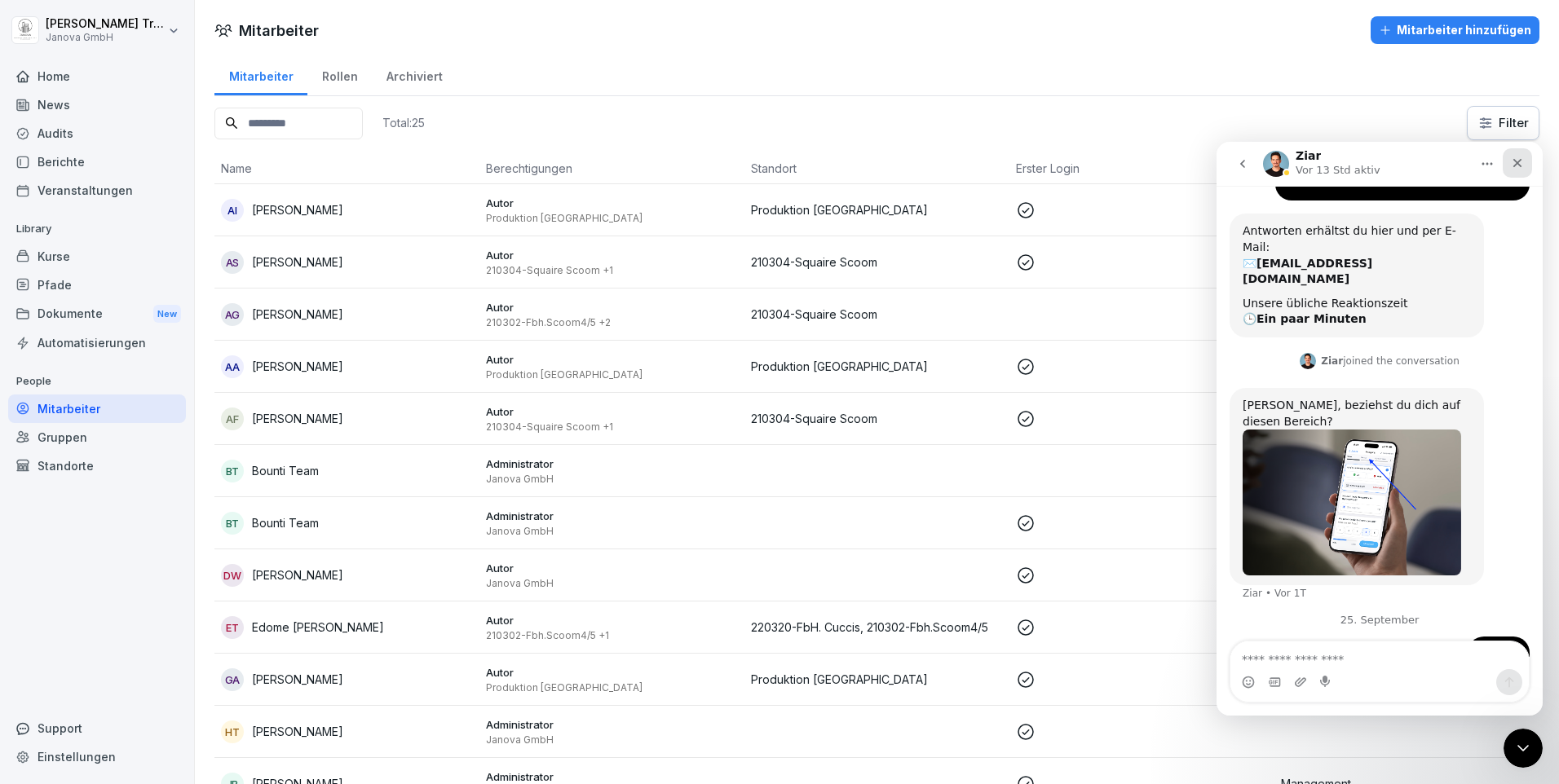
click at [1513, 162] on icon "Schließen" at bounding box center [1516, 163] width 13 height 13
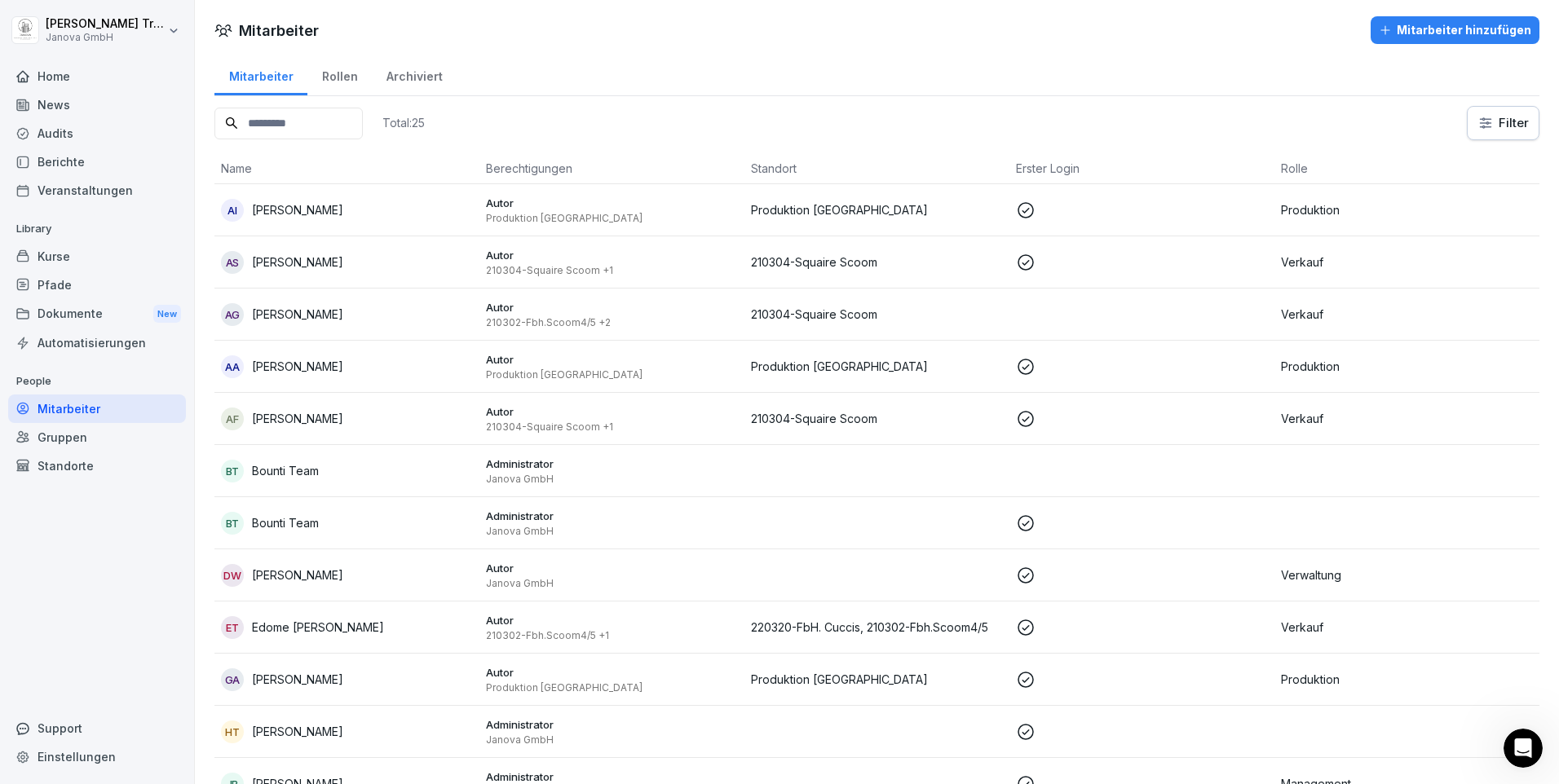
click at [102, 756] on div "Einstellungen" at bounding box center [96, 756] width 178 height 29
select select "**"
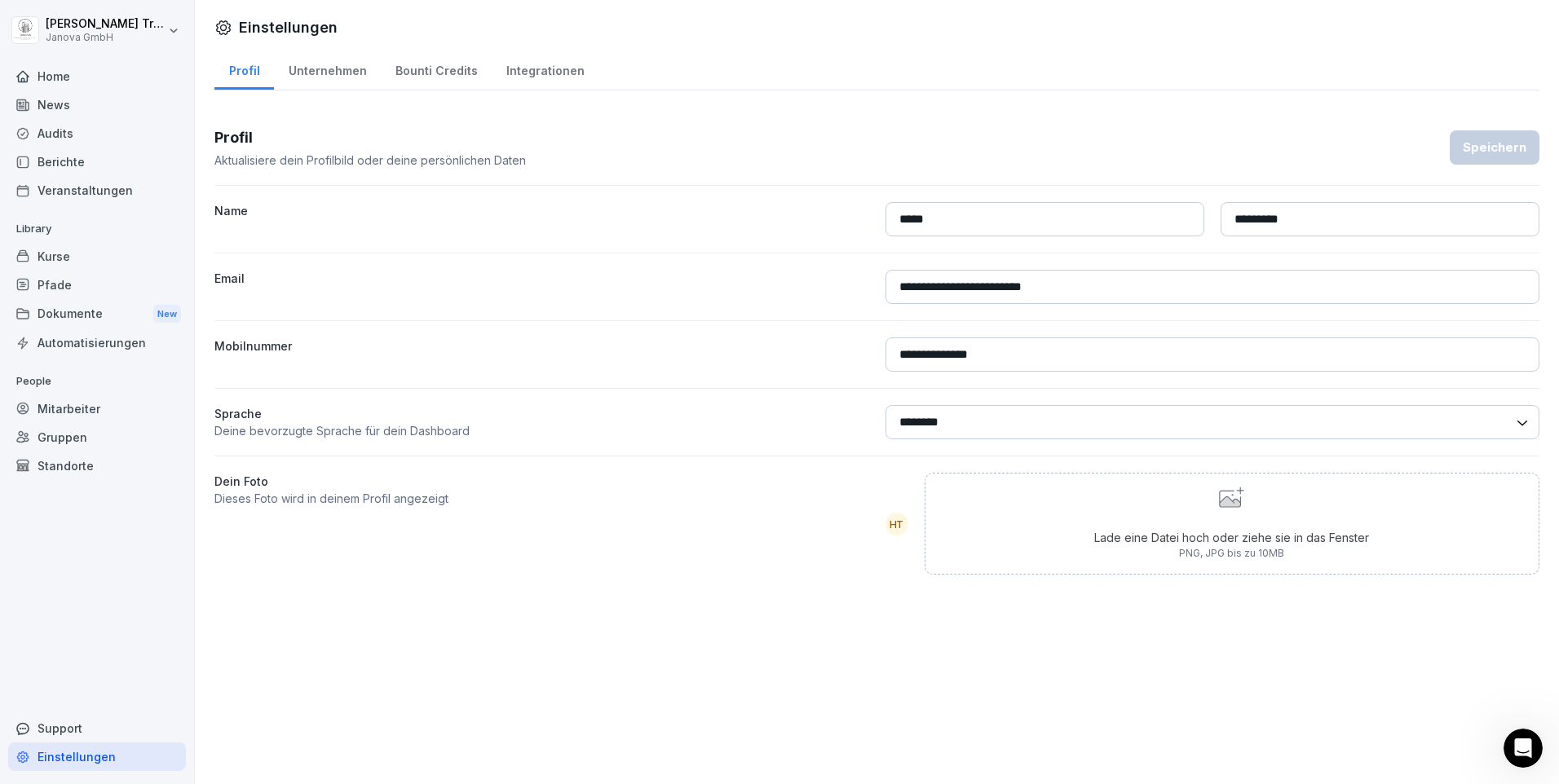
click at [325, 74] on div "Unternehmen" at bounding box center [328, 68] width 107 height 42
select select "**"
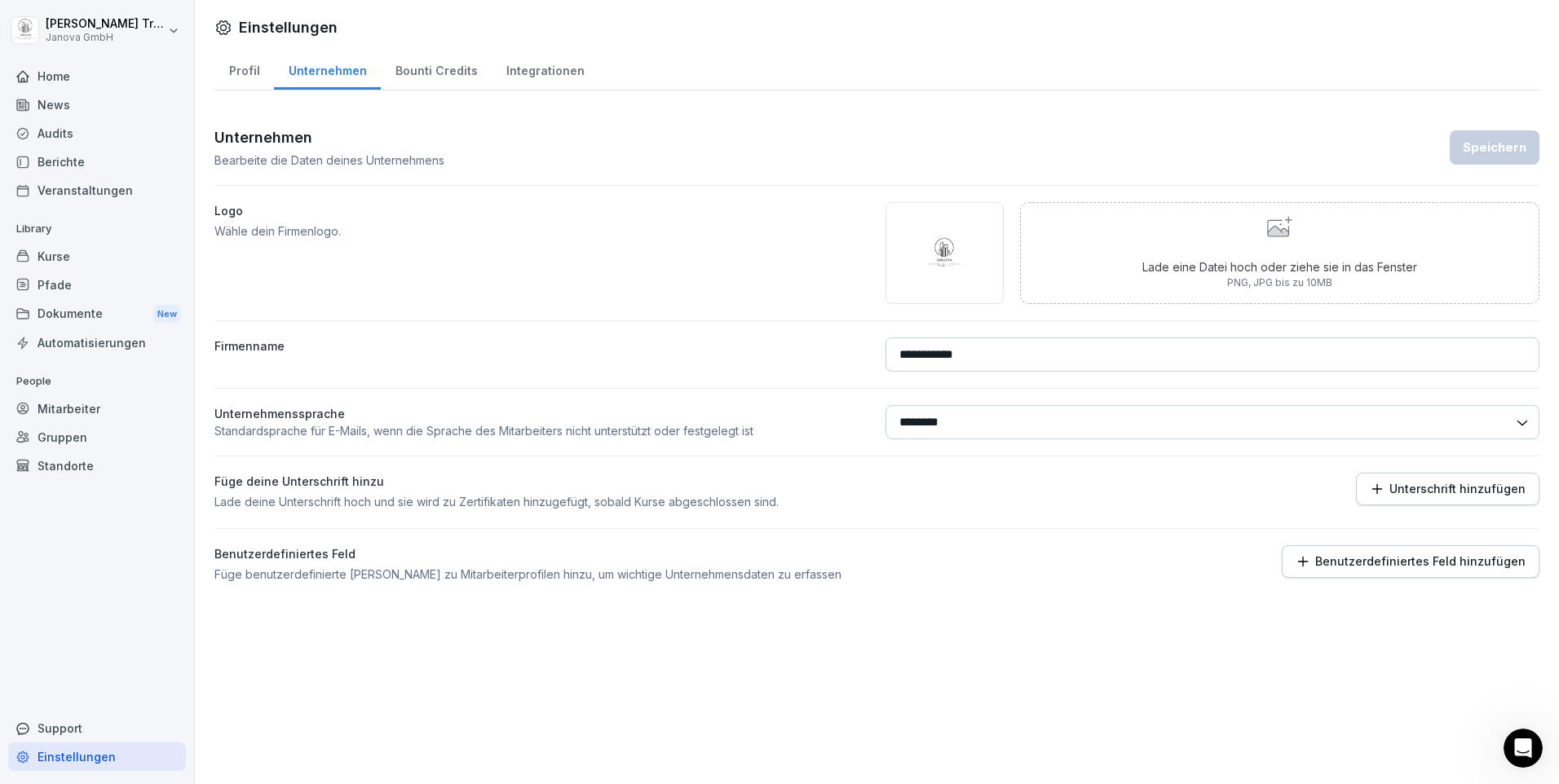
click at [429, 70] on div "Bounti Credits" at bounding box center [436, 68] width 111 height 42
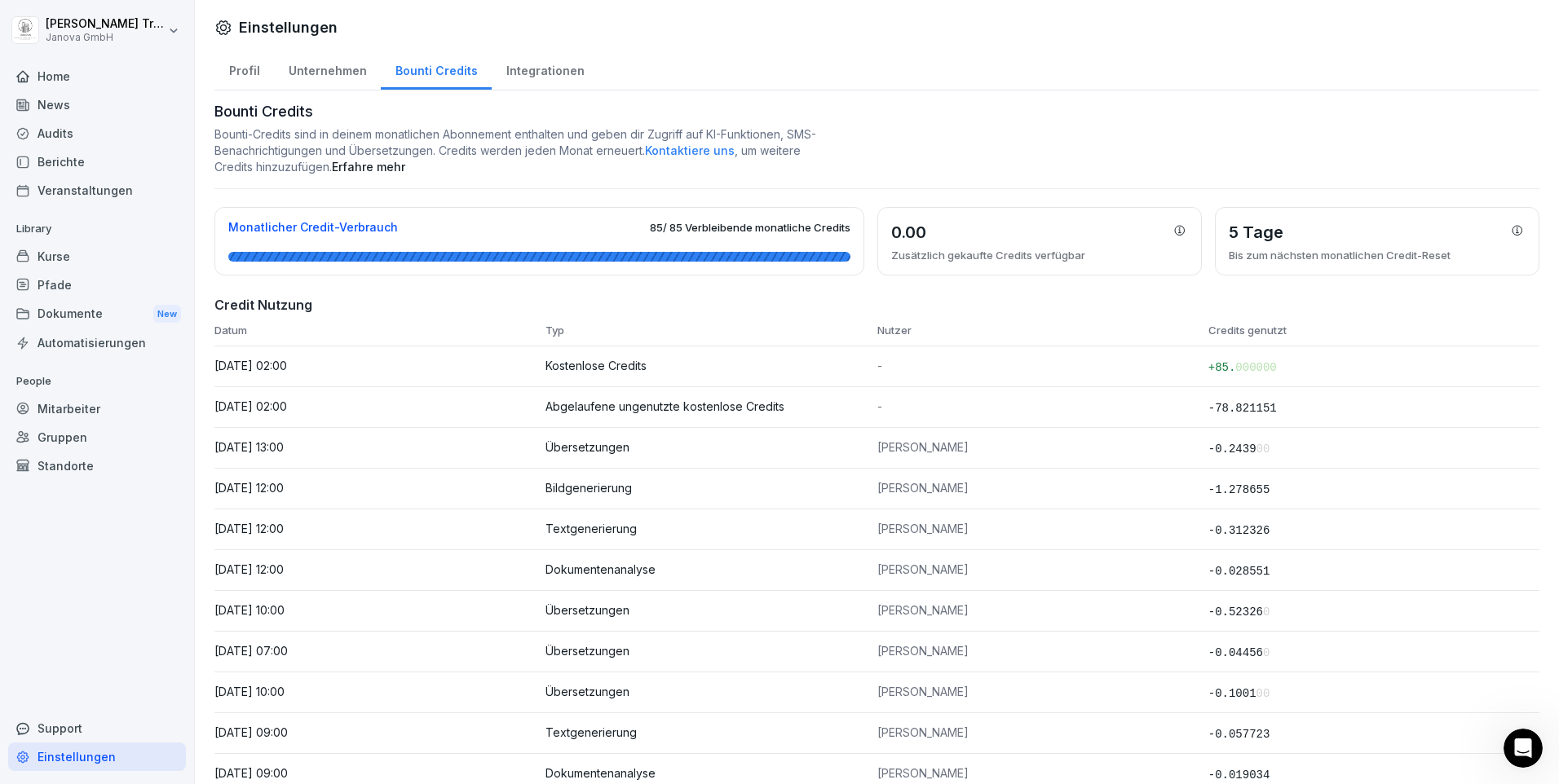
click at [522, 65] on div "Integrationen" at bounding box center [545, 68] width 107 height 42
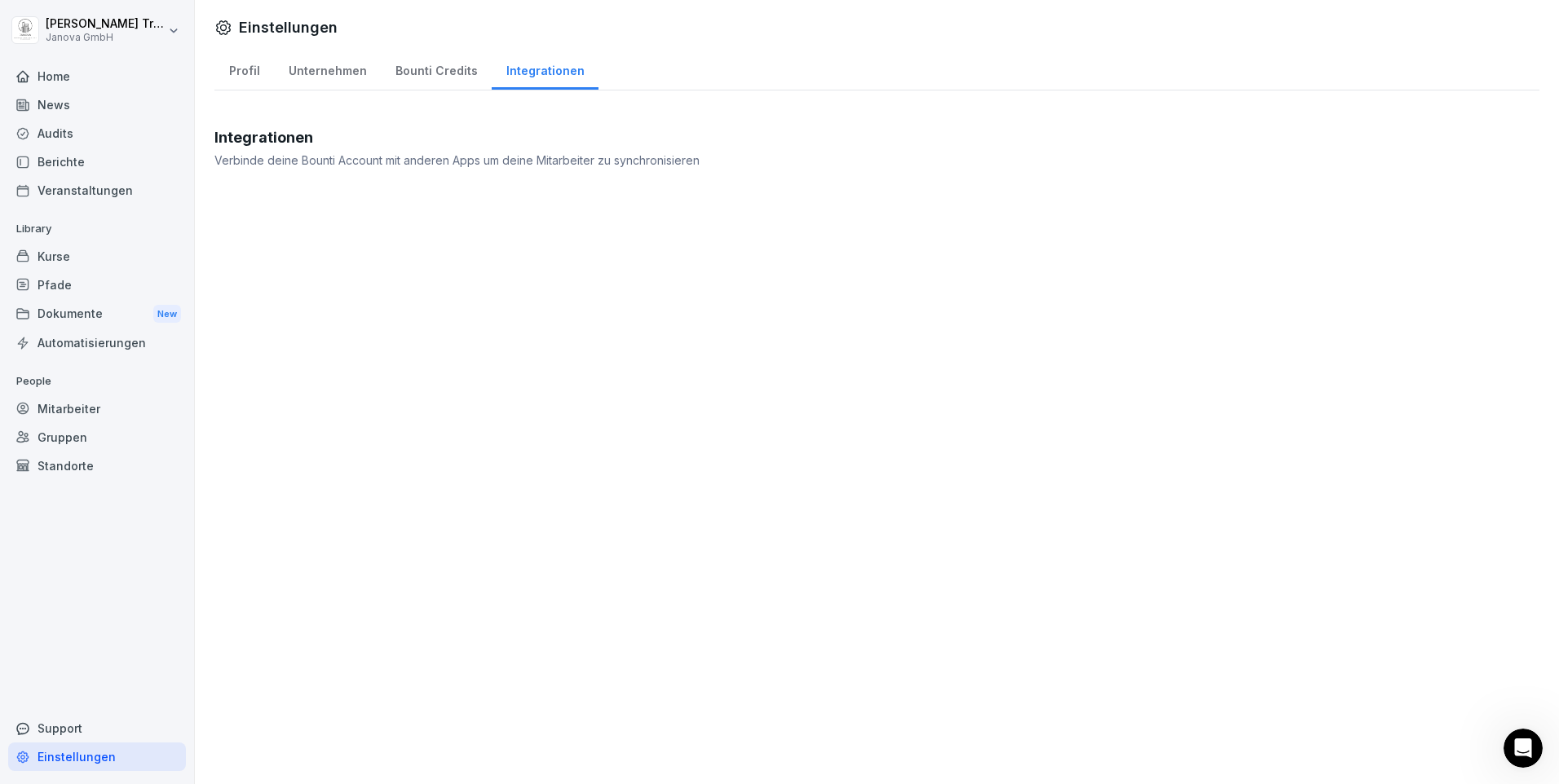
click at [75, 459] on div "Standorte" at bounding box center [96, 465] width 178 height 29
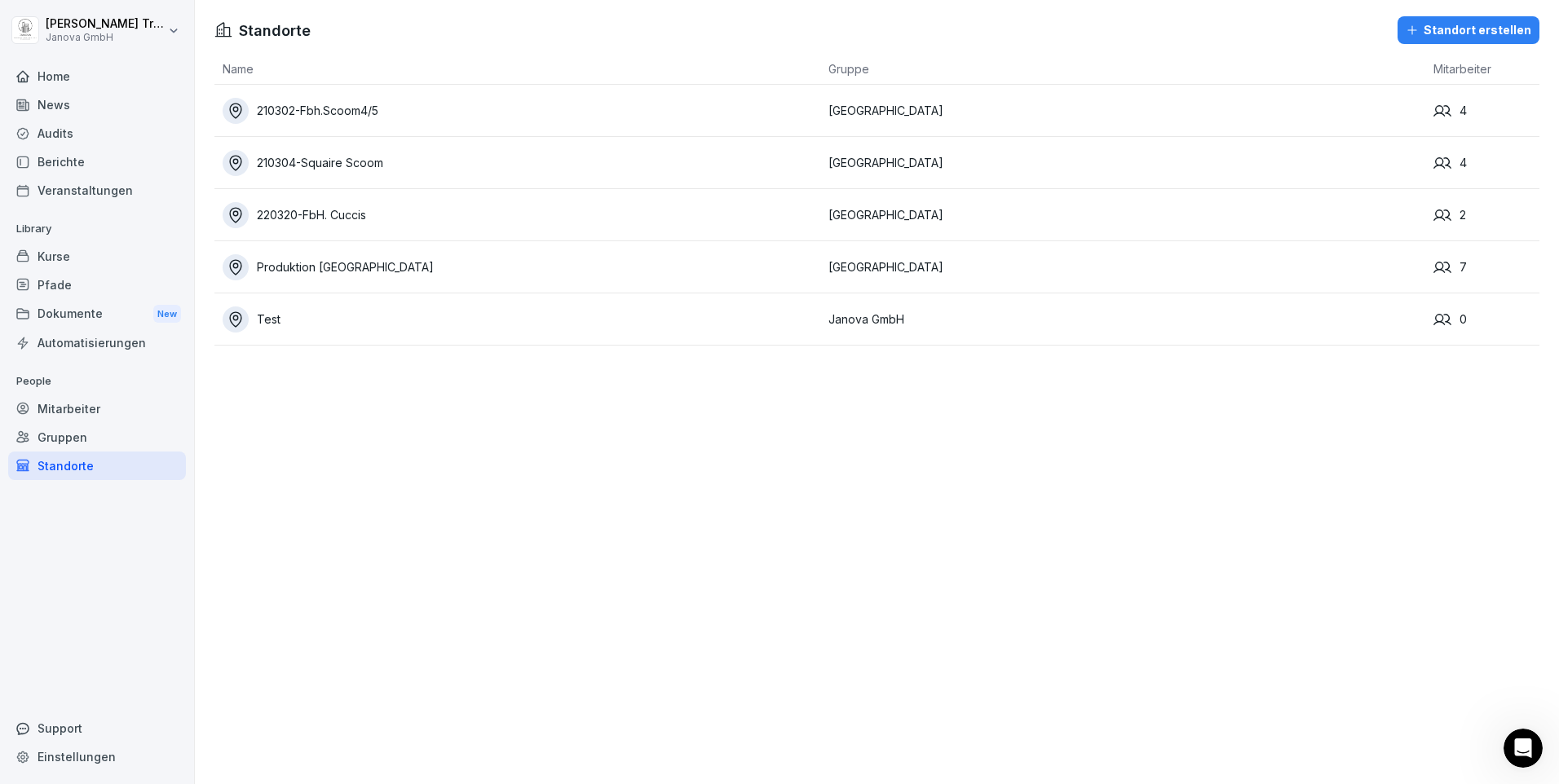
click at [307, 269] on div "Produktion [GEOGRAPHIC_DATA]" at bounding box center [521, 267] width 598 height 26
click at [291, 211] on div "220320-FbH. Cuccis" at bounding box center [521, 215] width 598 height 26
click at [290, 171] on div "210304-Squaire Scoom" at bounding box center [521, 163] width 598 height 26
click at [294, 103] on div "210302-Fbh.Scoom4/5" at bounding box center [521, 111] width 598 height 26
click at [69, 441] on div "Gruppen" at bounding box center [96, 437] width 178 height 29
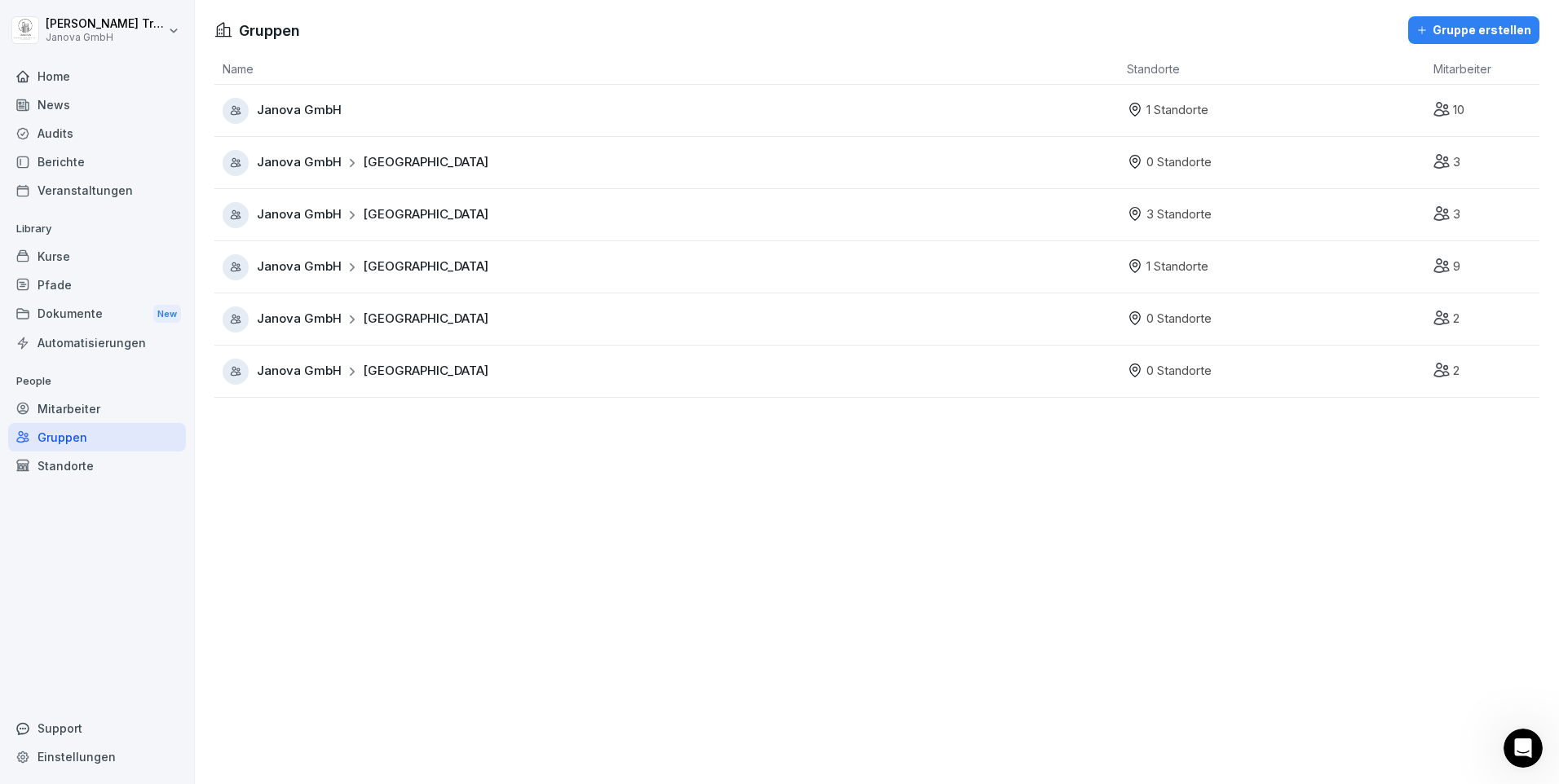
click at [355, 220] on div "Janova GmbH [GEOGRAPHIC_DATA]" at bounding box center [372, 214] width 231 height 19
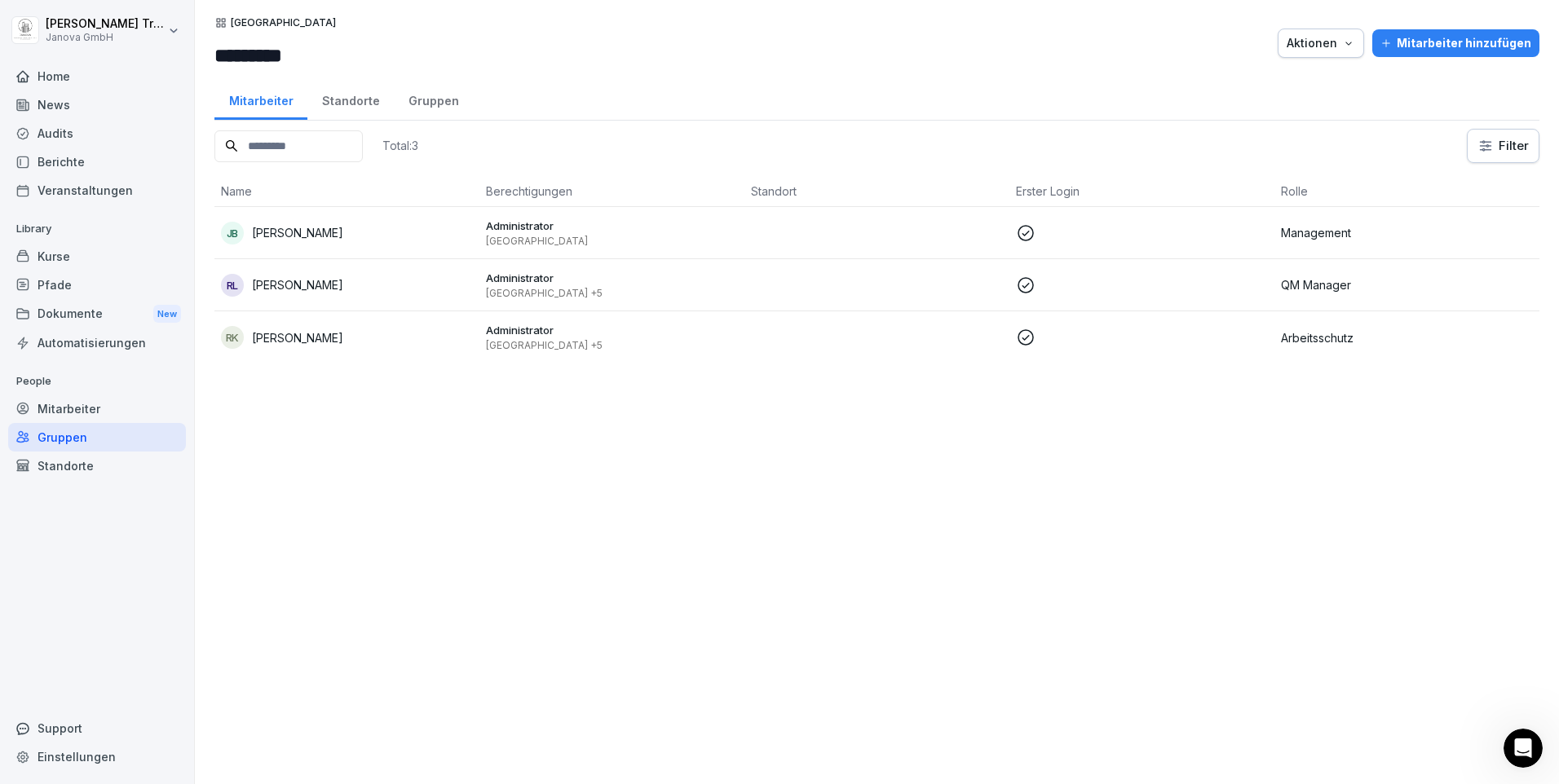
click at [360, 102] on div "Standorte" at bounding box center [351, 99] width 86 height 42
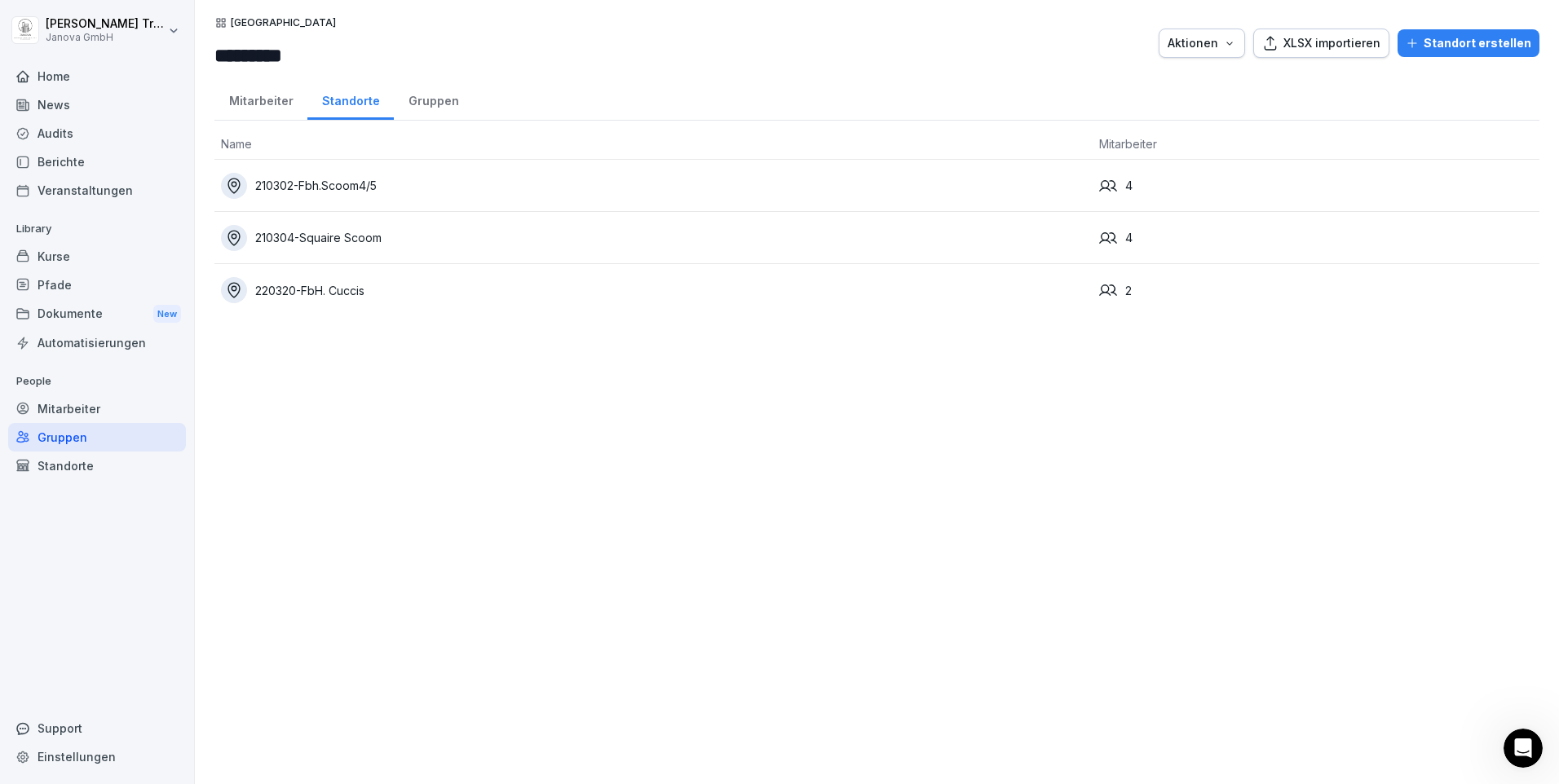
click at [425, 104] on div "Gruppen" at bounding box center [434, 99] width 79 height 42
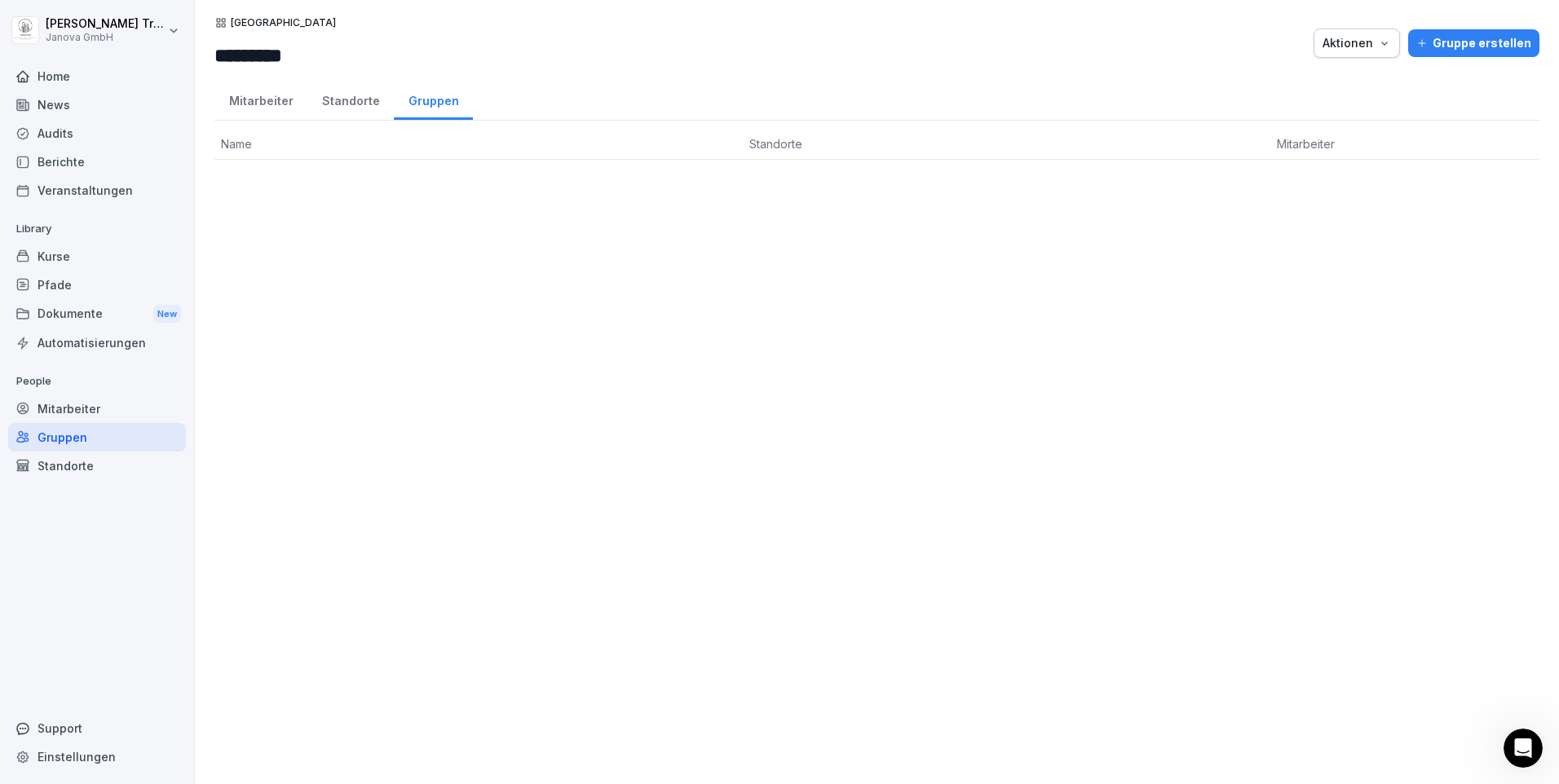
click at [84, 411] on div "Mitarbeiter" at bounding box center [96, 408] width 178 height 29
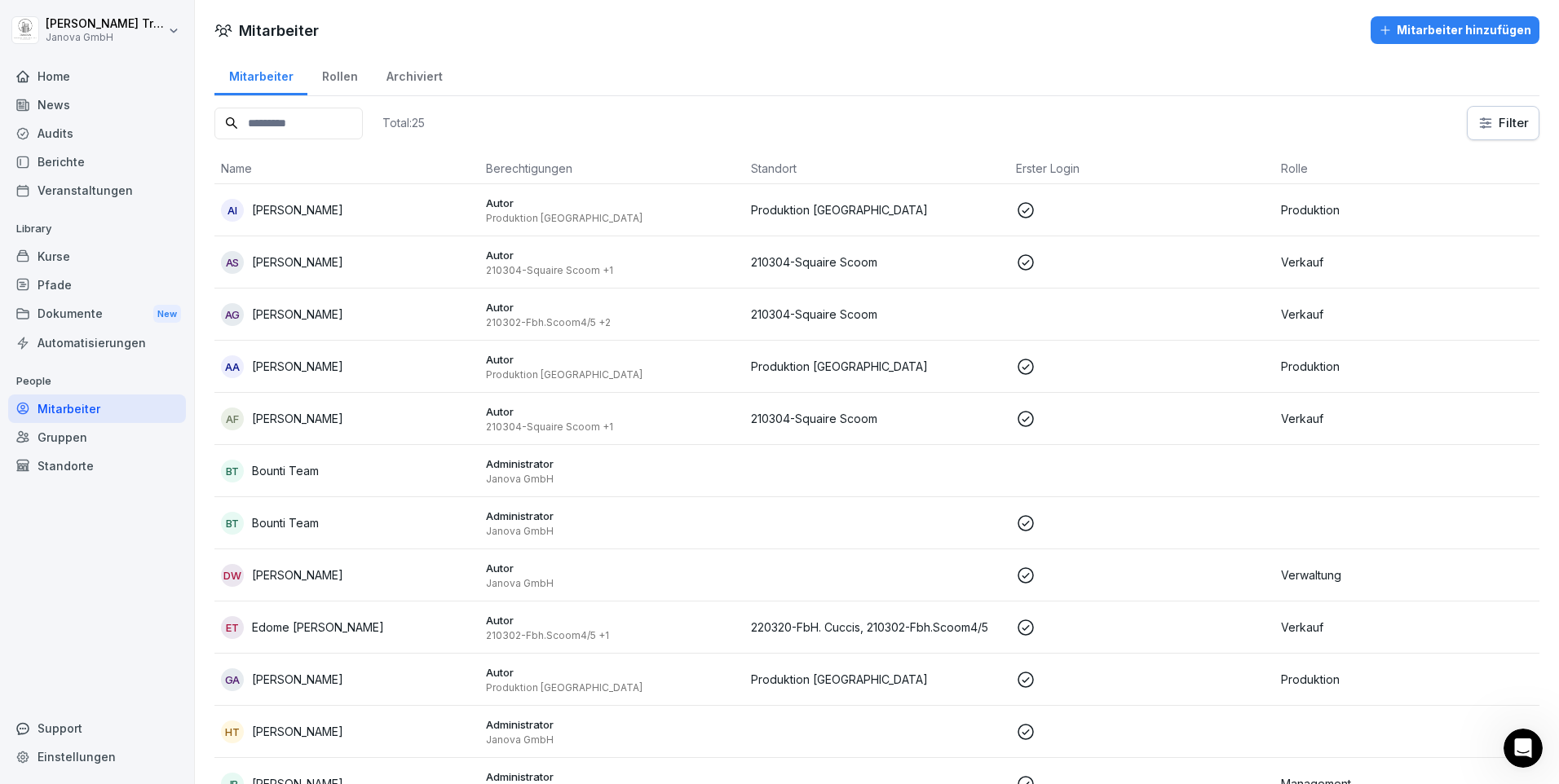
click at [78, 463] on div "Standorte" at bounding box center [96, 465] width 178 height 29
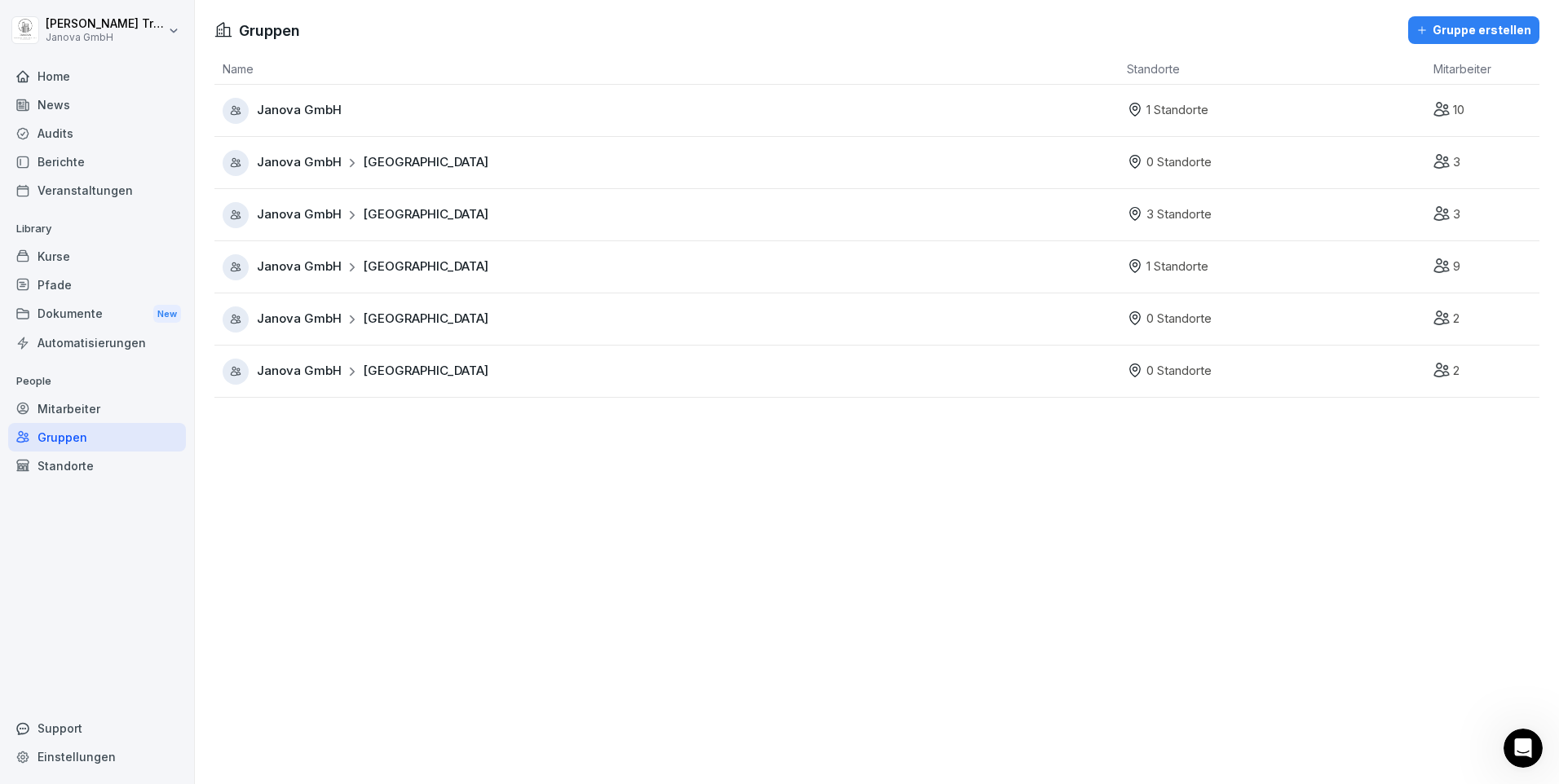
click at [353, 271] on icon at bounding box center [352, 267] width 11 height 11
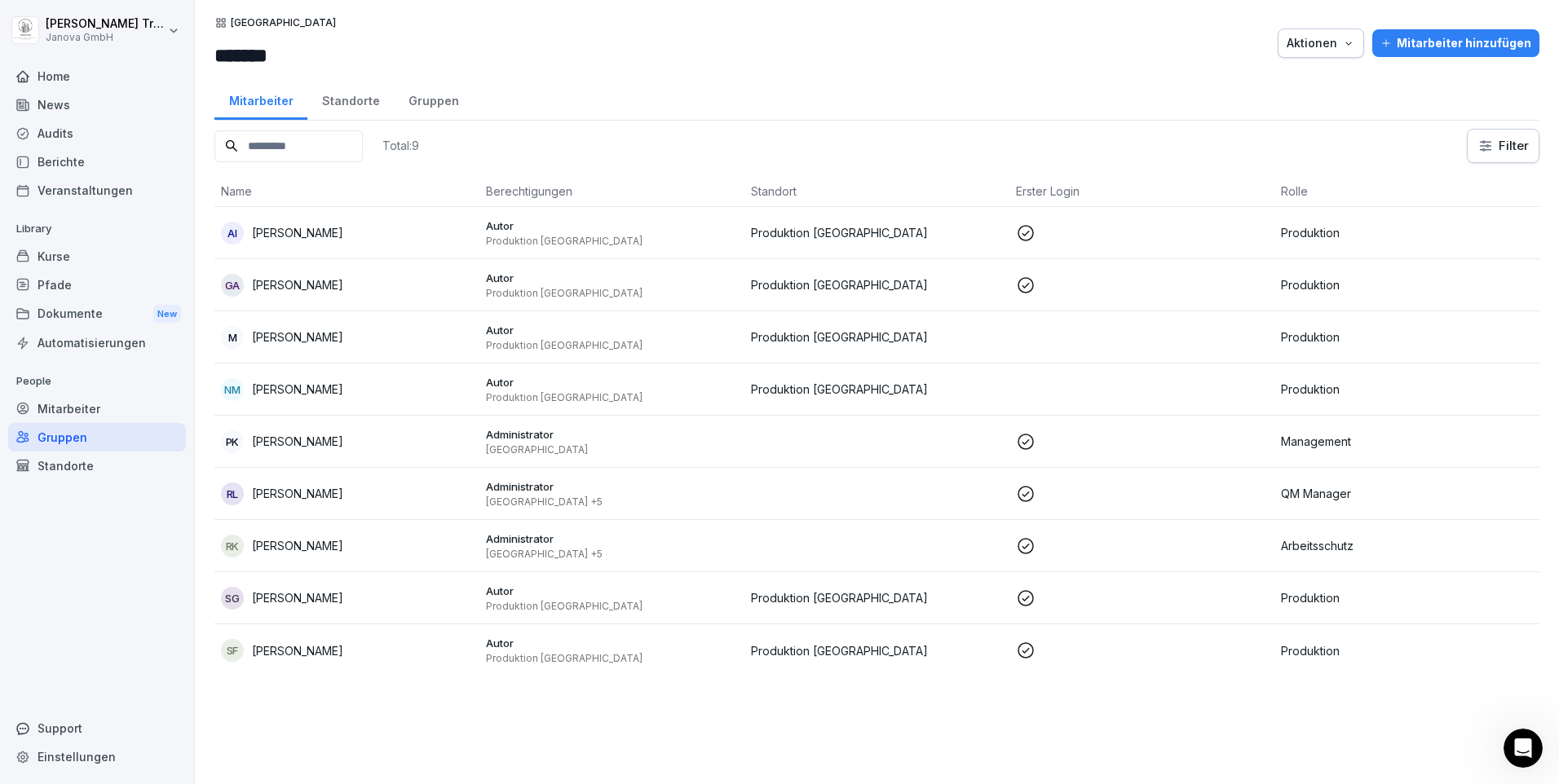
click at [344, 107] on div "Standorte" at bounding box center [351, 99] width 86 height 42
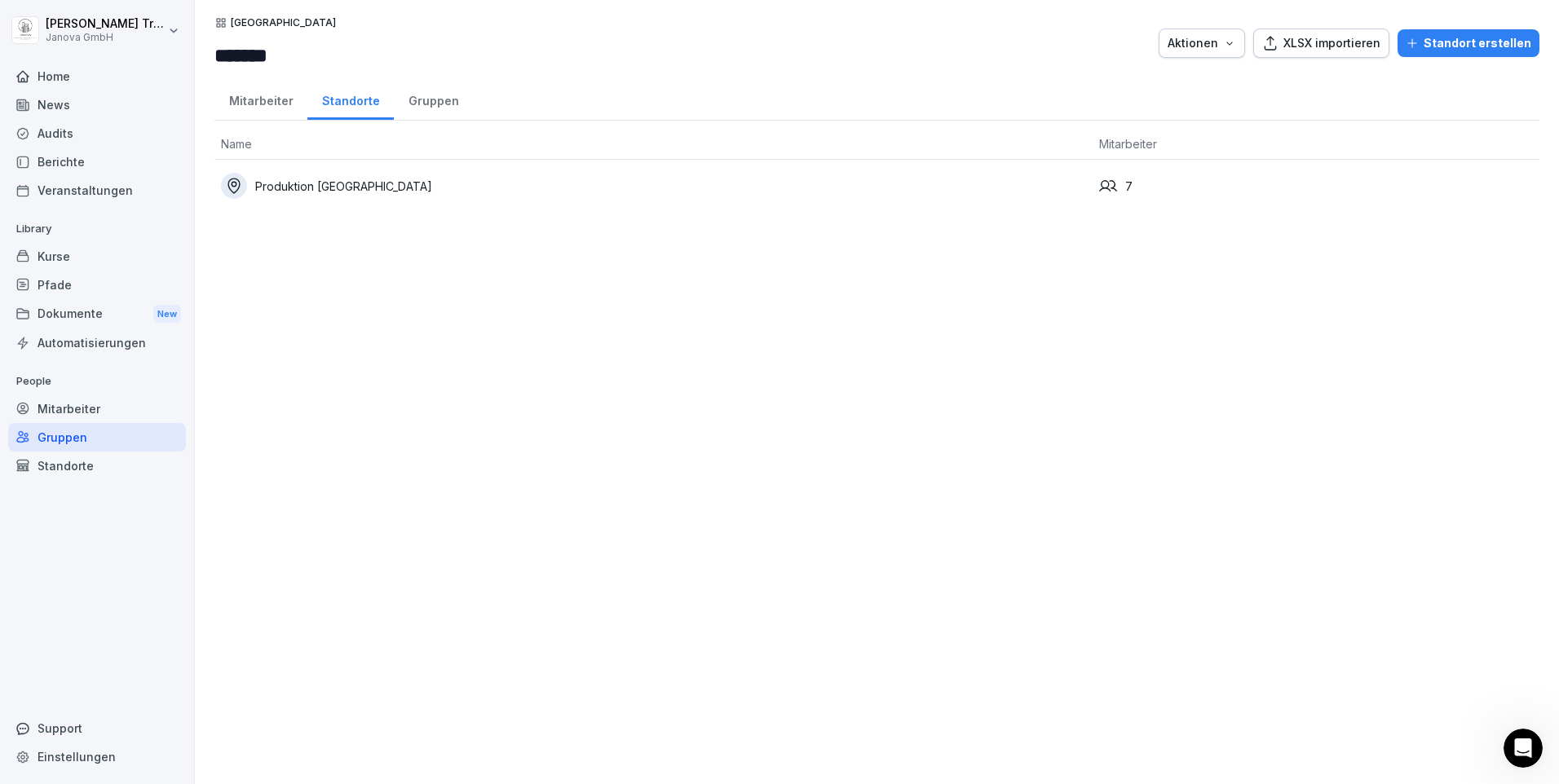
click at [330, 183] on div "Produktion [GEOGRAPHIC_DATA]" at bounding box center [652, 186] width 865 height 26
click at [418, 93] on div "Gruppen" at bounding box center [434, 99] width 79 height 42
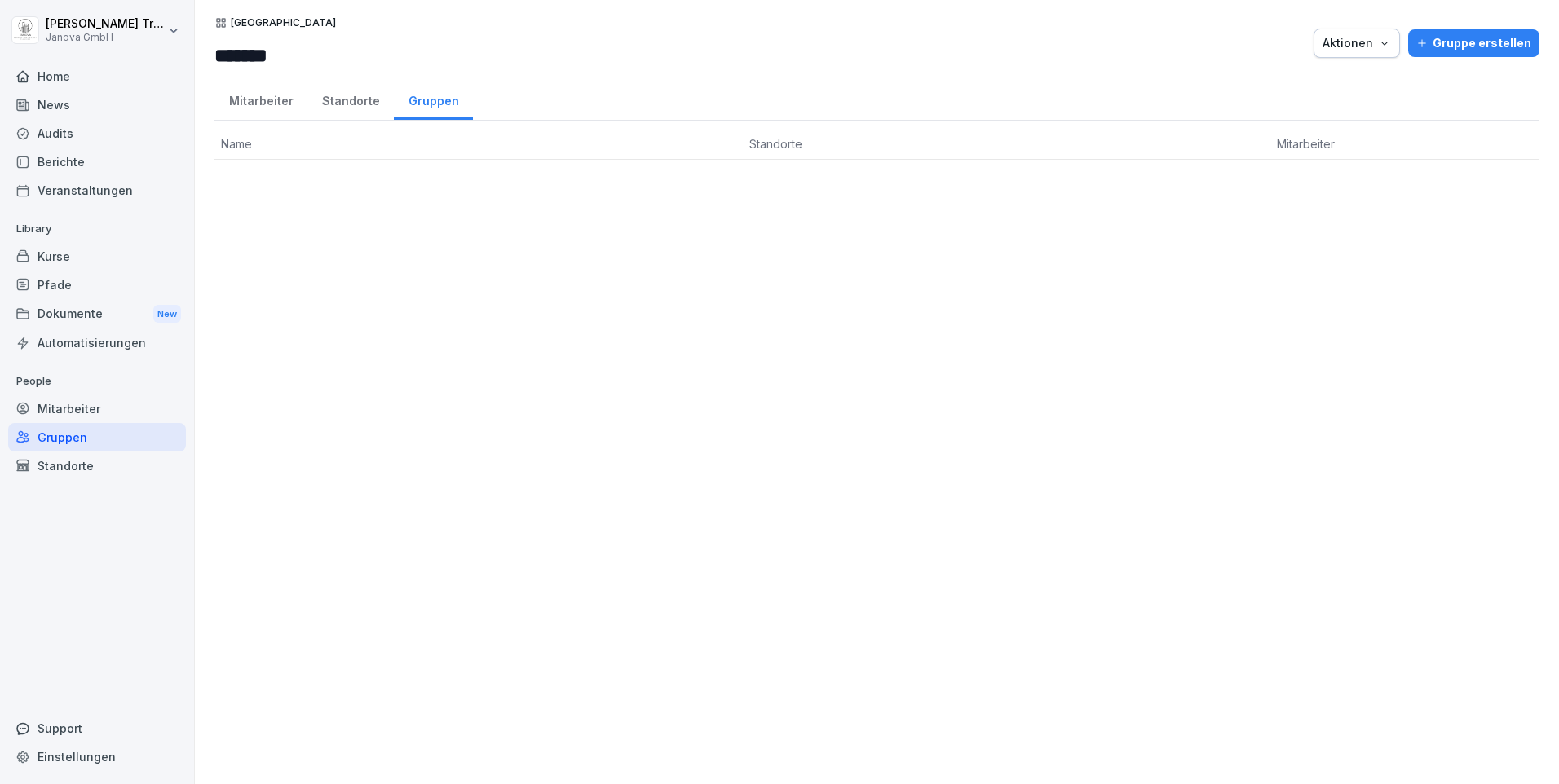
click at [239, 95] on div "Mitarbeiter" at bounding box center [261, 99] width 93 height 42
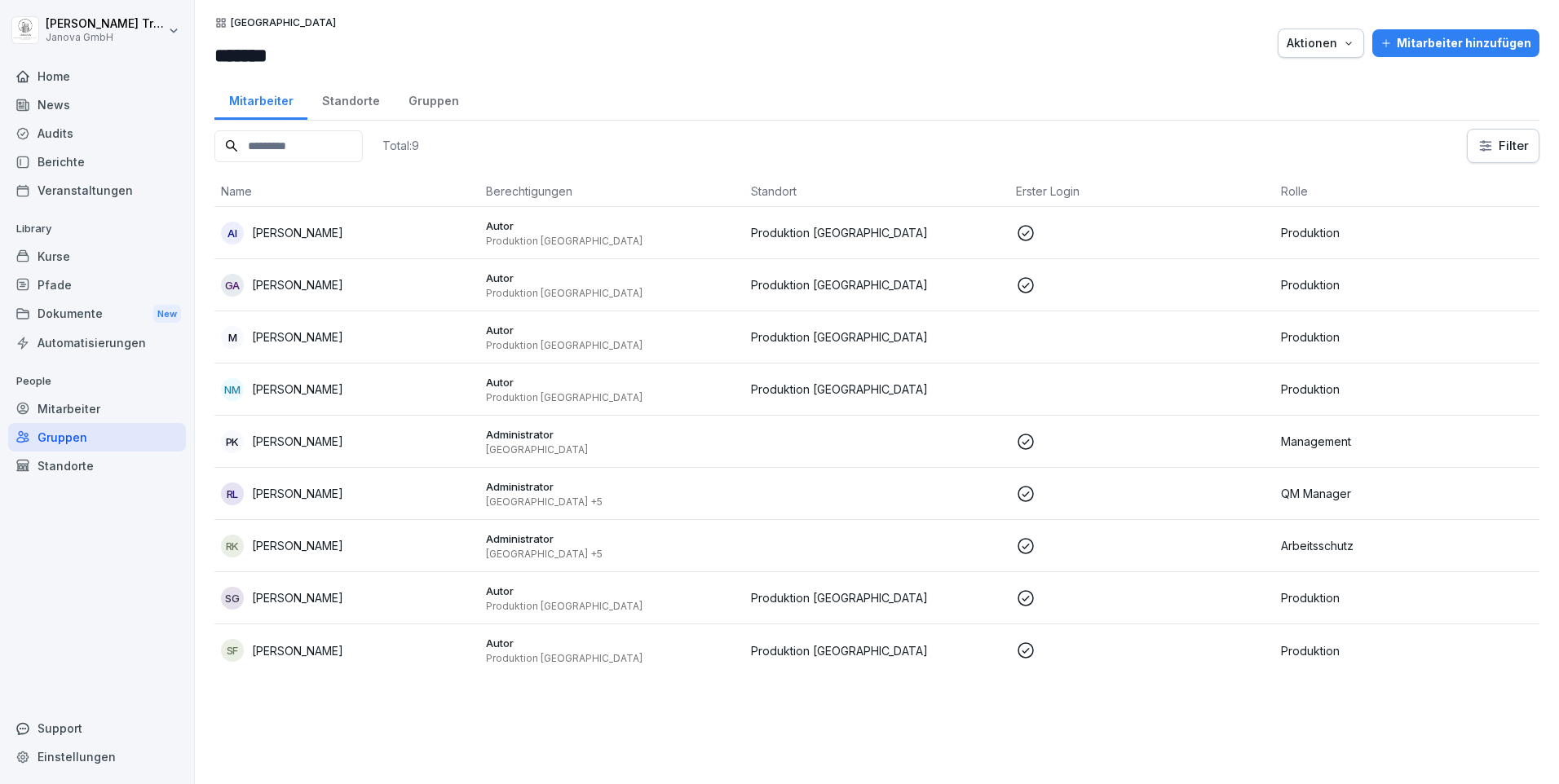
click at [63, 461] on div "Standorte" at bounding box center [96, 465] width 178 height 29
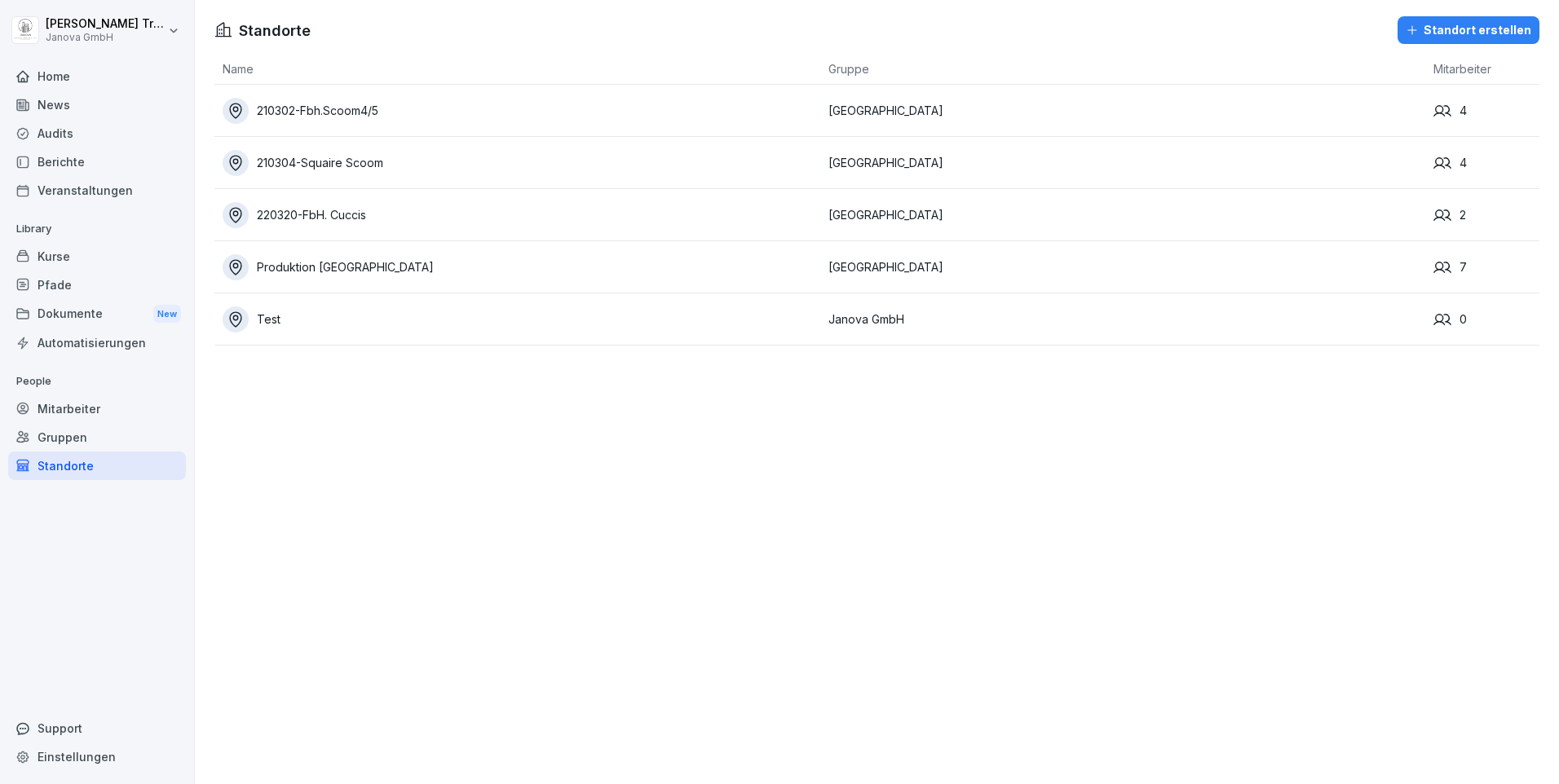
click at [65, 463] on div "Standorte" at bounding box center [96, 465] width 178 height 29
click at [66, 430] on div "Gruppen" at bounding box center [96, 437] width 178 height 29
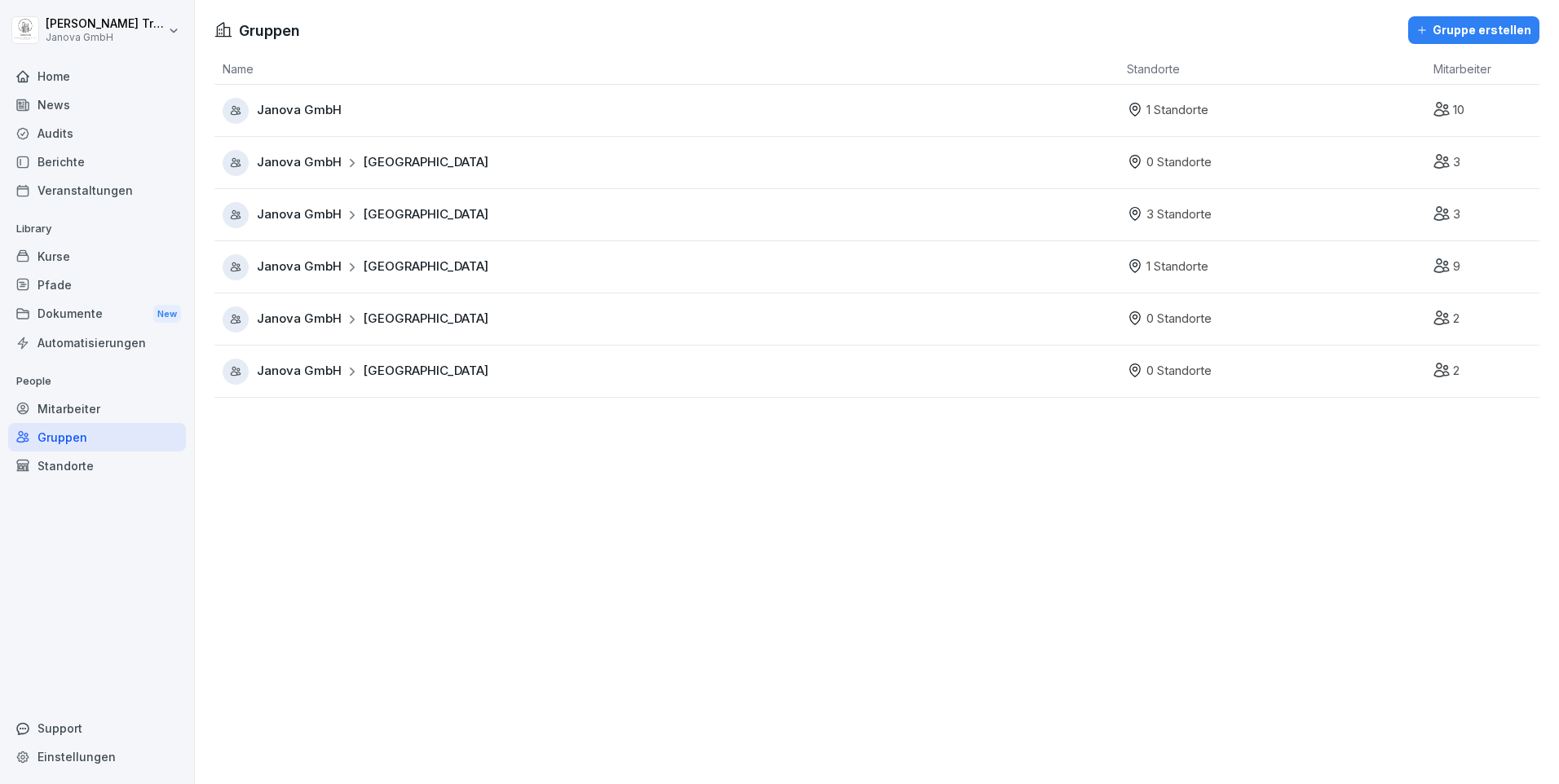
click at [375, 321] on span "[GEOGRAPHIC_DATA]" at bounding box center [425, 319] width 125 height 19
click at [325, 369] on span "Janova GmbH" at bounding box center [299, 371] width 84 height 19
click at [340, 162] on div "Janova GmbH Berlin" at bounding box center [372, 162] width 231 height 19
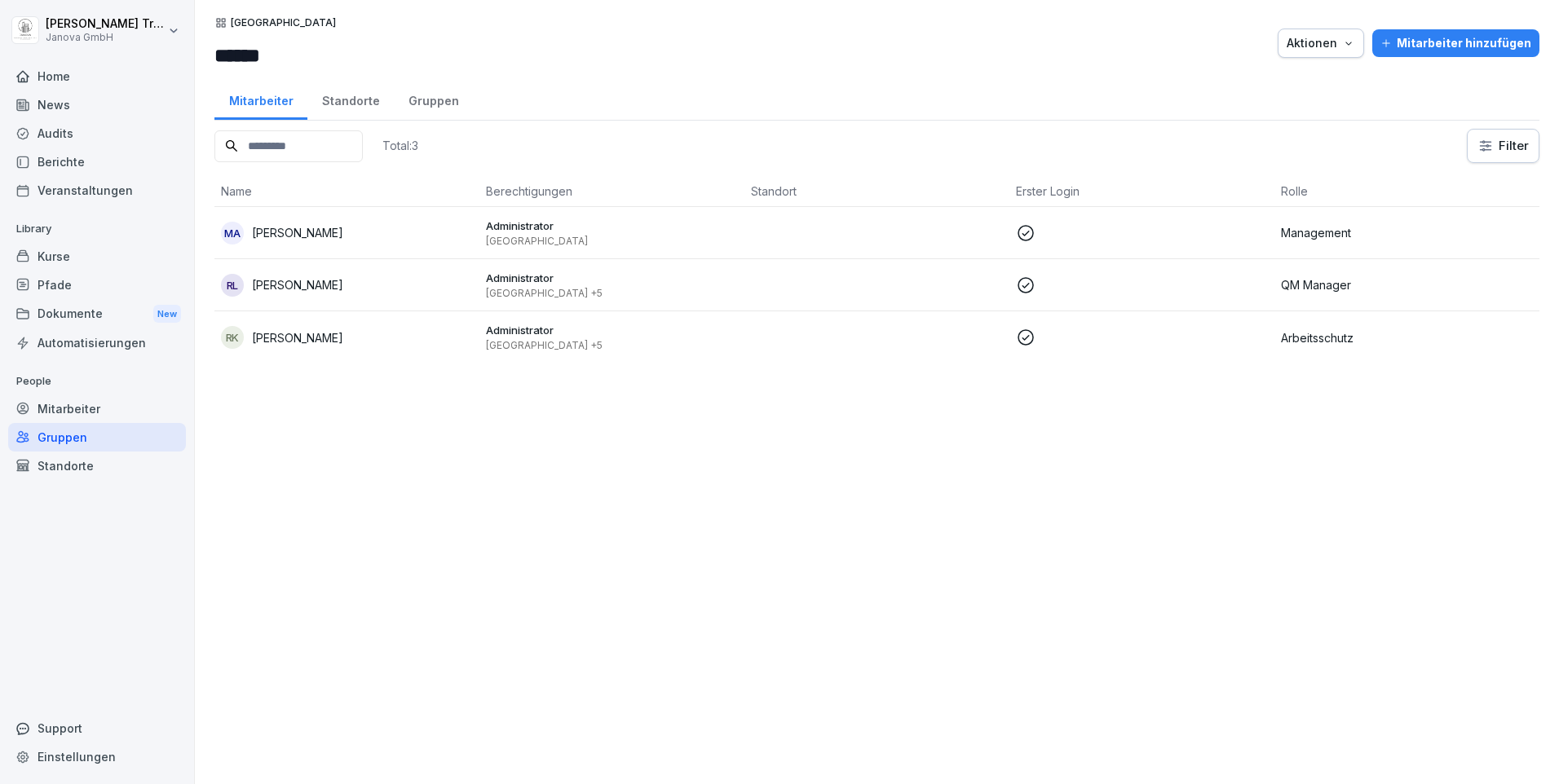
click at [356, 106] on div "Standorte" at bounding box center [351, 99] width 86 height 42
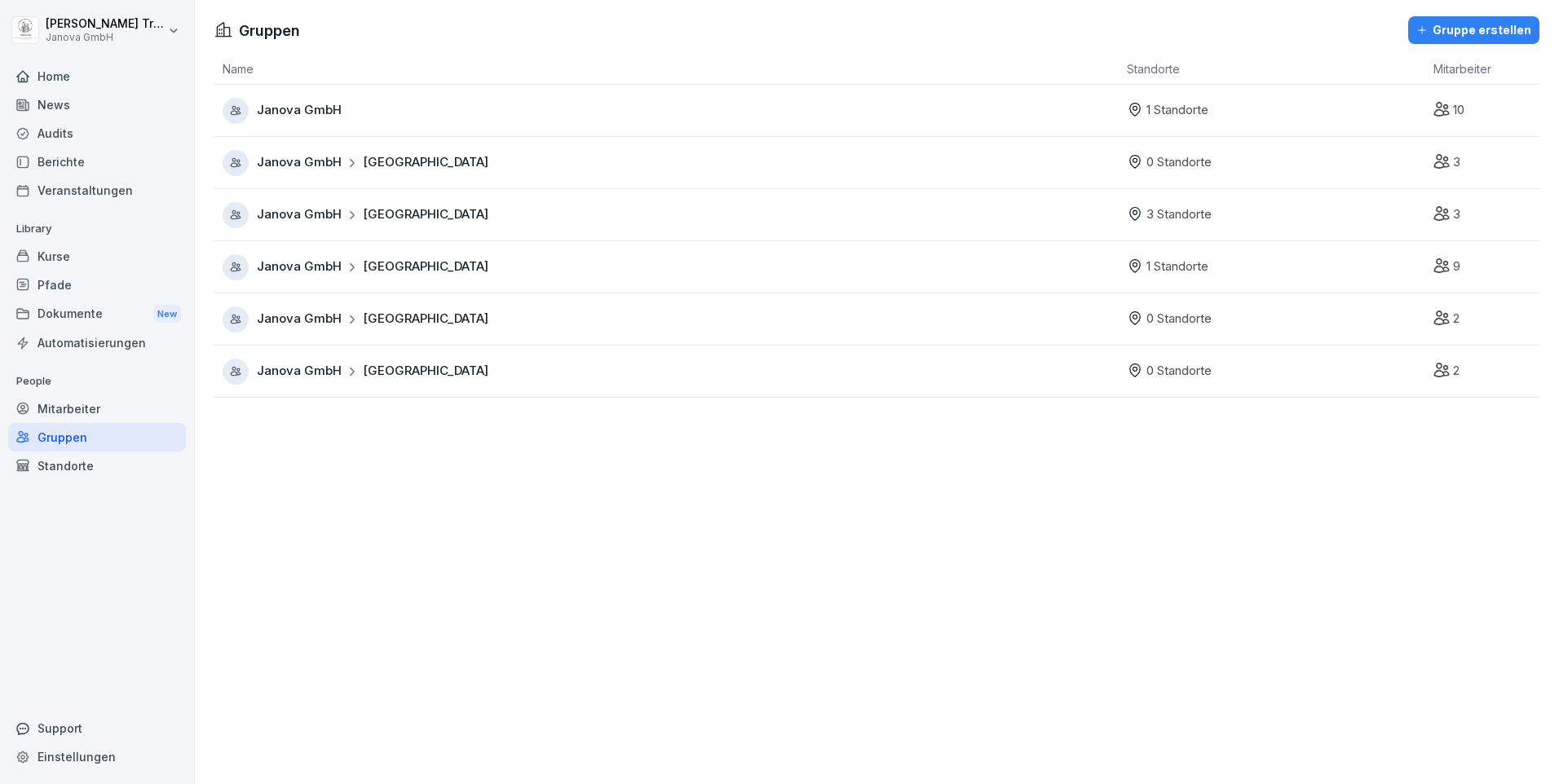
click at [263, 265] on span "Janova GmbH" at bounding box center [299, 266] width 84 height 19
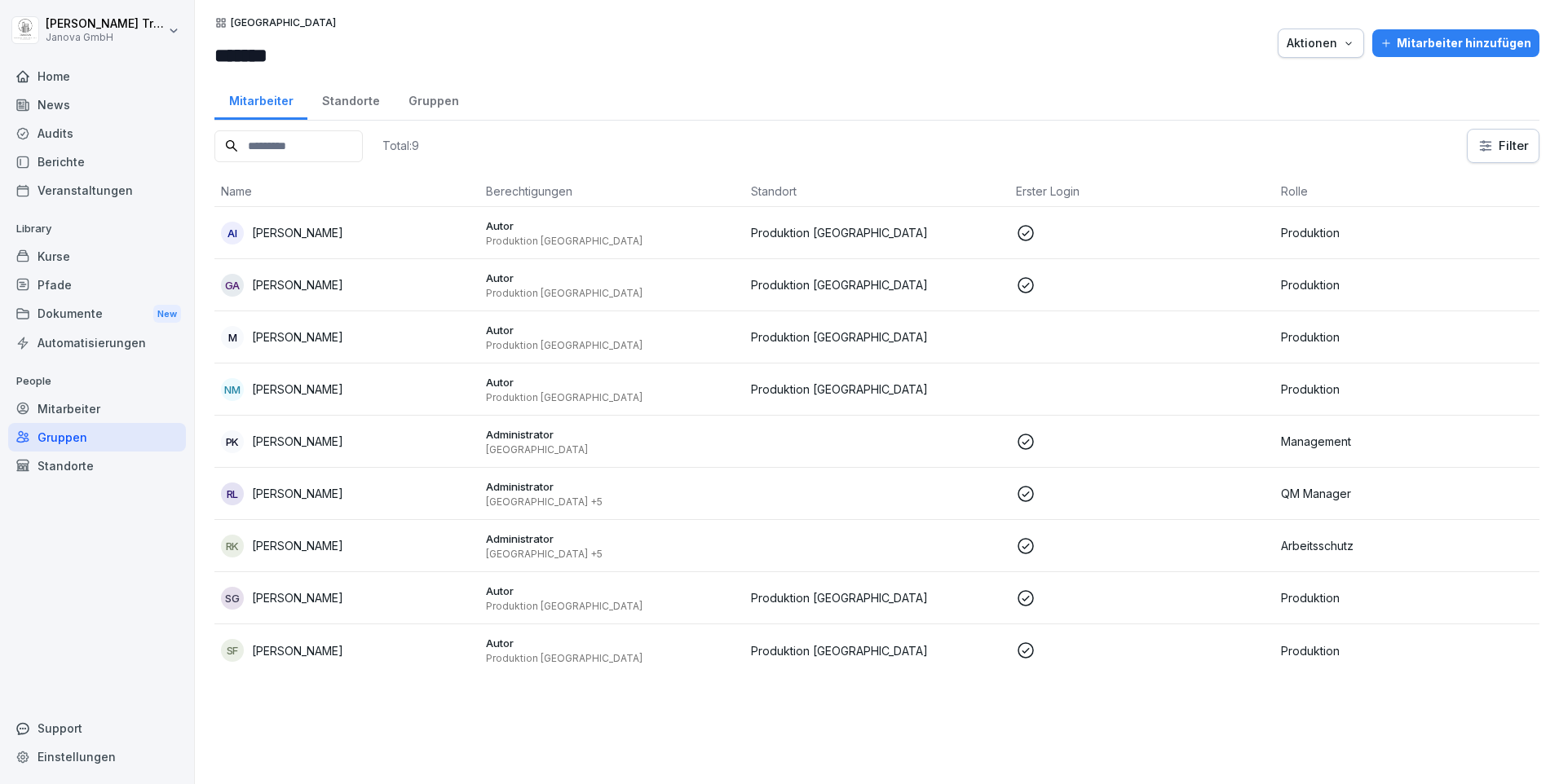
click at [330, 96] on div "Standorte" at bounding box center [351, 99] width 86 height 42
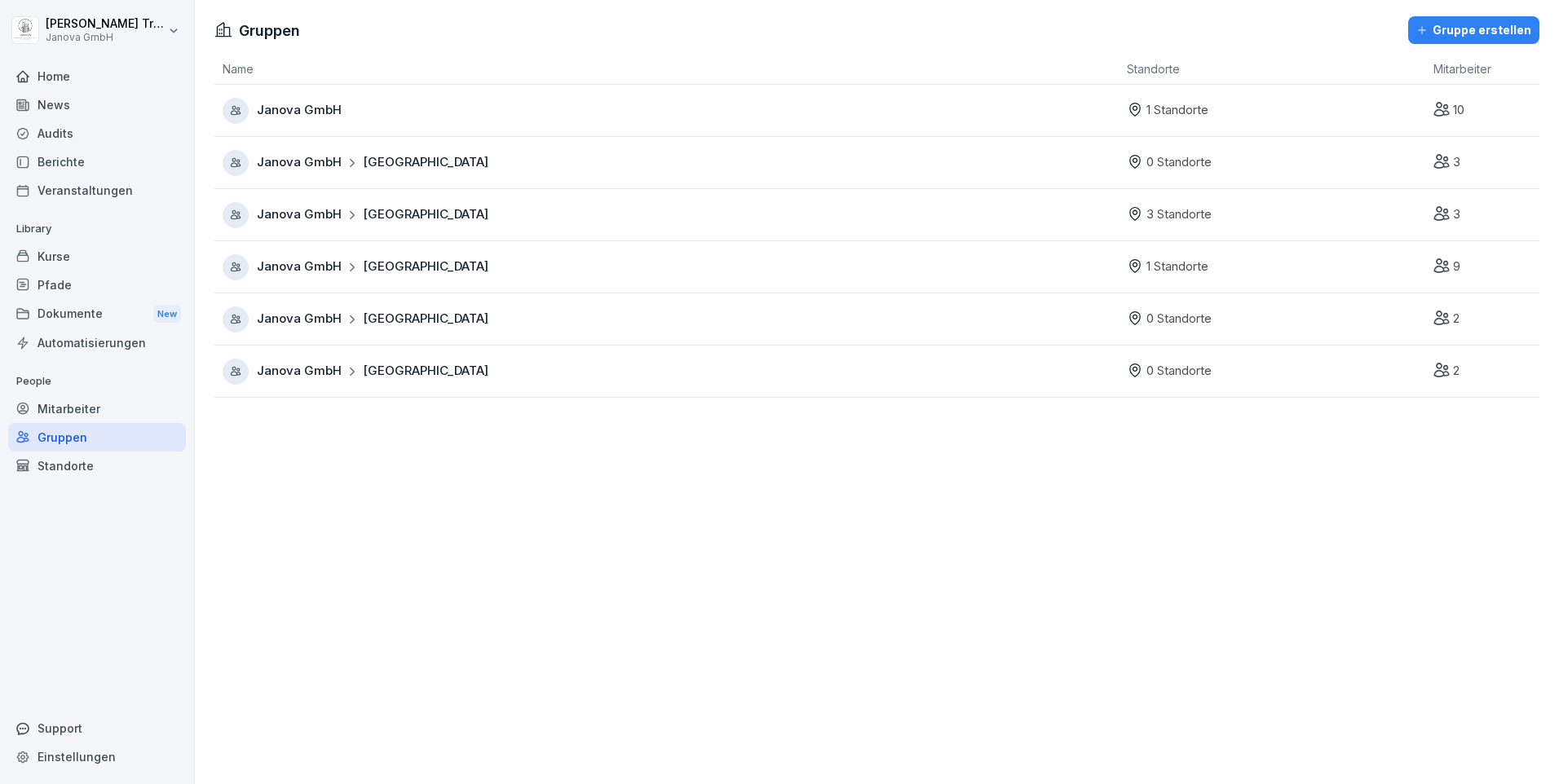
click at [293, 102] on span "Janova GmbH" at bounding box center [299, 110] width 84 height 19
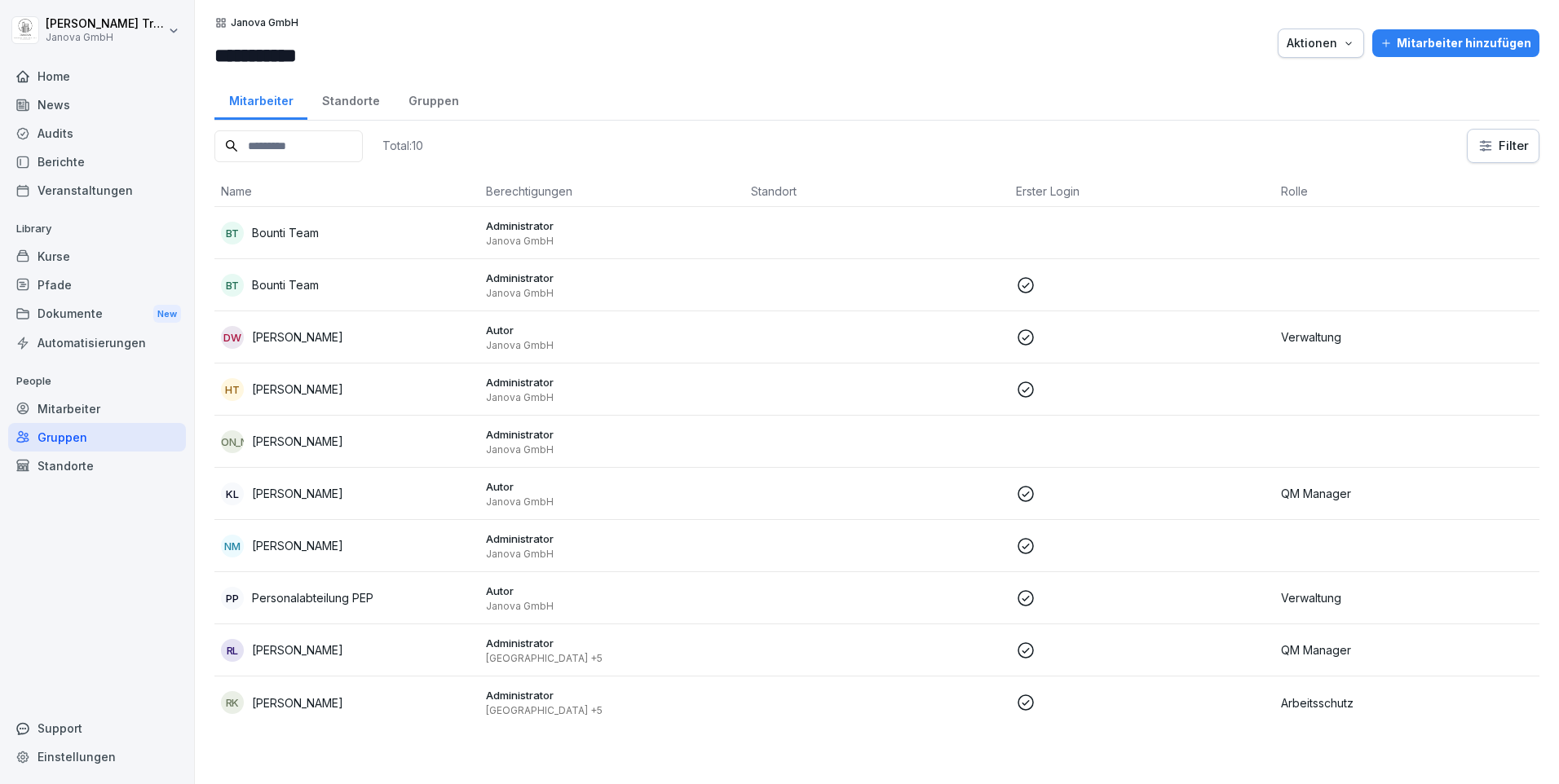
click at [347, 104] on div "Standorte" at bounding box center [351, 99] width 86 height 42
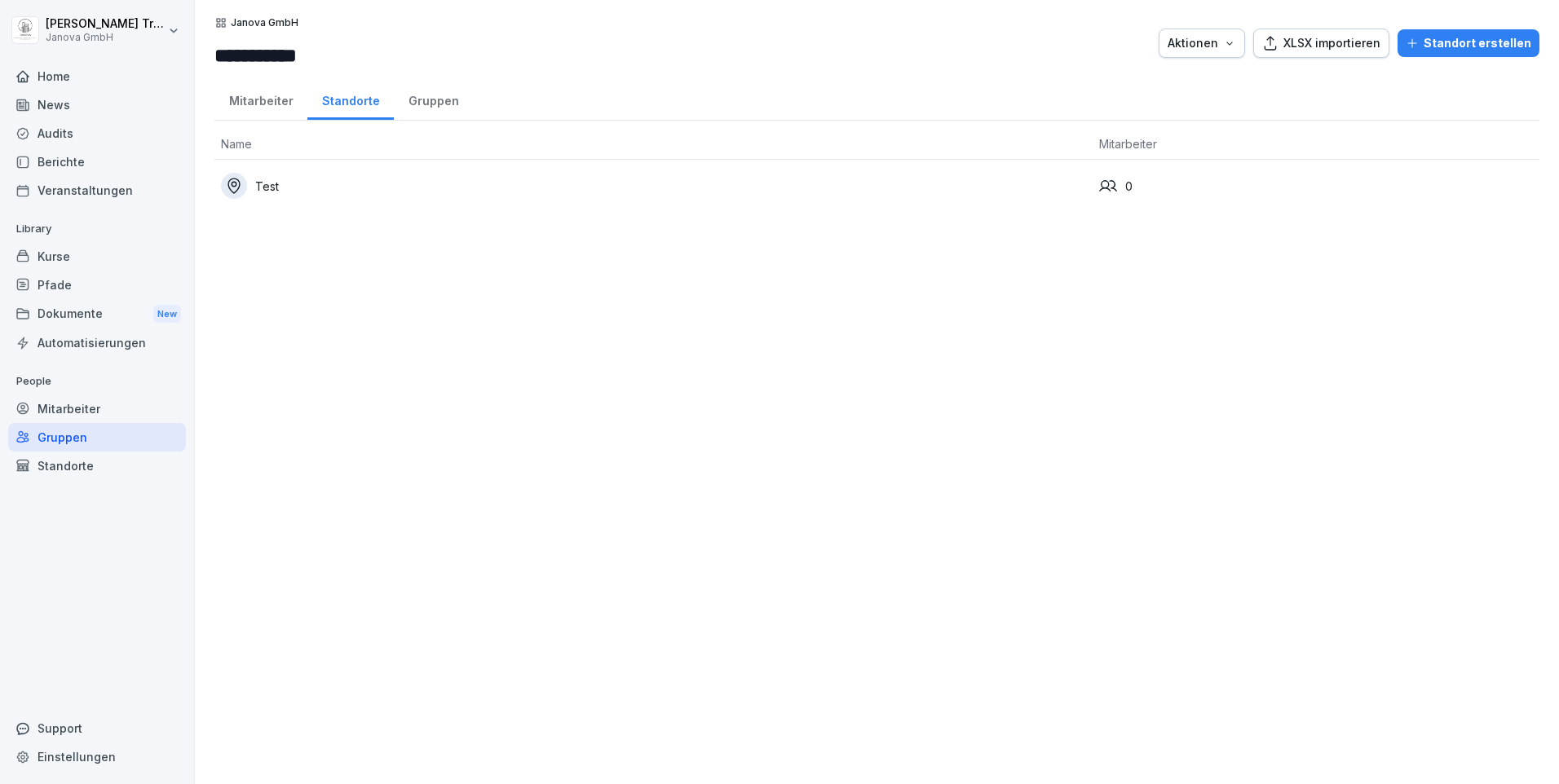
click at [347, 104] on div "Standorte" at bounding box center [351, 99] width 86 height 42
click at [264, 105] on div "Mitarbeiter" at bounding box center [261, 99] width 93 height 42
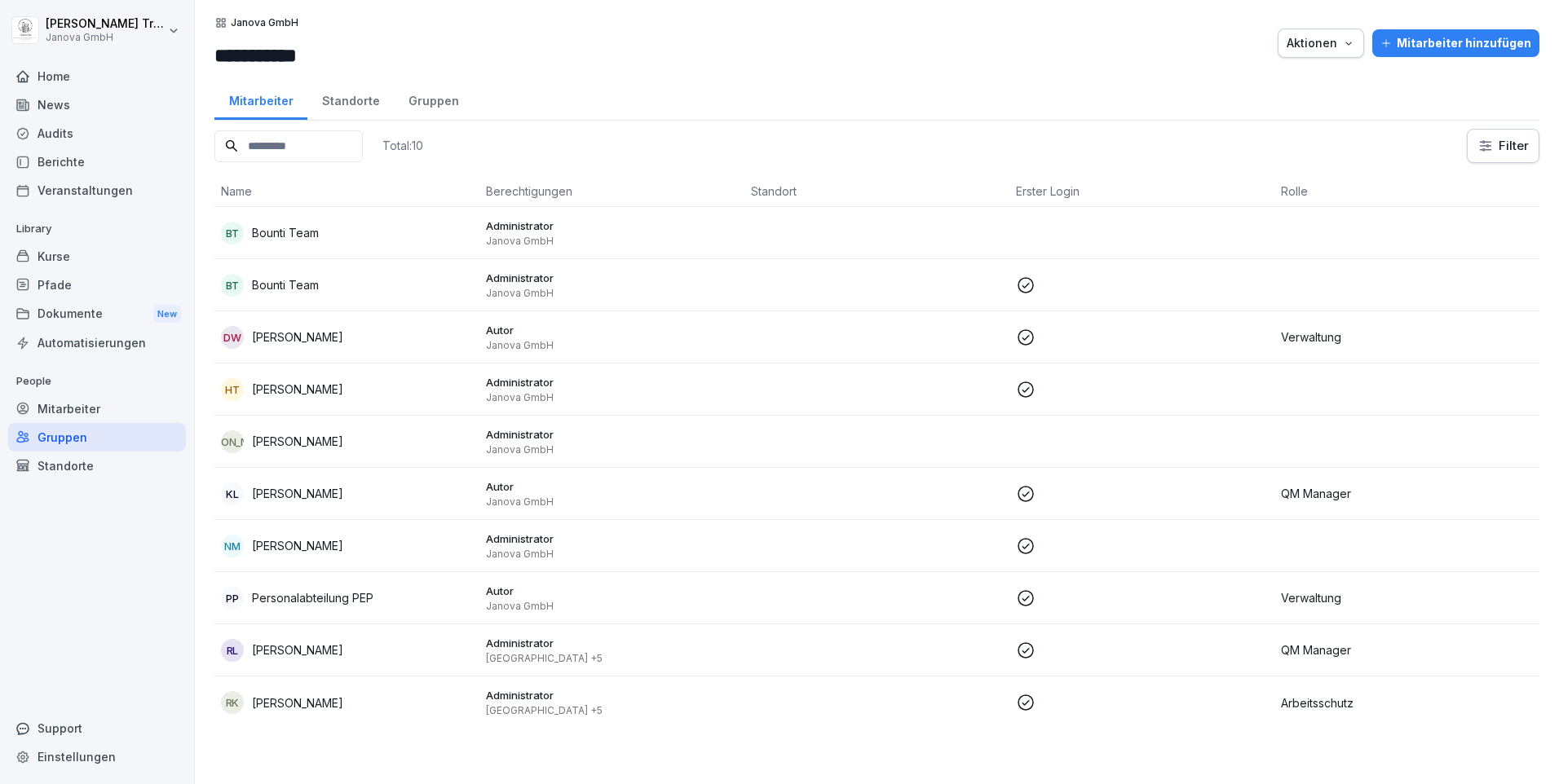
click at [361, 394] on div "HT Heiko Trautmann" at bounding box center [347, 389] width 252 height 23
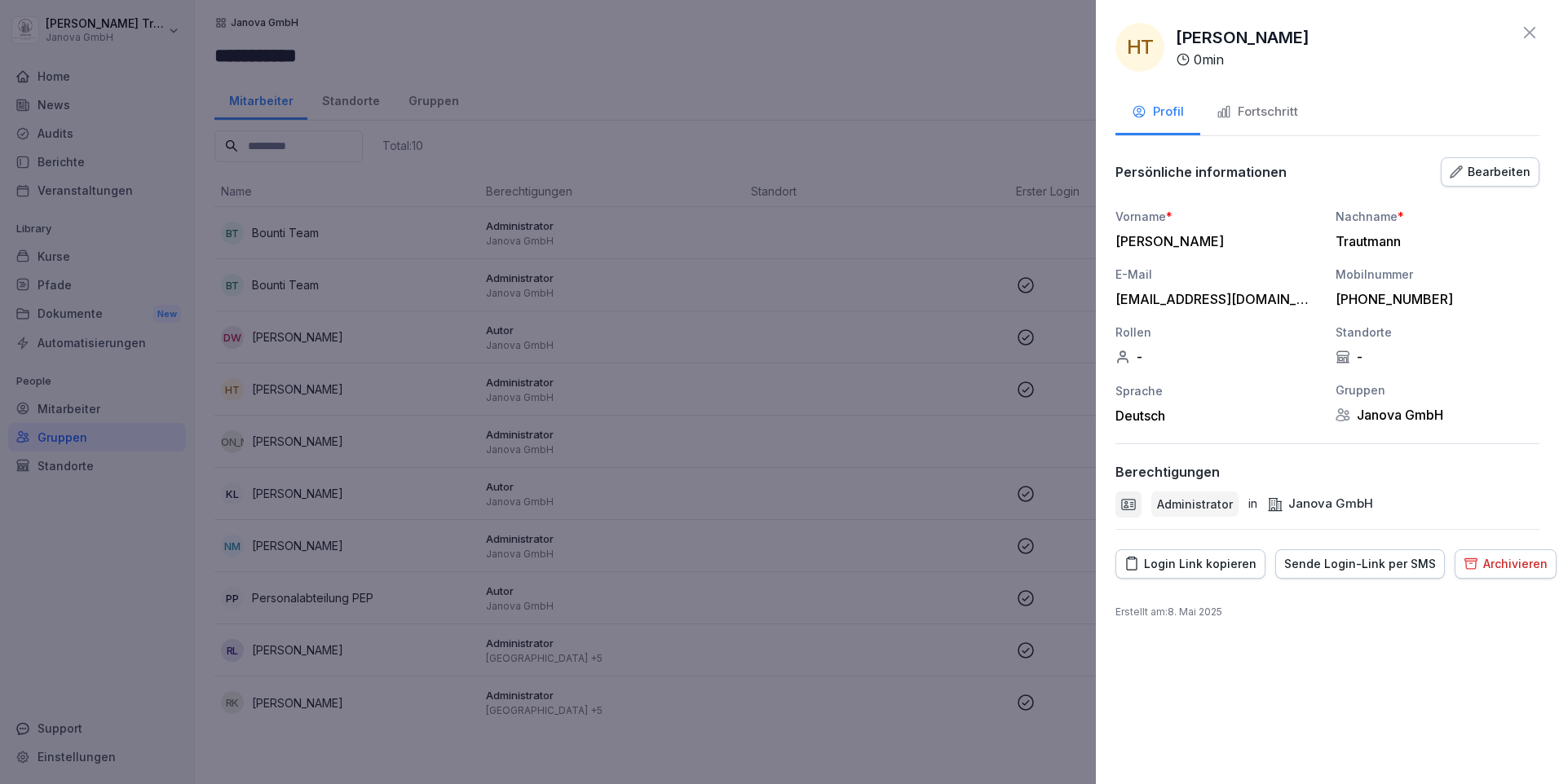
click at [1252, 117] on div "Fortschritt" at bounding box center [1257, 111] width 81 height 19
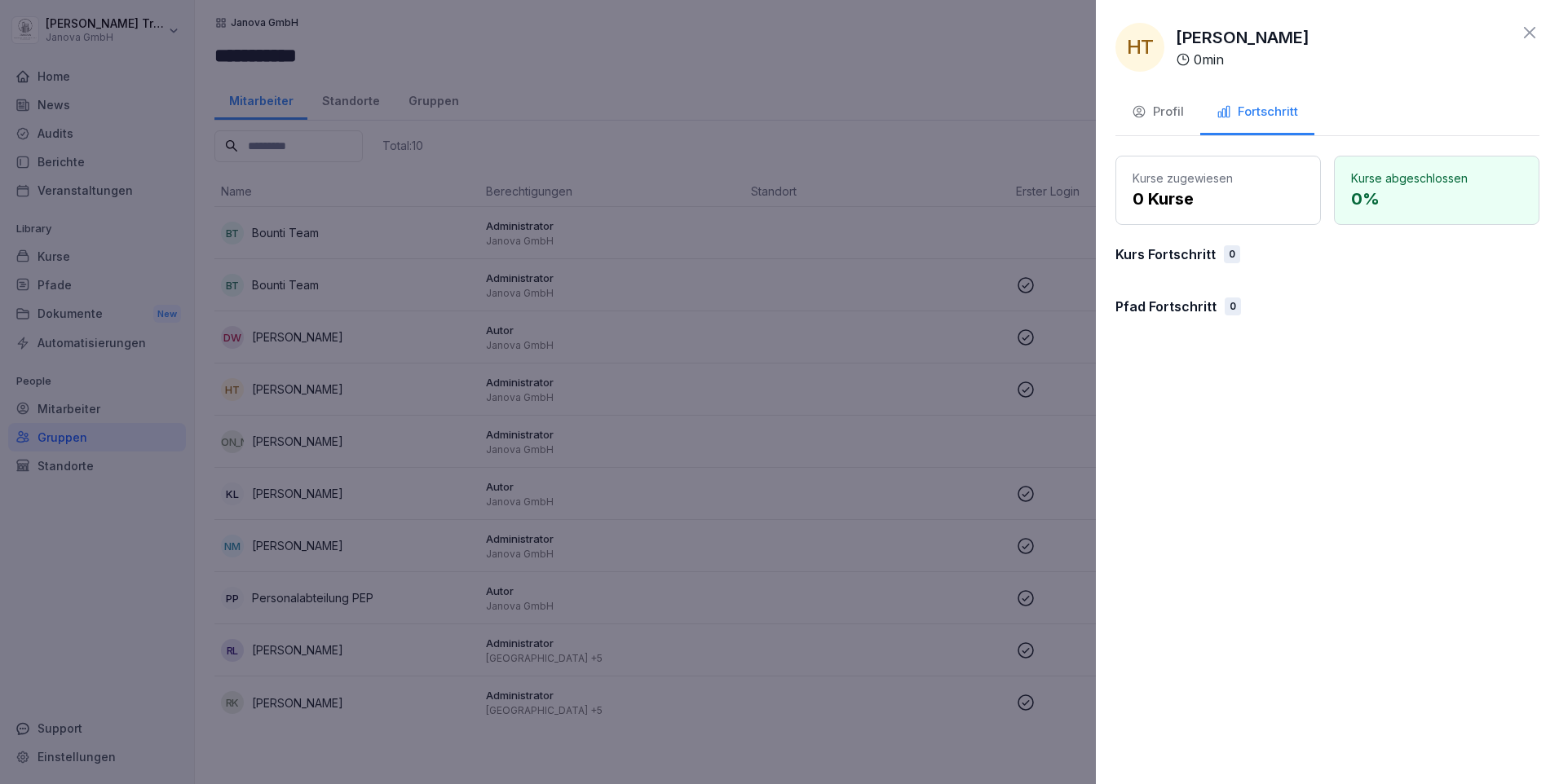
click at [1537, 33] on icon at bounding box center [1529, 33] width 20 height 20
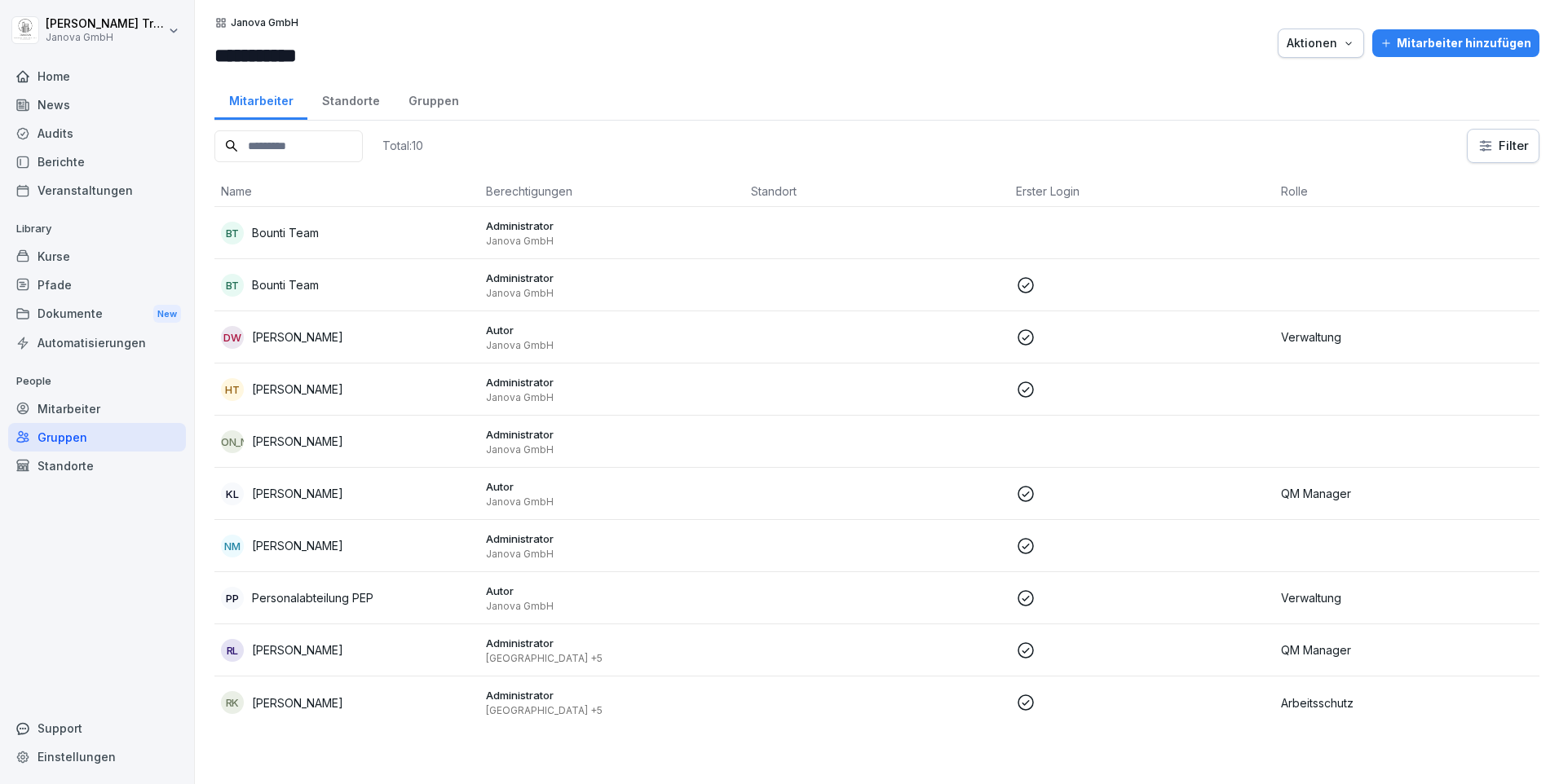
click at [1294, 341] on p "Verwaltung" at bounding box center [1407, 336] width 252 height 17
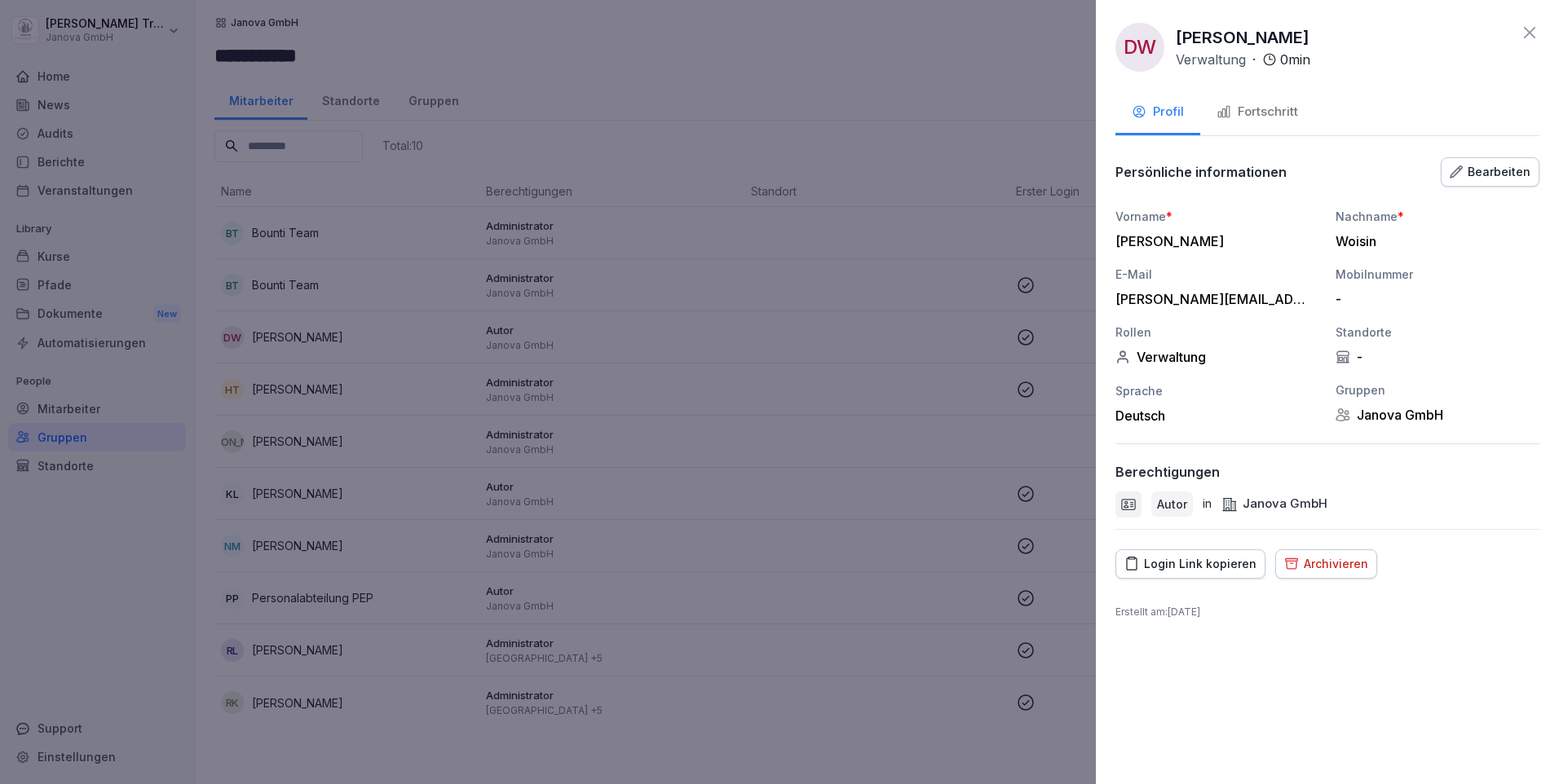
click at [1526, 40] on icon at bounding box center [1529, 33] width 20 height 20
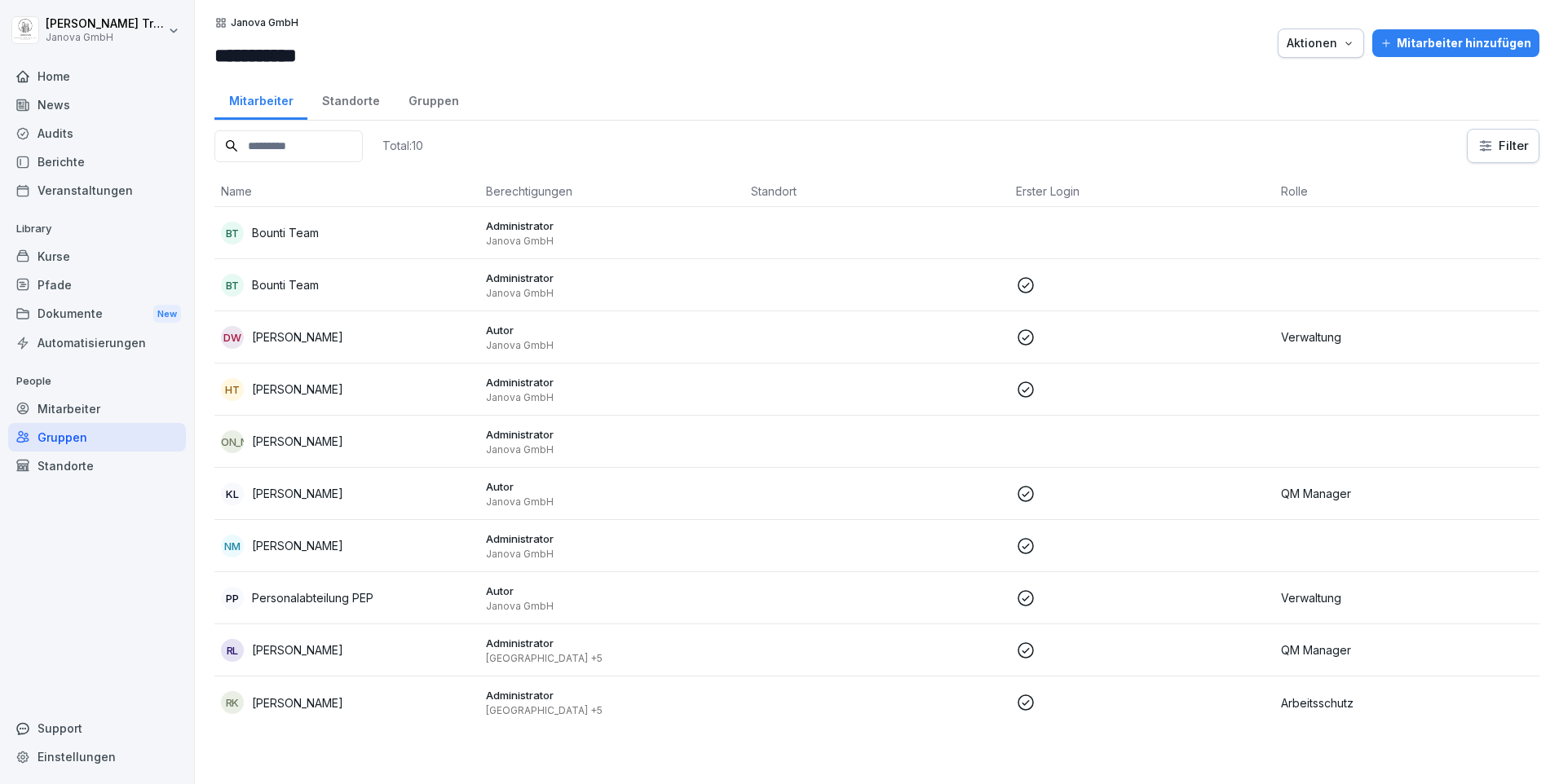
click at [1329, 651] on p "QM Manager" at bounding box center [1407, 649] width 252 height 17
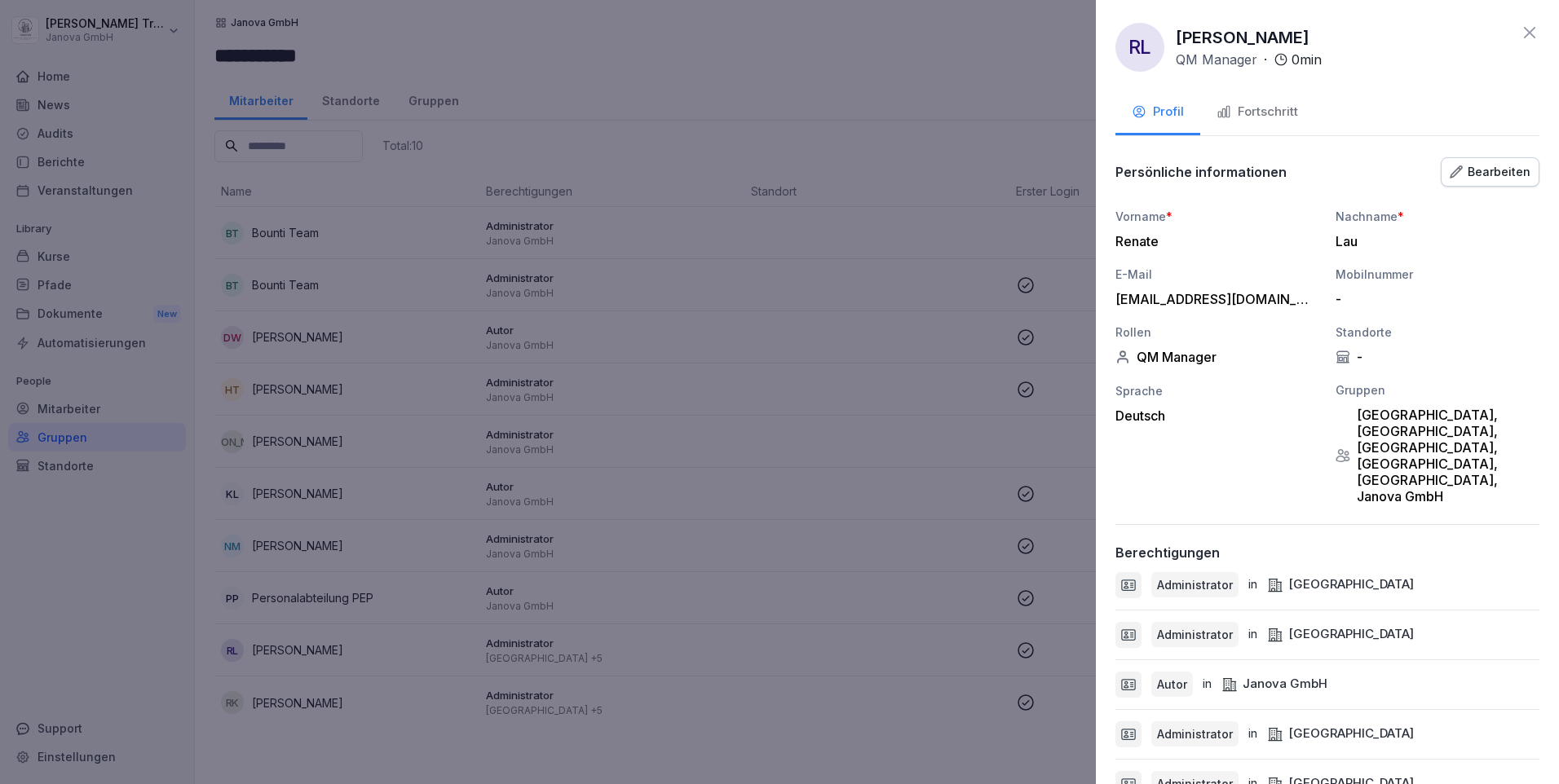
scroll to position [81, 0]
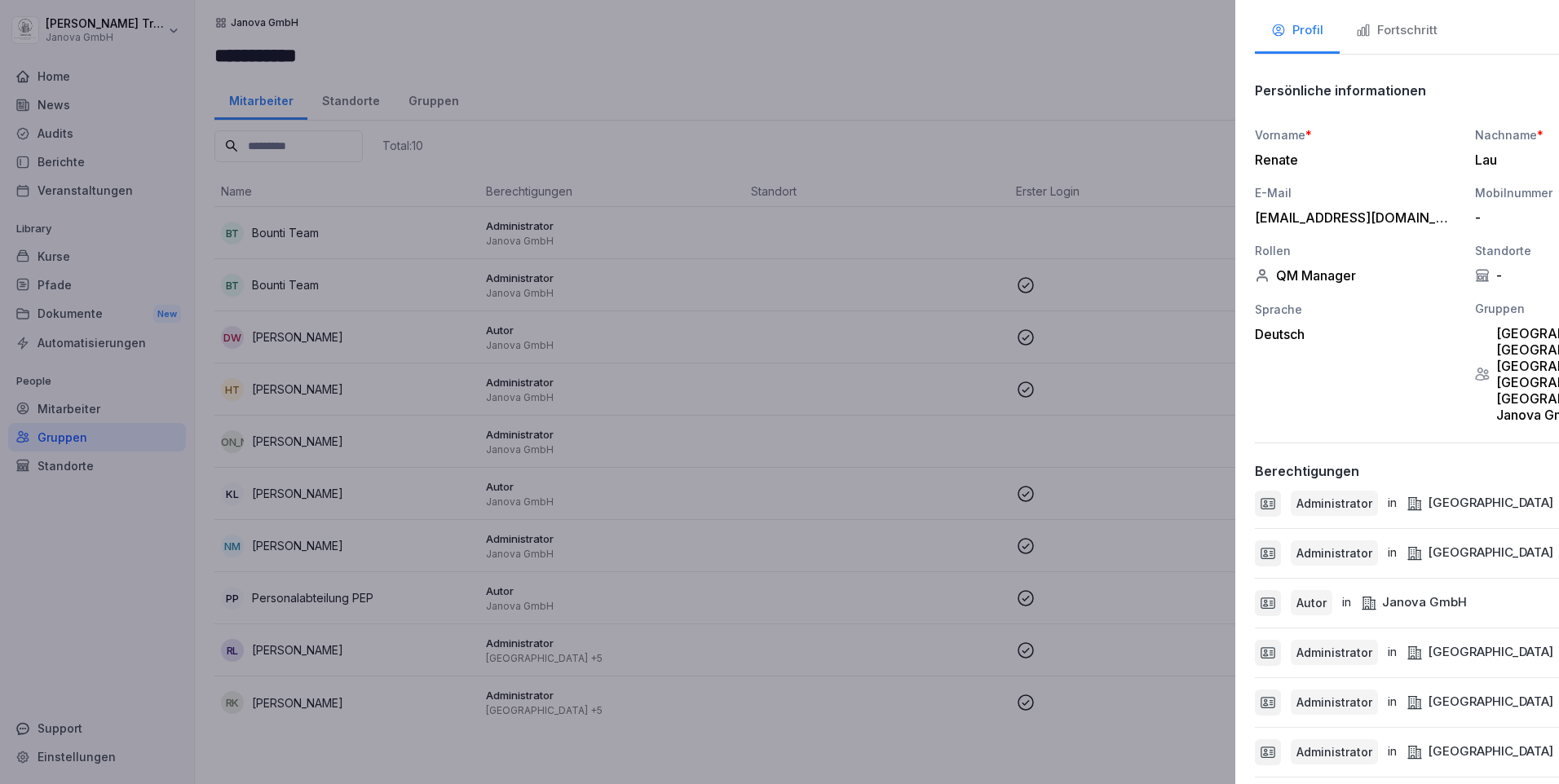
click at [912, 582] on div at bounding box center [780, 392] width 1559 height 784
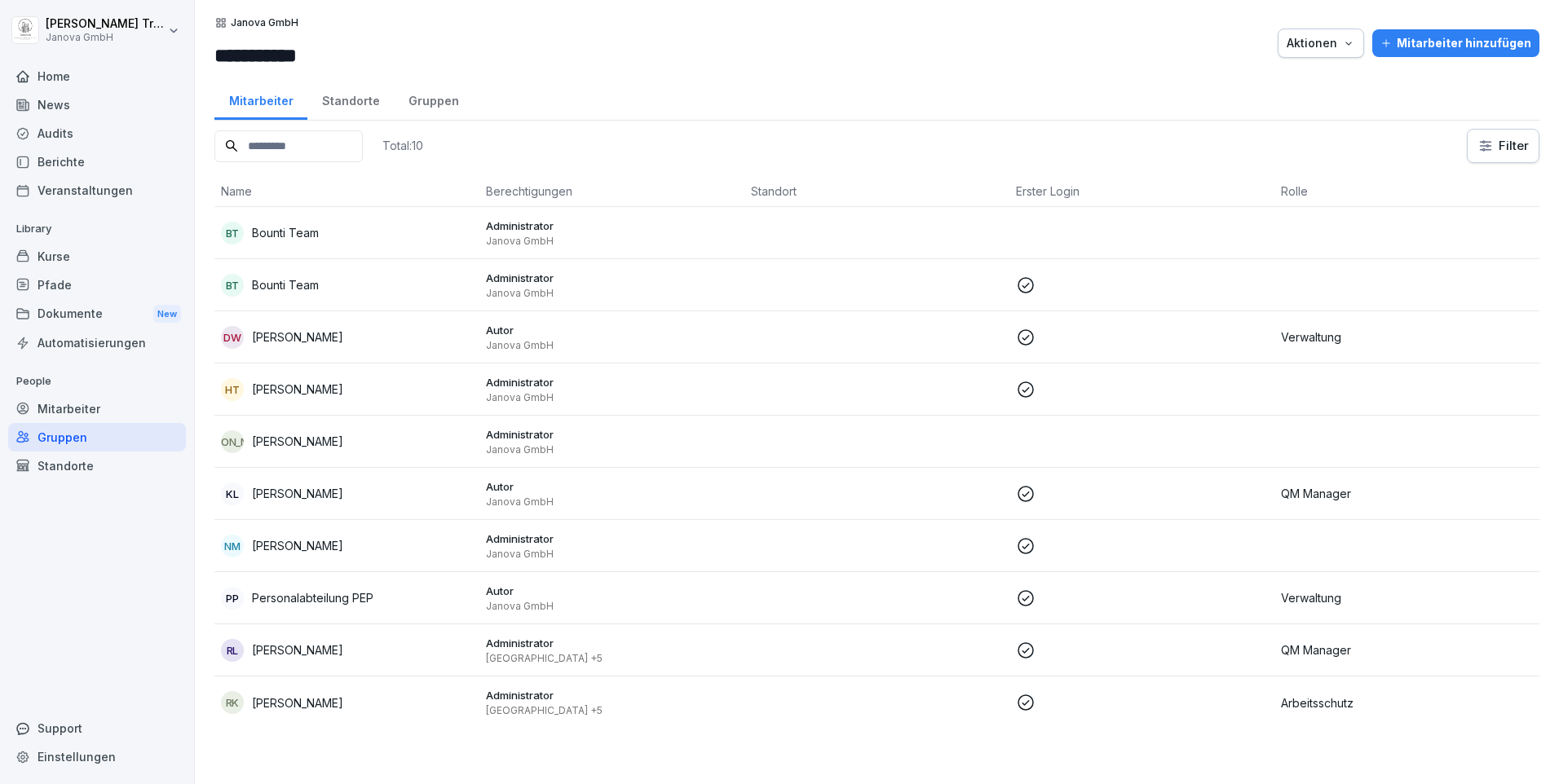
click at [1295, 703] on p "Arbeitsschutz" at bounding box center [1407, 702] width 252 height 17
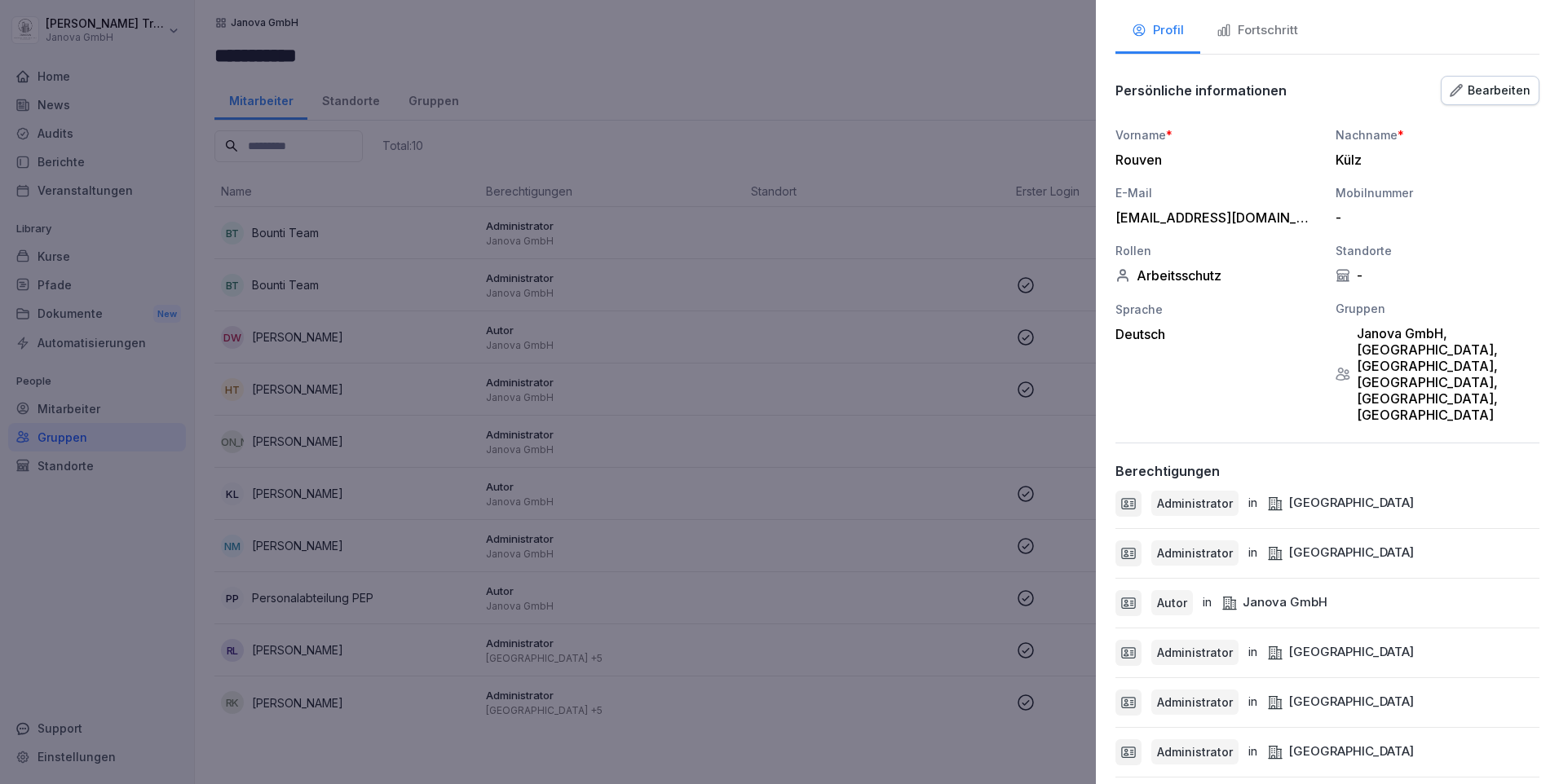
click at [844, 626] on div at bounding box center [780, 392] width 1559 height 784
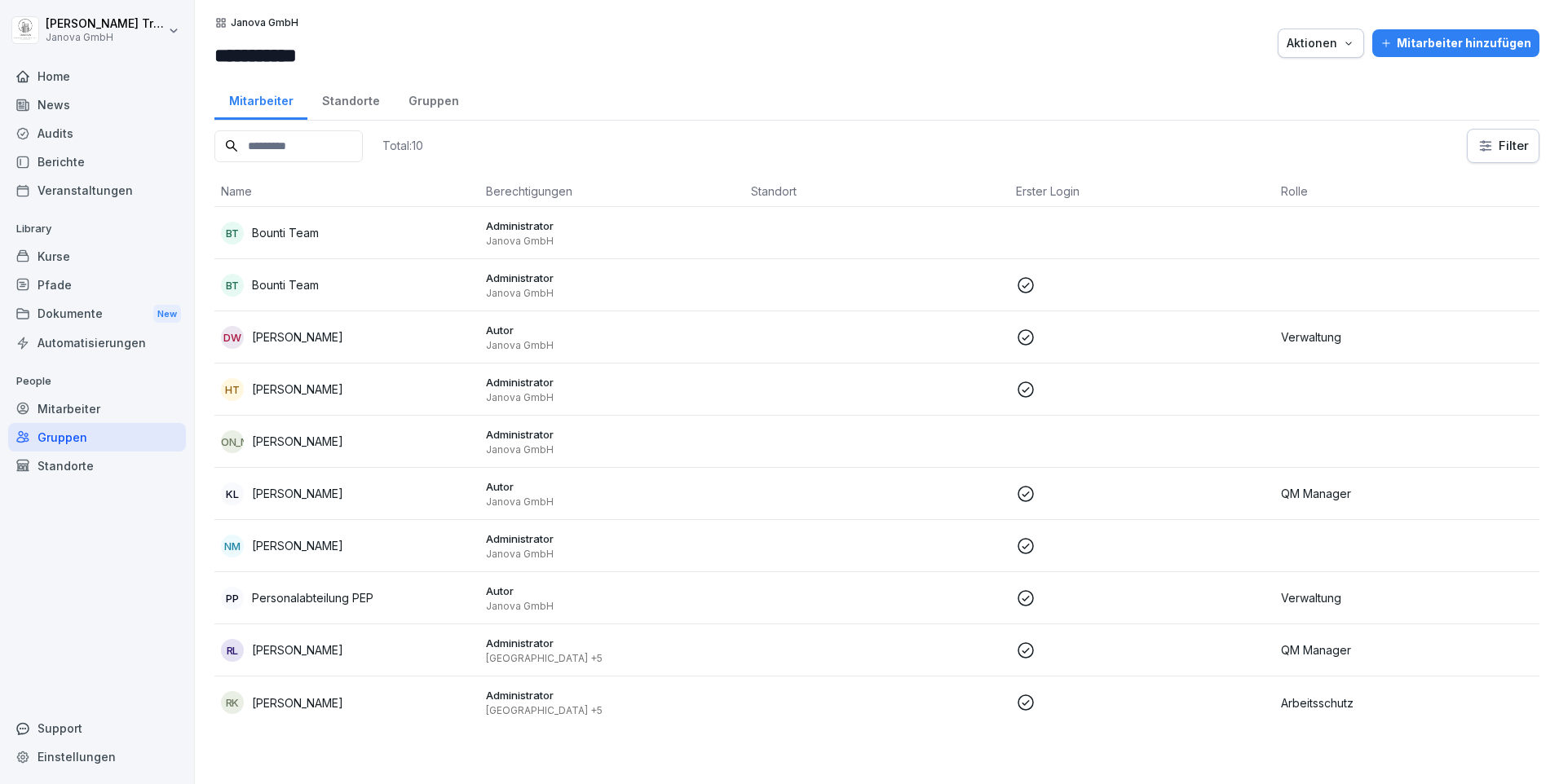
click at [1328, 331] on p "Verwaltung" at bounding box center [1407, 336] width 252 height 17
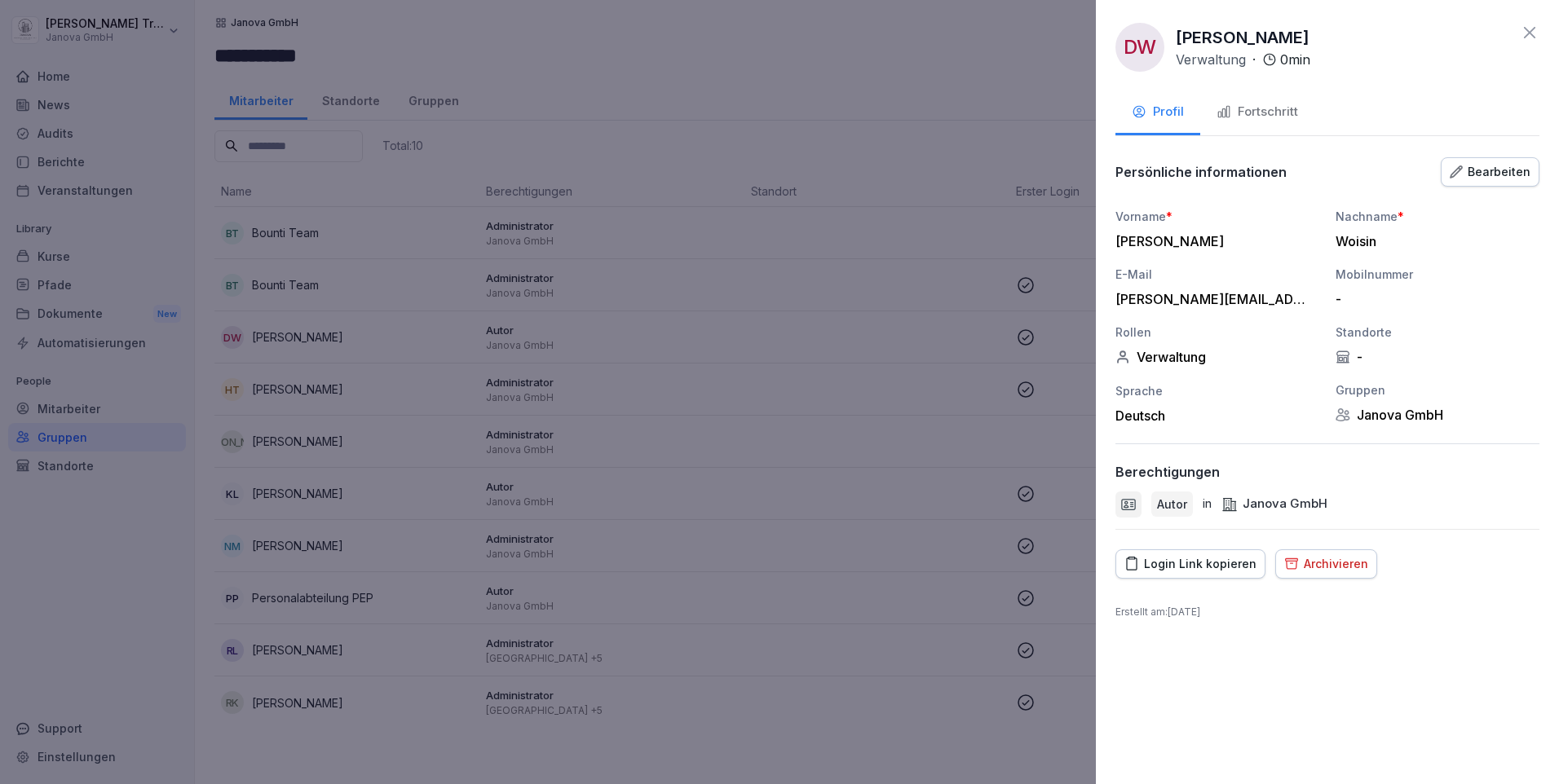
click at [1527, 34] on icon at bounding box center [1528, 32] width 11 height 11
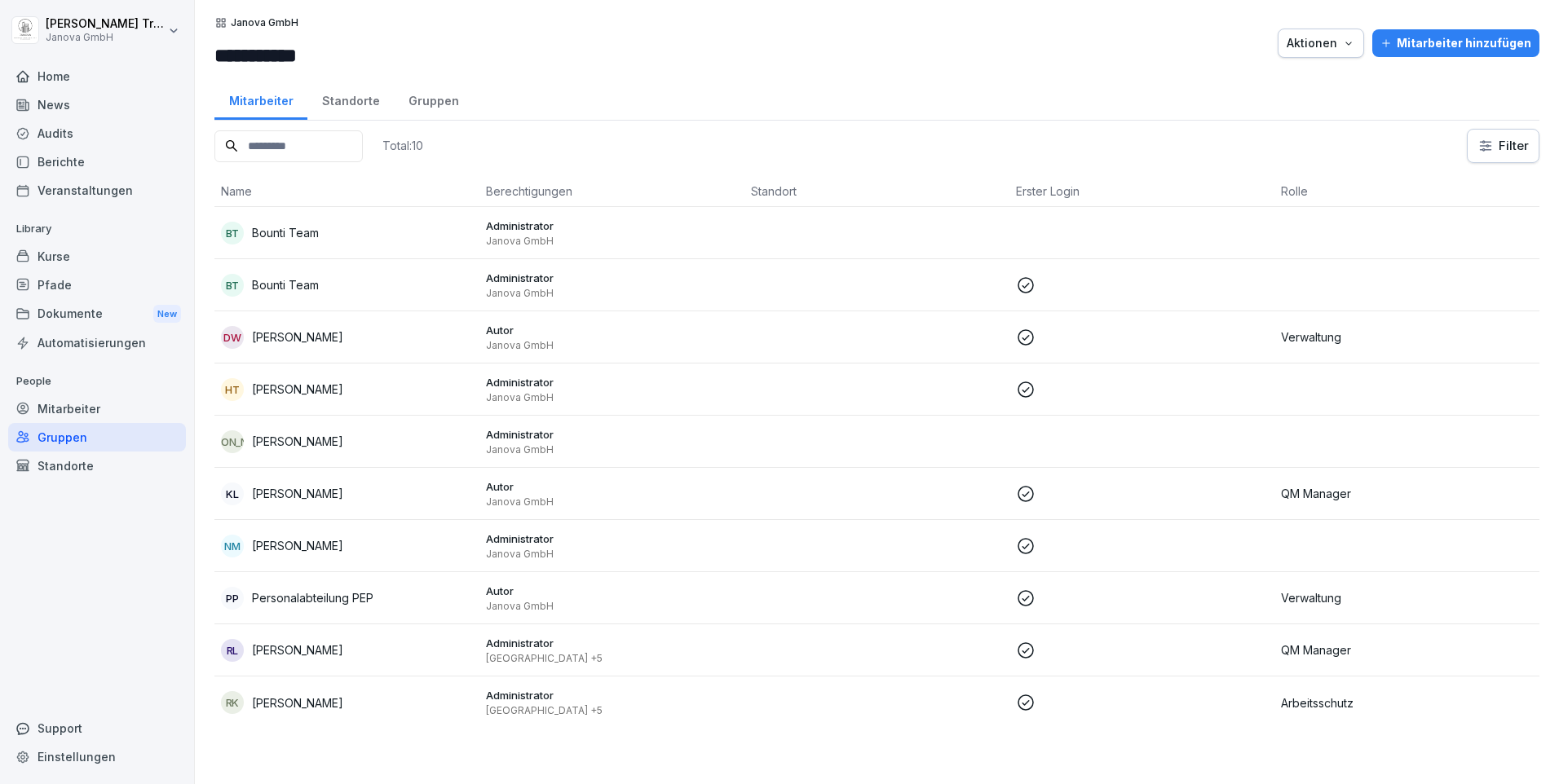
click at [48, 102] on div "News" at bounding box center [96, 104] width 178 height 29
